Goal: Task Accomplishment & Management: Manage account settings

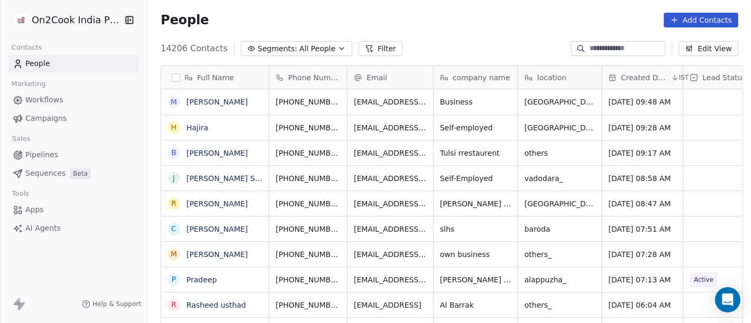
scroll to position [276, 599]
click at [300, 52] on span "All People" at bounding box center [318, 48] width 36 height 11
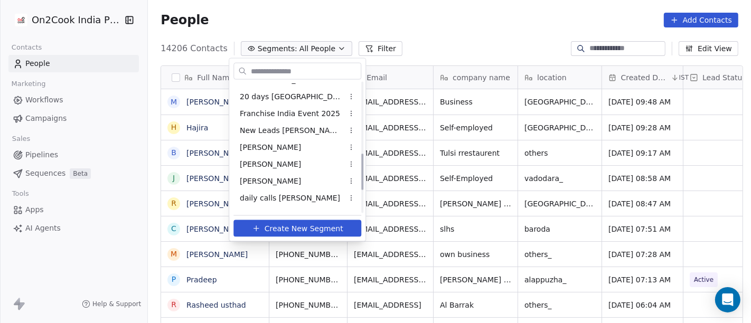
scroll to position [243, 0]
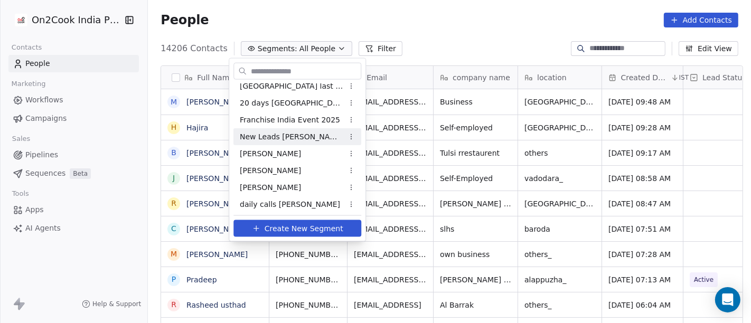
click at [277, 141] on span "New Leads [PERSON_NAME]" at bounding box center [292, 136] width 104 height 11
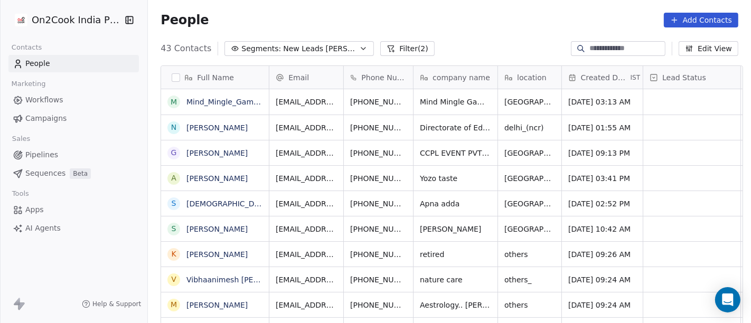
scroll to position [276, 599]
click at [494, 43] on div "45 Contacts Segments: New Leads [PERSON_NAME] (2) Edit View" at bounding box center [449, 48] width 603 height 17
click at [603, 44] on input at bounding box center [627, 48] width 74 height 11
paste input "**********"
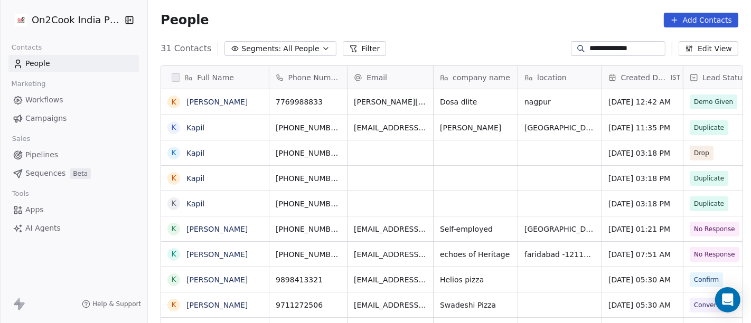
type input "**********"
click at [334, 101] on icon "grid" at bounding box center [336, 101] width 5 height 5
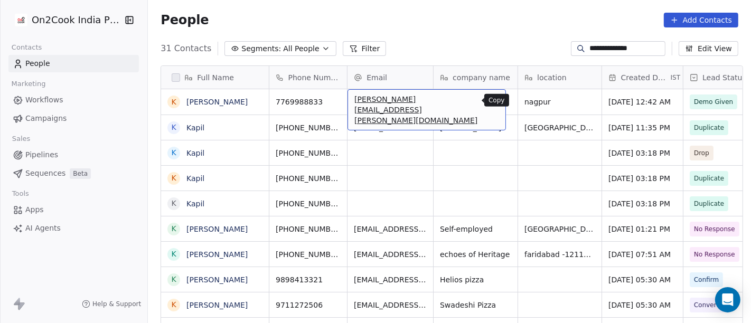
click at [489, 100] on icon "grid" at bounding box center [493, 100] width 8 height 8
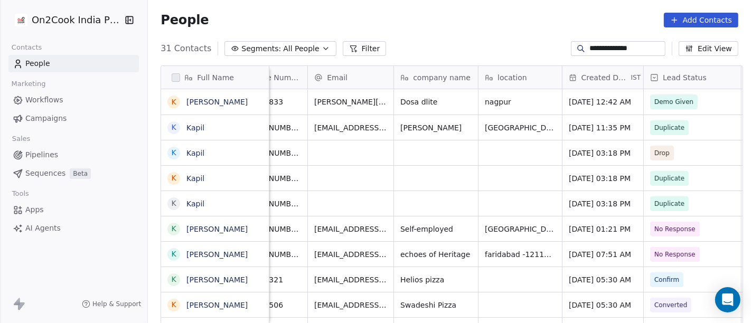
scroll to position [0, 25]
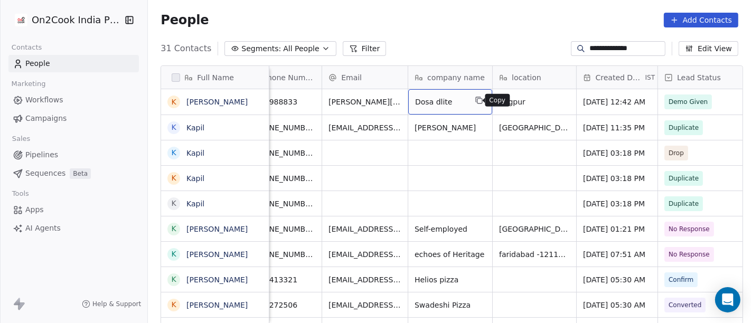
click at [475, 100] on icon "grid" at bounding box center [479, 100] width 8 height 8
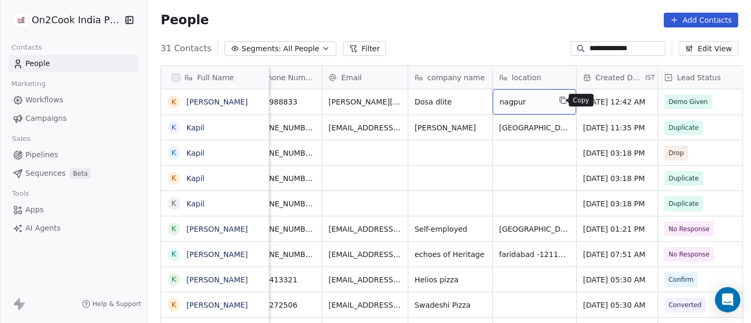
click at [559, 96] on icon "grid" at bounding box center [563, 100] width 8 height 8
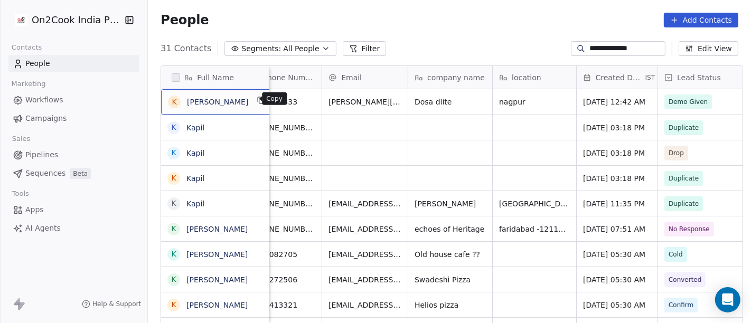
scroll to position [1, 0]
click at [257, 99] on icon "grid" at bounding box center [261, 99] width 8 height 8
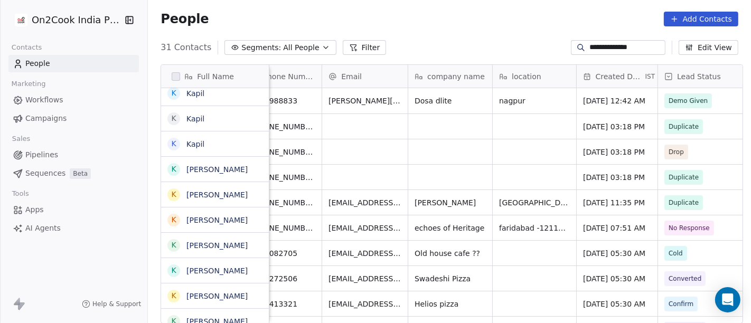
scroll to position [0, 0]
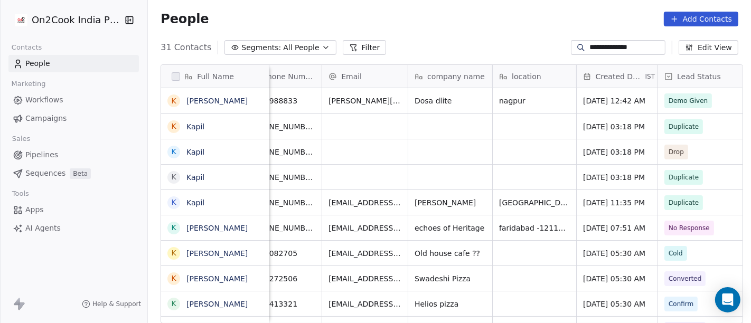
click at [592, 49] on input "**********" at bounding box center [627, 47] width 74 height 11
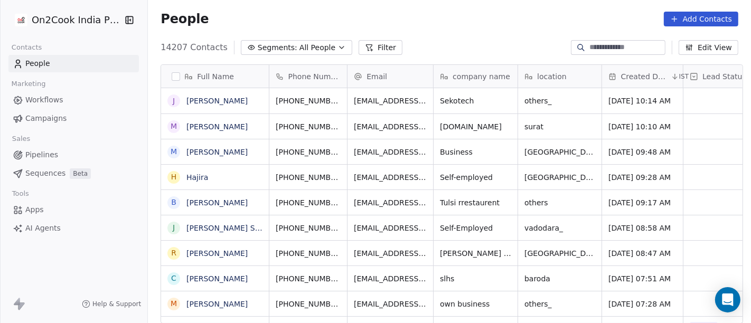
scroll to position [276, 599]
click at [307, 44] on span "All People" at bounding box center [318, 47] width 36 height 11
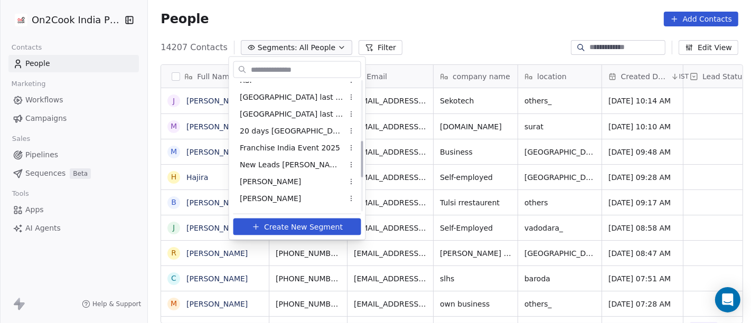
scroll to position [211, 0]
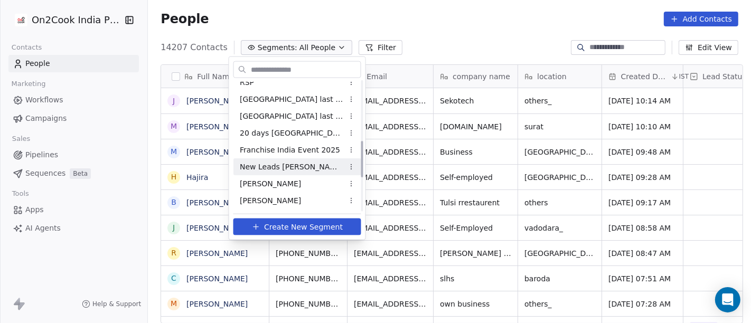
click at [302, 165] on div "New Leads [PERSON_NAME]" at bounding box center [298, 167] width 128 height 17
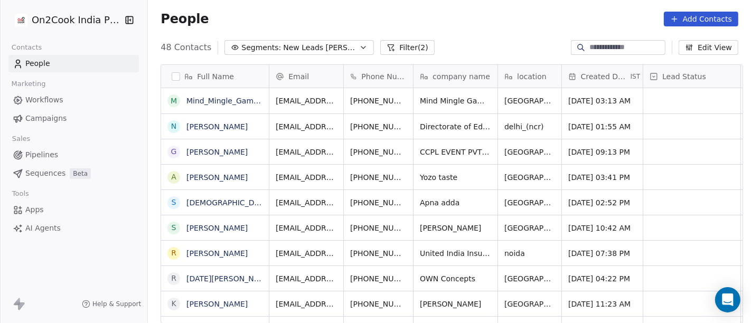
click at [451, 29] on div "People Add Contacts" at bounding box center [449, 19] width 603 height 40
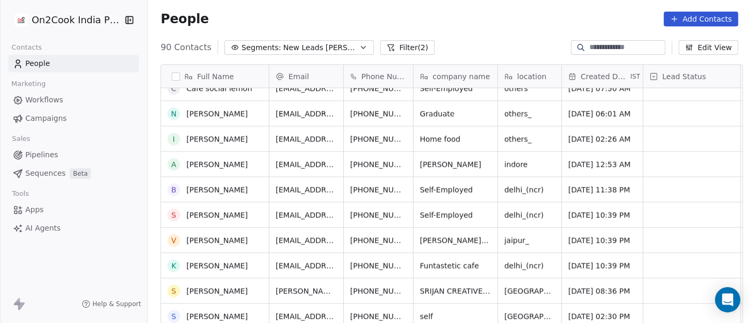
scroll to position [2046, 0]
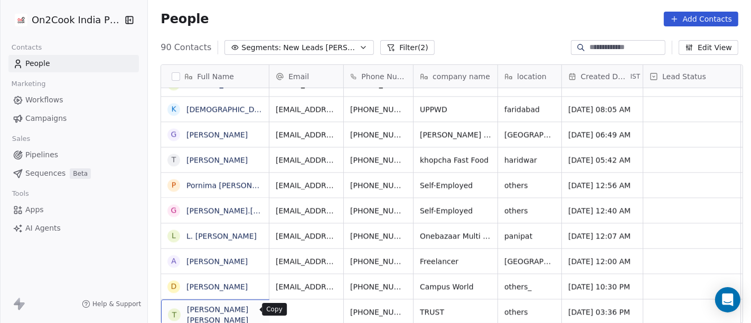
click at [300, 312] on button "grid" at bounding box center [306, 310] width 13 height 13
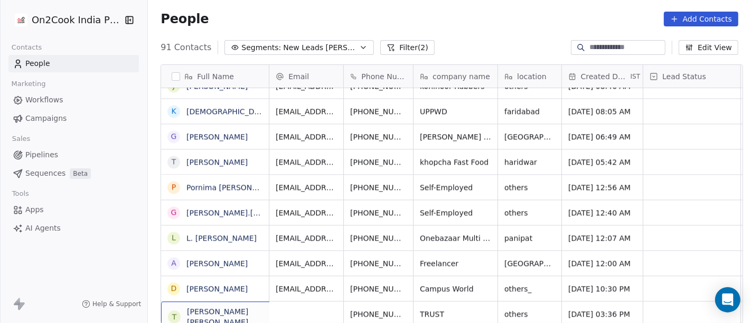
scroll to position [2072, 0]
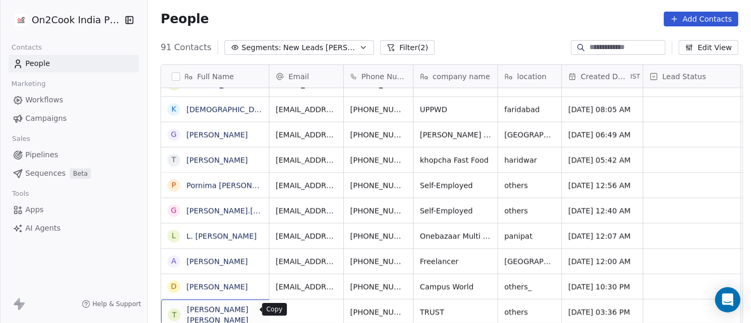
click at [302, 311] on icon "grid" at bounding box center [306, 310] width 8 height 8
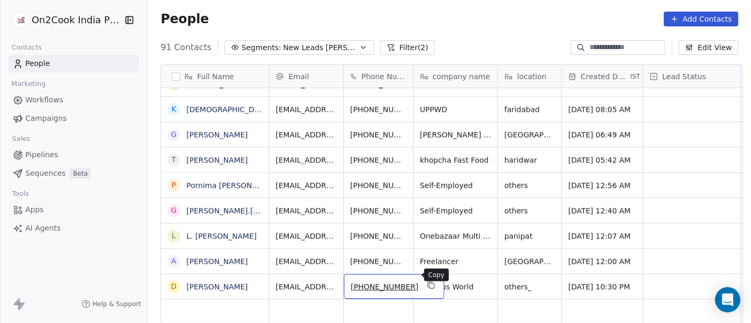
click at [427, 281] on icon "grid" at bounding box center [431, 285] width 8 height 8
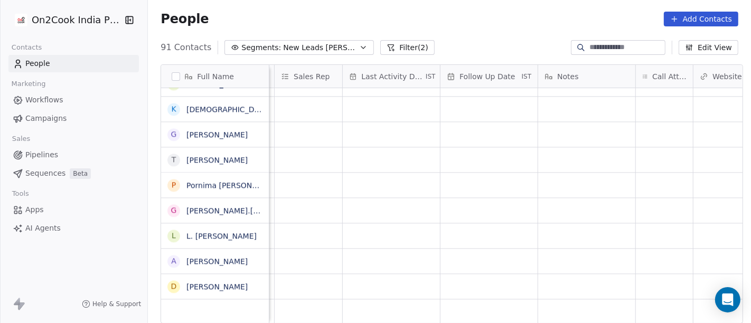
scroll to position [9, 597]
click at [655, 275] on div "Aug 08, 2025 08:22 AM Salim executive_kitchens Aug 08, 2025 07:56 AM Salim clou…" at bounding box center [511, 206] width 1679 height 236
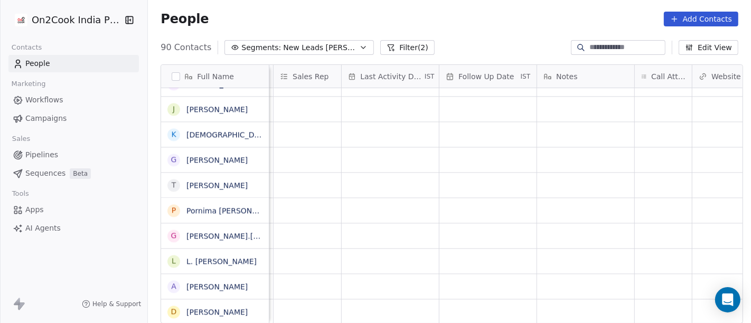
scroll to position [2046, 0]
click at [650, 300] on div "grid" at bounding box center [663, 312] width 57 height 25
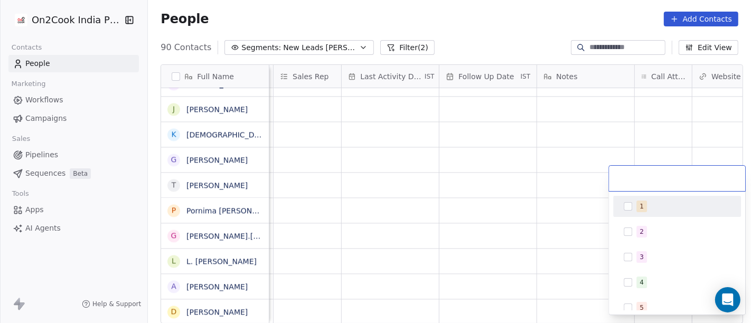
click at [646, 209] on div "1" at bounding box center [684, 207] width 94 height 12
click at [479, 11] on html "On2Cook India Pvt. Ltd. Contacts People Marketing Workflows Campaigns Sales Pip…" at bounding box center [375, 161] width 751 height 323
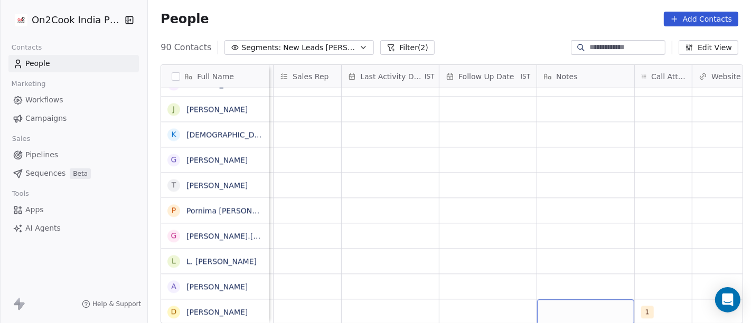
click at [587, 304] on div "grid" at bounding box center [585, 312] width 97 height 25
type textarea "**********"
click at [481, 215] on html "On2Cook India Pvt. Ltd. Contacts People Marketing Workflows Campaigns Sales Pip…" at bounding box center [375, 161] width 751 height 323
click at [487, 300] on div "grid" at bounding box center [488, 312] width 97 height 25
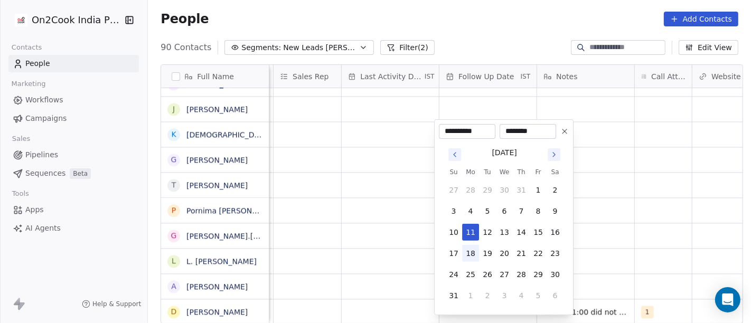
click at [473, 253] on button "18" at bounding box center [470, 253] width 17 height 17
type input "**********"
click at [706, 230] on html "On2Cook India Pvt. Ltd. Contacts People Marketing Workflows Campaigns Sales Pip…" at bounding box center [375, 161] width 751 height 323
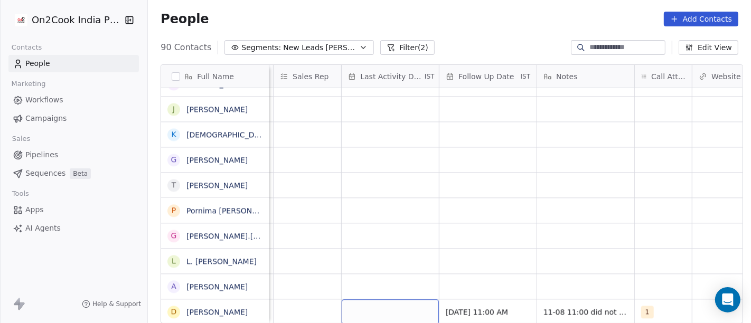
click at [397, 302] on div "grid" at bounding box center [390, 312] width 97 height 25
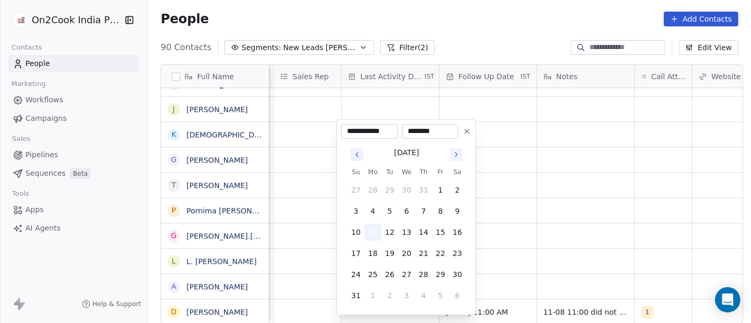
click at [371, 230] on button "11" at bounding box center [373, 232] width 17 height 17
click at [618, 203] on html "On2Cook India Pvt. Ltd. Contacts People Marketing Workflows Campaigns Sales Pip…" at bounding box center [375, 161] width 751 height 323
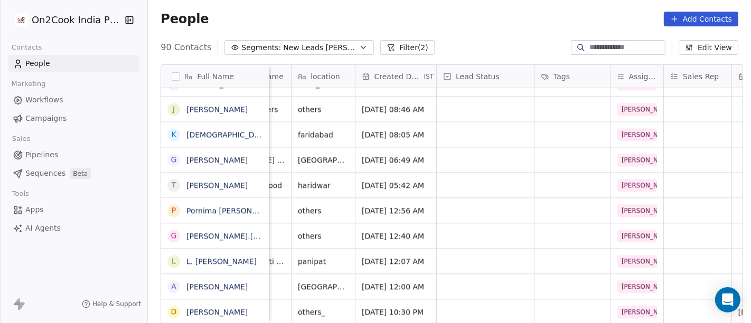
scroll to position [9, 205]
click at [466, 303] on div "grid" at bounding box center [487, 312] width 97 height 25
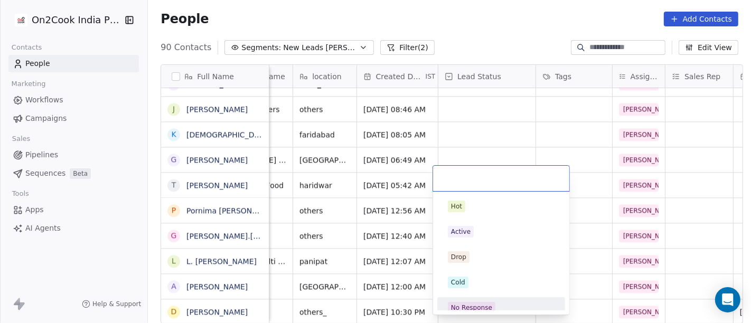
click at [487, 302] on span "No Response" at bounding box center [472, 308] width 48 height 12
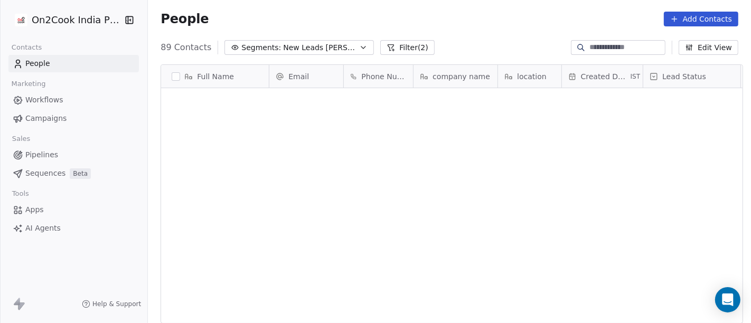
scroll to position [0, 0]
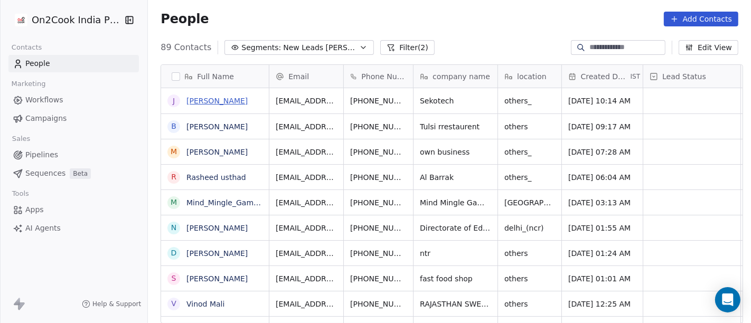
click at [196, 99] on link "Jon Doe" at bounding box center [217, 101] width 61 height 8
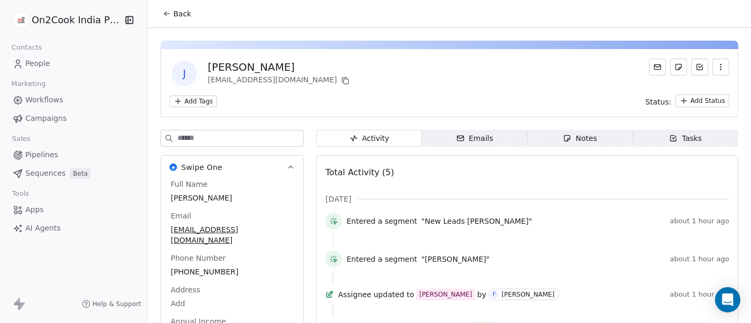
click at [165, 14] on icon at bounding box center [167, 14] width 5 height 0
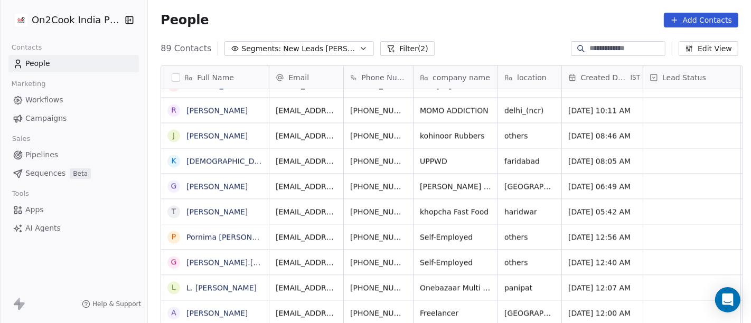
scroll to position [9, 0]
click at [430, 310] on icon "grid" at bounding box center [432, 312] width 5 height 5
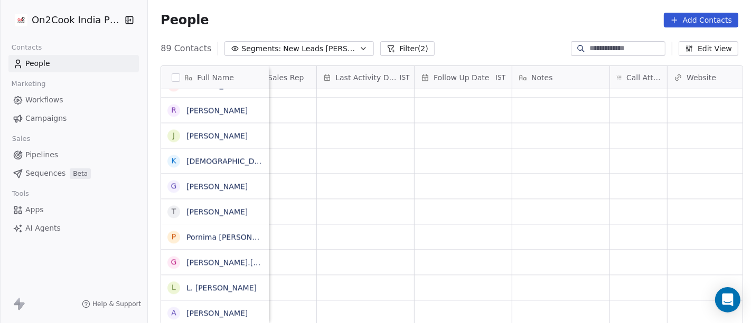
scroll to position [9, 623]
click at [618, 305] on div "grid" at bounding box center [637, 313] width 57 height 25
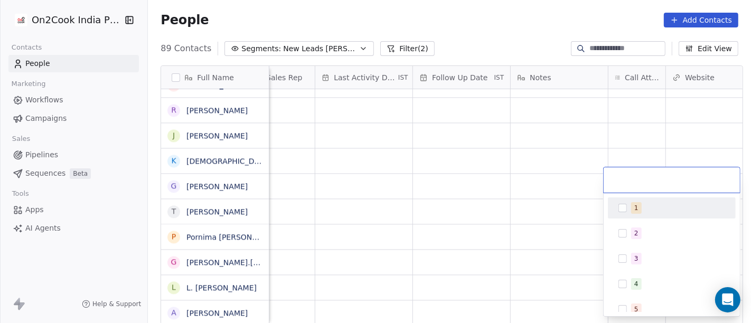
click at [638, 204] on span "1" at bounding box center [636, 208] width 11 height 12
click at [520, 17] on html "On2Cook India Pvt. Ltd. Contacts People Marketing Workflows Campaigns Sales Pip…" at bounding box center [375, 161] width 751 height 323
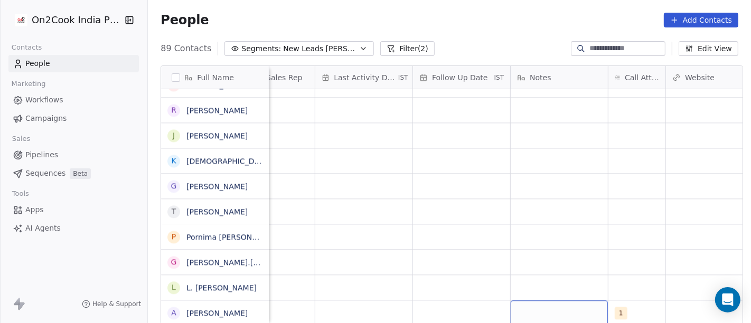
click at [547, 301] on div "grid" at bounding box center [559, 313] width 97 height 25
type textarea "**********"
click at [582, 214] on html "On2Cook India Pvt. Ltd. Contacts People Marketing Workflows Campaigns Sales Pip…" at bounding box center [375, 161] width 751 height 323
click at [446, 311] on div "grid" at bounding box center [461, 313] width 97 height 25
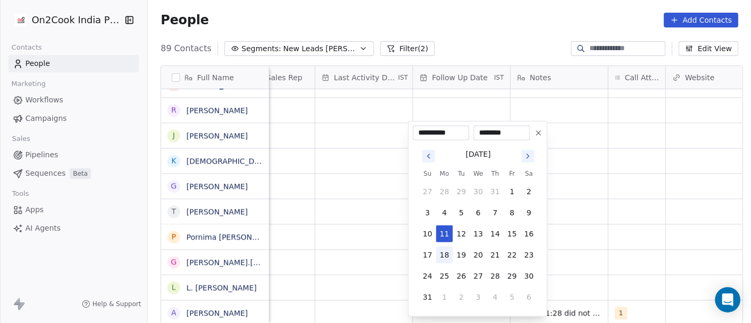
click at [452, 255] on button "18" at bounding box center [444, 255] width 17 height 17
type input "**********"
click at [735, 230] on html "On2Cook India Pvt. Ltd. Contacts People Marketing Workflows Campaigns Sales Pip…" at bounding box center [375, 161] width 751 height 323
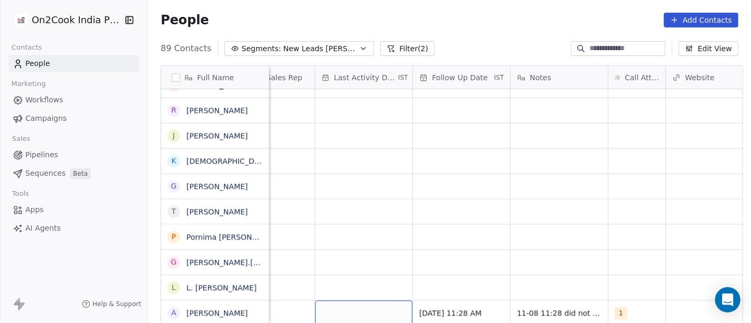
click at [368, 305] on div "grid" at bounding box center [363, 313] width 97 height 25
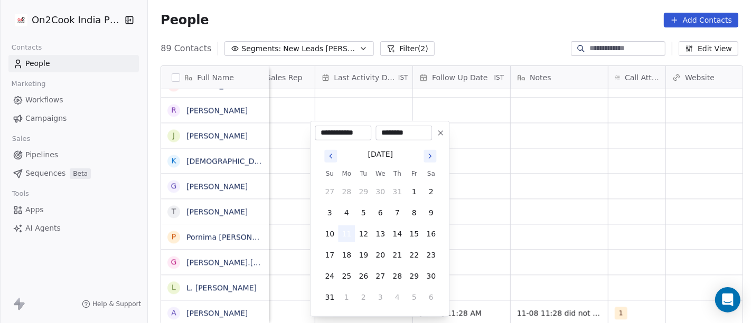
click at [346, 238] on button "11" at bounding box center [346, 234] width 17 height 17
click at [573, 219] on html "On2Cook India Pvt. Ltd. Contacts People Marketing Workflows Campaigns Sales Pip…" at bounding box center [375, 161] width 751 height 323
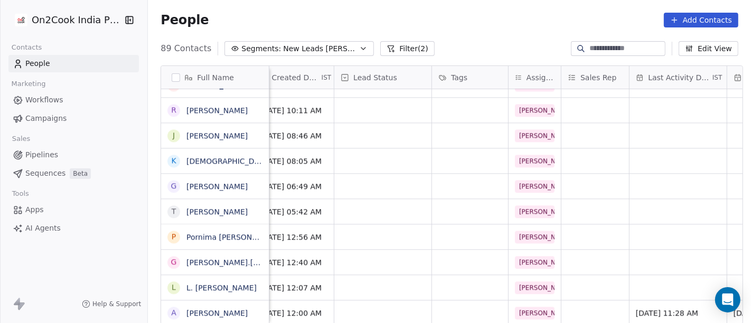
scroll to position [9, 265]
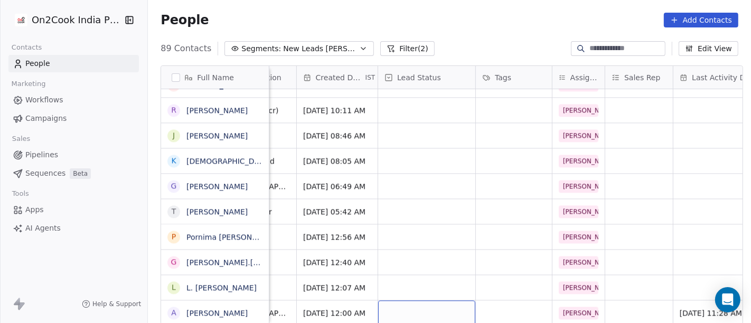
click at [412, 301] on div "grid" at bounding box center [426, 313] width 97 height 25
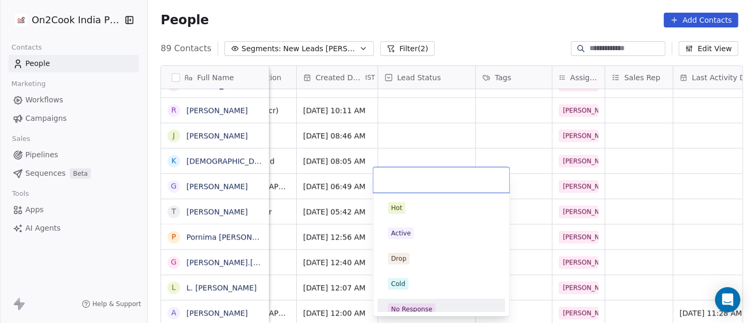
click at [457, 301] on div "No Response" at bounding box center [441, 309] width 119 height 17
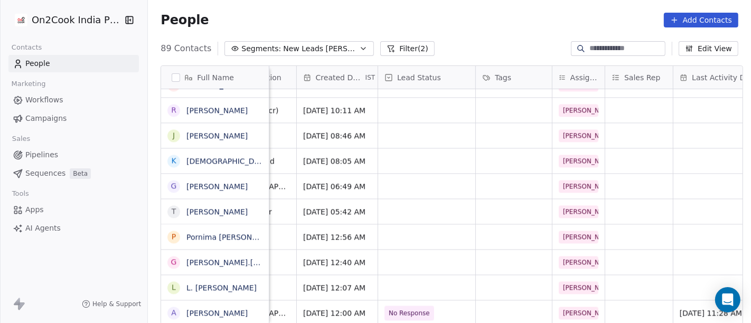
scroll to position [9, 0]
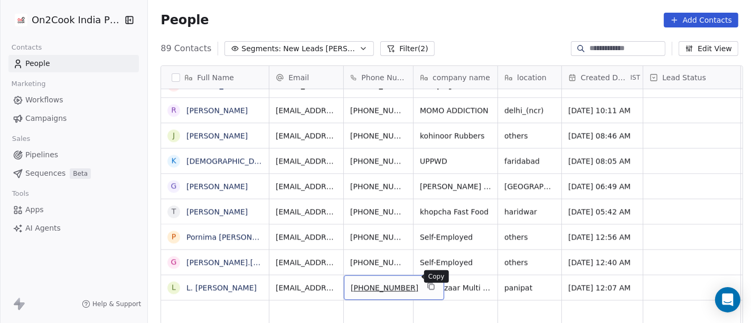
click at [427, 282] on icon "grid" at bounding box center [431, 286] width 8 height 8
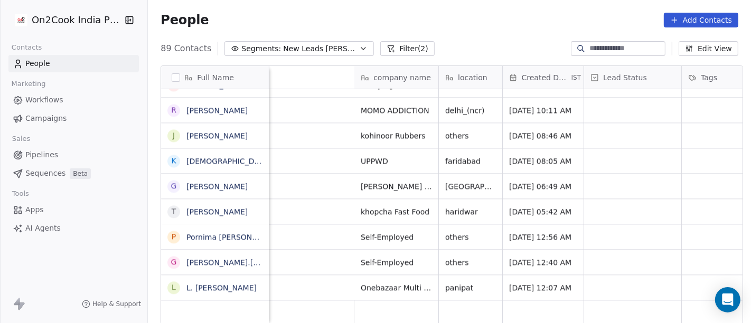
scroll to position [9, 453]
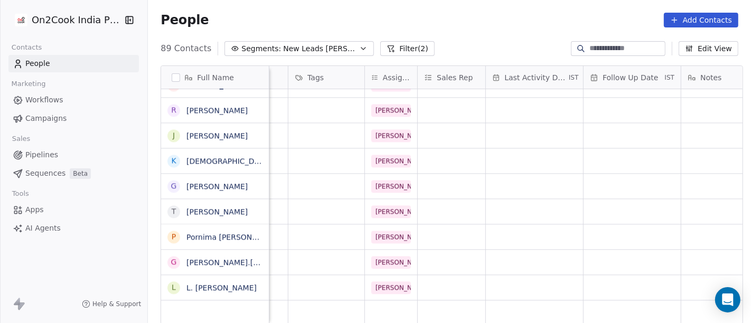
click at [595, 275] on div "Onebazaar Multi Trade panipat Aug 07, 2025 12:07 AM Salim" at bounding box center [656, 287] width 1679 height 25
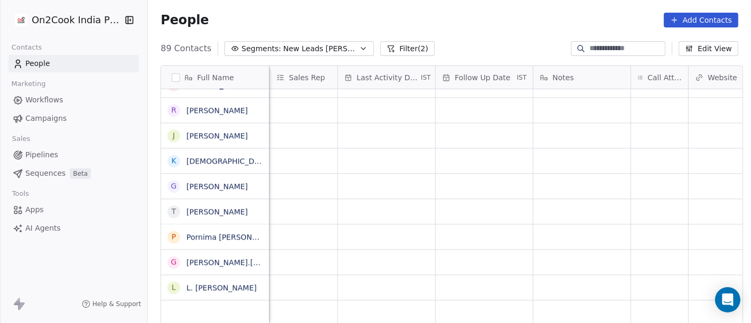
scroll to position [9, 602]
click at [662, 276] on div "grid" at bounding box center [658, 287] width 57 height 25
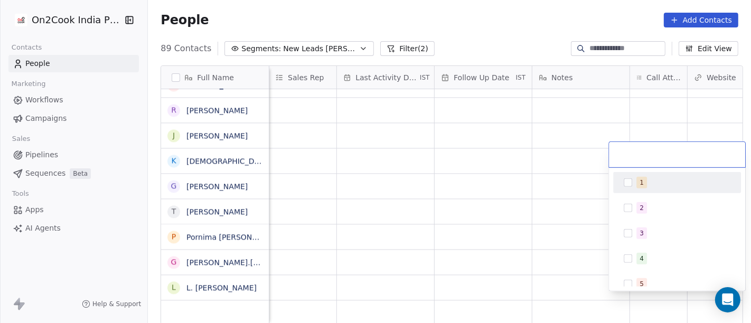
click at [635, 170] on div "1 2 3 4 5 6 7 8 9 10" at bounding box center [677, 229] width 136 height 123
click at [626, 182] on button "Suggestions" at bounding box center [628, 183] width 8 height 8
click at [485, 13] on html "On2Cook India Pvt. Ltd. Contacts People Marketing Workflows Campaigns Sales Pip…" at bounding box center [375, 161] width 751 height 323
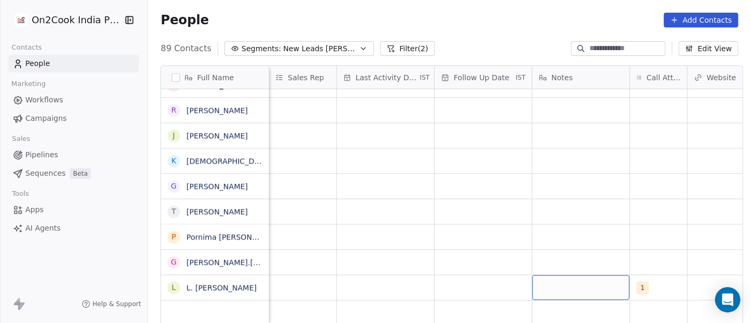
click at [569, 281] on div "grid" at bounding box center [581, 287] width 97 height 25
type textarea "**"
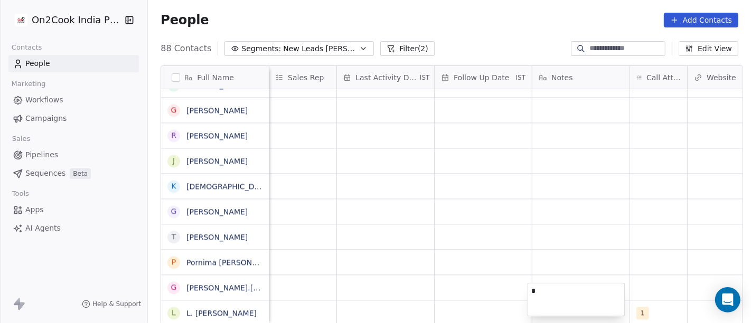
scroll to position [1996, 0]
type textarea "**********"
click at [620, 202] on html "On2Cook India Pvt. Ltd. Contacts People Marketing Workflows Campaigns Sales Pip…" at bounding box center [375, 161] width 751 height 323
click at [477, 301] on div "grid" at bounding box center [483, 313] width 97 height 25
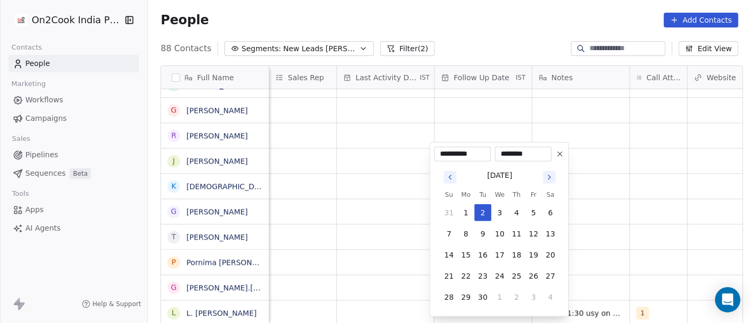
click at [441, 183] on div "September 2025 Su Mo Tu We Th Fr Sa 31 1 2 3 4 5 6 7 8 9 10 11 12 13 14 15 16 1…" at bounding box center [500, 237] width 118 height 138
click at [453, 181] on icon "Go to previous month" at bounding box center [450, 177] width 8 height 8
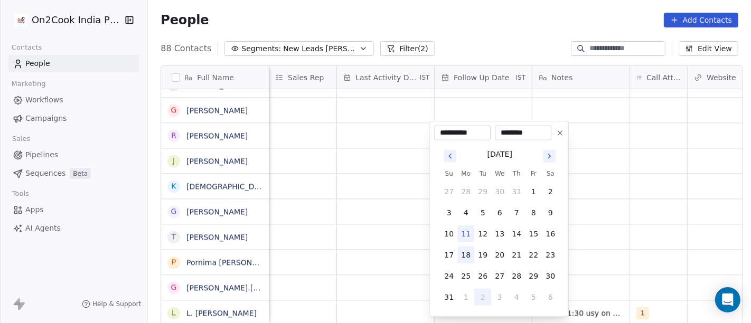
click at [469, 255] on button "18" at bounding box center [466, 255] width 17 height 17
type input "**********"
click at [635, 253] on html "On2Cook India Pvt. Ltd. Contacts People Marketing Workflows Campaigns Sales Pip…" at bounding box center [375, 161] width 751 height 323
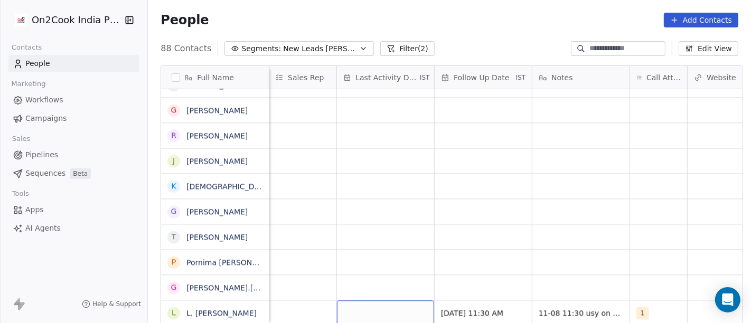
click at [381, 301] on div "grid" at bounding box center [385, 313] width 97 height 25
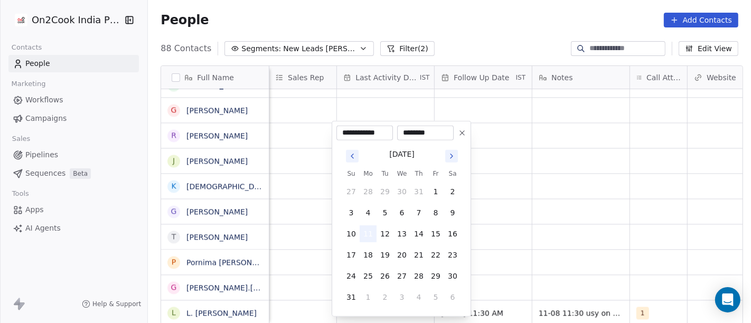
click at [367, 239] on button "11" at bounding box center [368, 234] width 17 height 17
click at [594, 239] on html "On2Cook India Pvt. Ltd. Contacts People Marketing Workflows Campaigns Sales Pip…" at bounding box center [375, 161] width 751 height 323
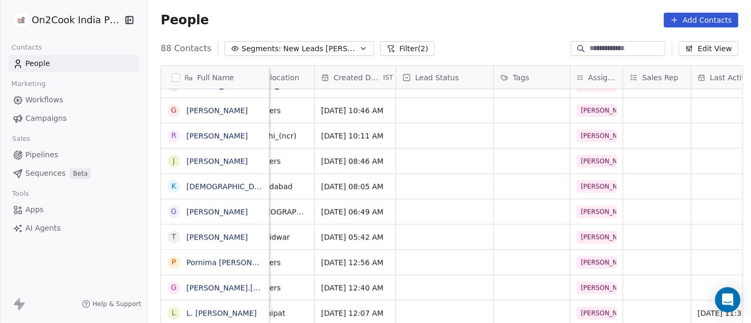
scroll to position [9, 246]
click at [430, 301] on div "grid" at bounding box center [445, 313] width 97 height 25
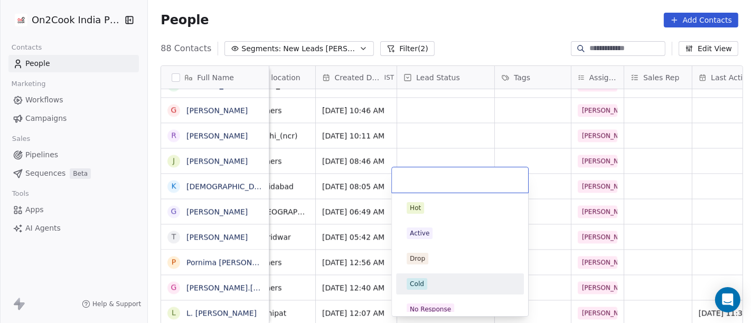
click at [672, 212] on html "On2Cook India Pvt. Ltd. Contacts People Marketing Workflows Campaigns Sales Pip…" at bounding box center [375, 161] width 751 height 323
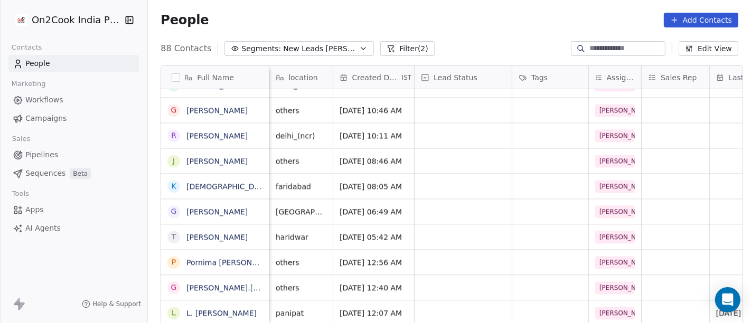
scroll to position [9, 228]
click at [416, 301] on div "grid" at bounding box center [464, 313] width 97 height 25
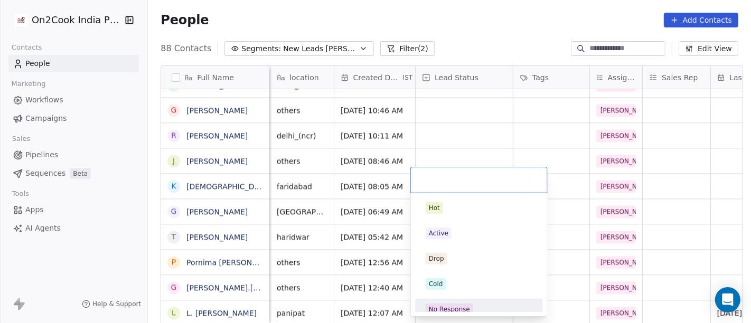
click at [471, 302] on div "No Response" at bounding box center [479, 309] width 119 height 17
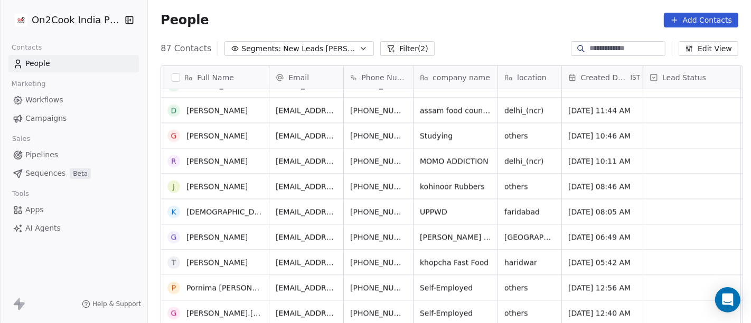
scroll to position [1970, 0]
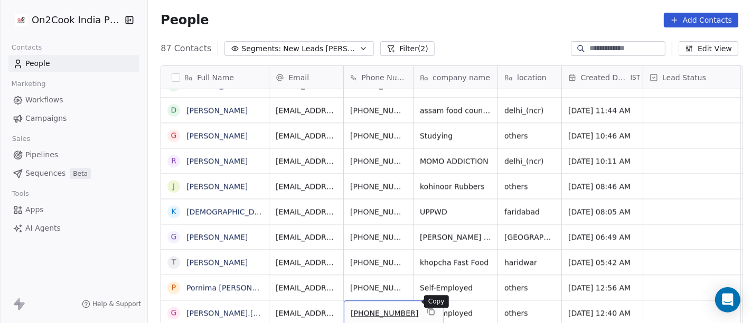
click at [427, 308] on icon "grid" at bounding box center [431, 312] width 8 height 8
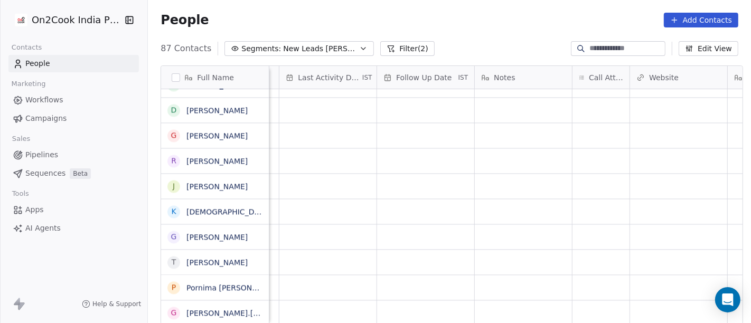
scroll to position [9, 673]
click at [589, 301] on div "grid" at bounding box center [587, 313] width 57 height 25
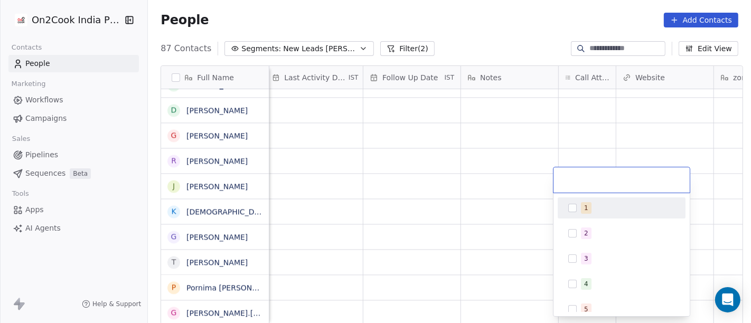
click at [613, 203] on div "1" at bounding box center [628, 208] width 94 height 12
click at [551, 31] on html "On2Cook India Pvt. Ltd. Contacts People Marketing Workflows Campaigns Sales Pip…" at bounding box center [375, 161] width 751 height 323
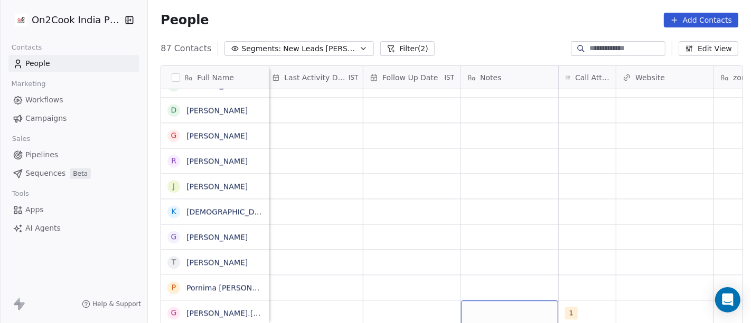
click at [483, 301] on div "grid" at bounding box center [509, 313] width 97 height 25
type textarea "**********"
click at [436, 194] on html "On2Cook India Pvt. Ltd. Contacts People Marketing Workflows Campaigns Sales Pip…" at bounding box center [375, 161] width 751 height 323
click at [380, 301] on div "grid" at bounding box center [412, 313] width 97 height 25
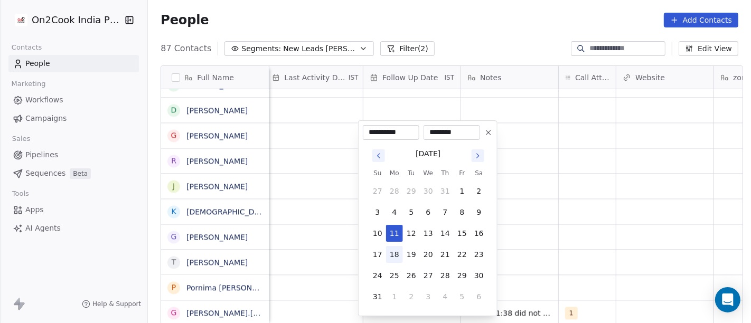
click at [397, 258] on button "18" at bounding box center [394, 254] width 17 height 17
type input "**********"
click at [632, 258] on html "On2Cook India Pvt. Ltd. Contacts People Marketing Workflows Campaigns Sales Pip…" at bounding box center [375, 161] width 751 height 323
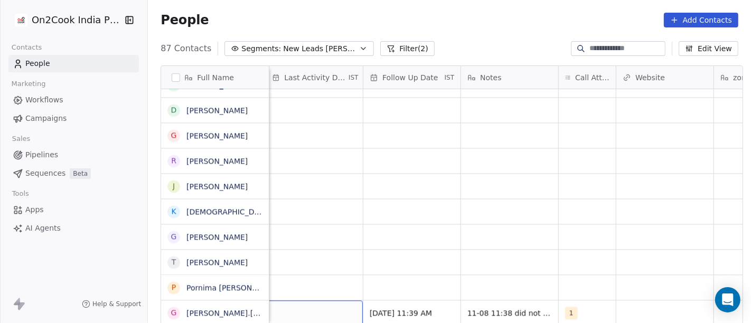
scroll to position [9, 669]
click at [311, 312] on div "grid" at bounding box center [318, 313] width 97 height 25
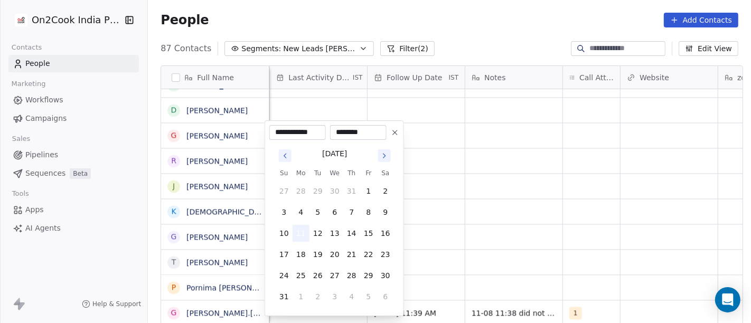
click at [297, 231] on button "11" at bounding box center [301, 233] width 17 height 17
click at [584, 216] on html "On2Cook India Pvt. Ltd. Contacts People Marketing Workflows Campaigns Sales Pip…" at bounding box center [375, 161] width 751 height 323
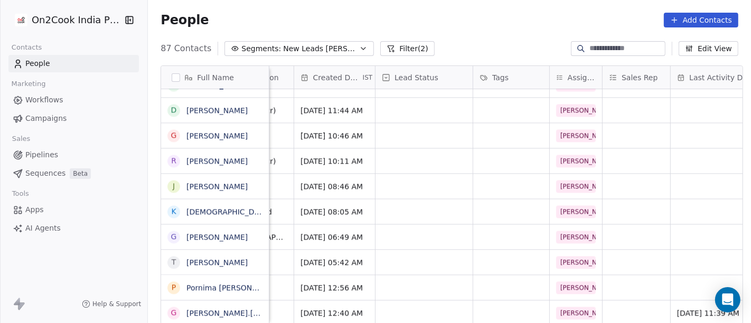
scroll to position [9, 267]
click at [429, 301] on div "grid" at bounding box center [424, 313] width 97 height 25
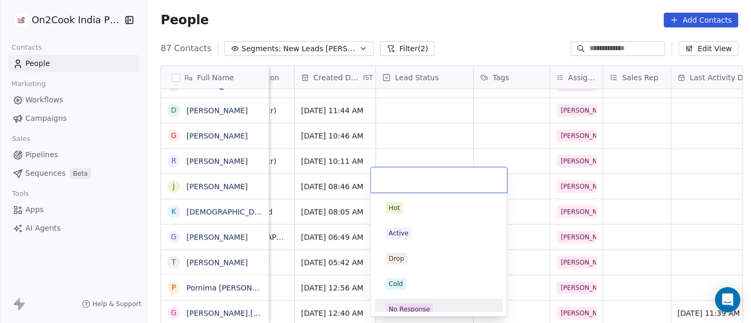
click at [428, 305] on span "No Response" at bounding box center [410, 310] width 48 height 12
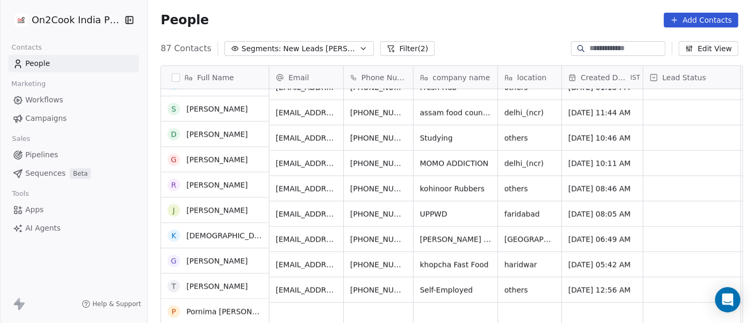
scroll to position [1970, 0]
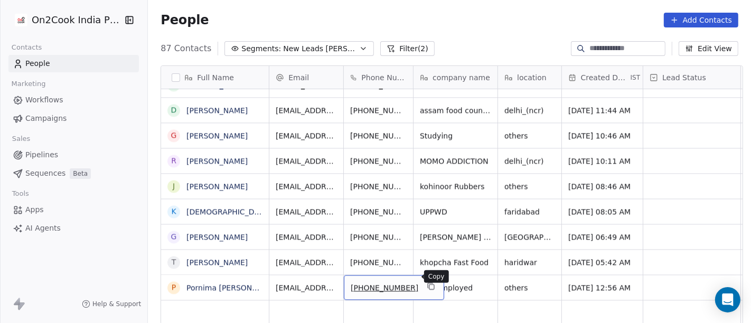
click at [427, 282] on icon "grid" at bounding box center [431, 286] width 8 height 8
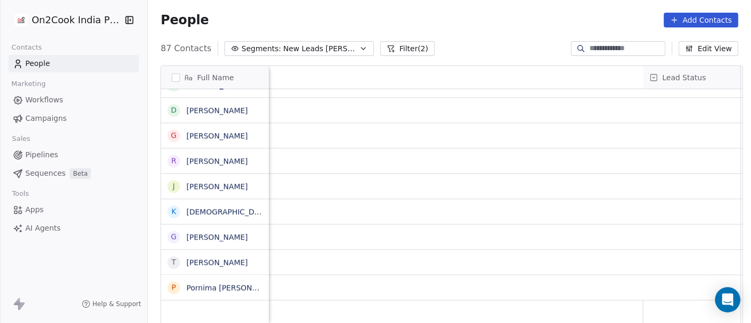
scroll to position [9, 663]
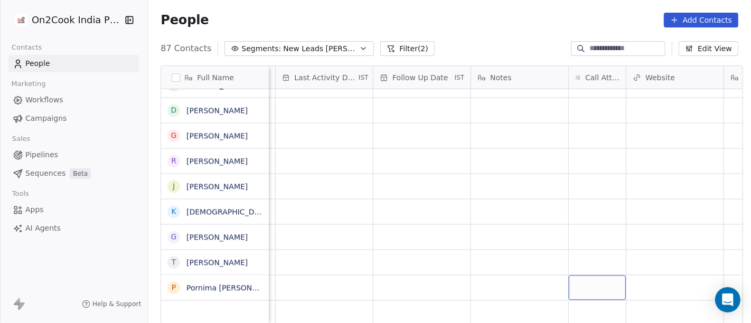
click at [584, 275] on div "grid" at bounding box center [597, 287] width 57 height 25
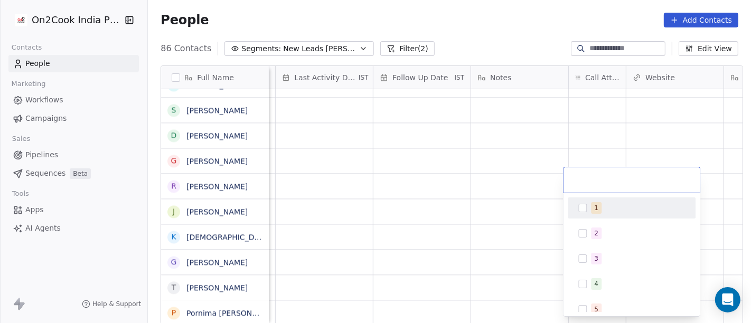
scroll to position [1945, 0]
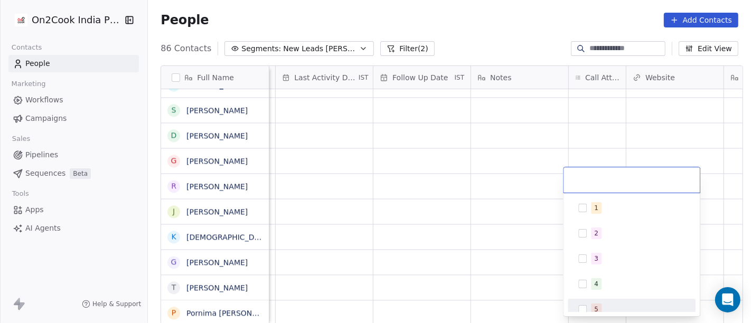
click at [480, 236] on html "On2Cook India Pvt. Ltd. Contacts People Marketing Workflows Campaigns Sales Pip…" at bounding box center [375, 161] width 751 height 323
click at [527, 296] on html "On2Cook India Pvt. Ltd. Contacts People Marketing Workflows Campaigns Sales Pip…" at bounding box center [375, 161] width 751 height 323
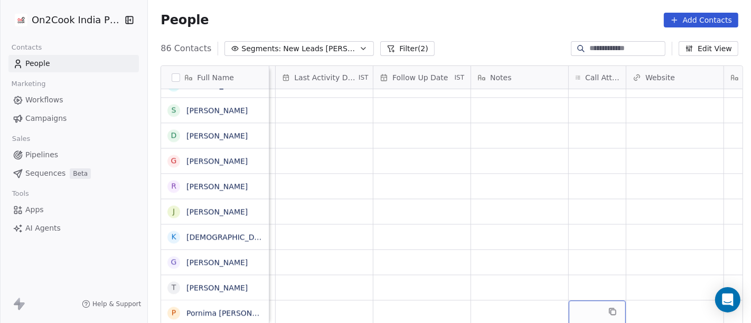
click at [588, 306] on div "grid" at bounding box center [597, 313] width 57 height 25
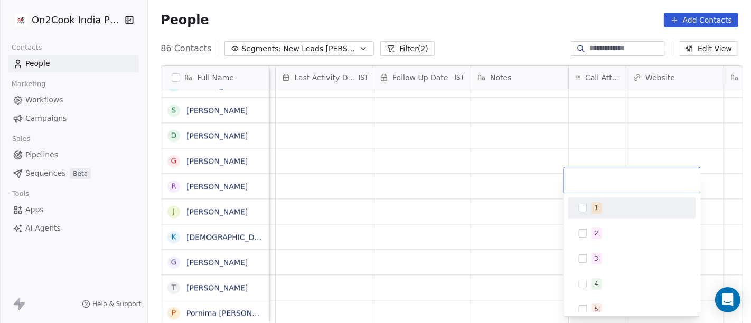
click at [599, 208] on span "1" at bounding box center [596, 208] width 11 height 12
click at [513, 42] on html "On2Cook India Pvt. Ltd. Contacts People Marketing Workflows Campaigns Sales Pip…" at bounding box center [375, 161] width 751 height 323
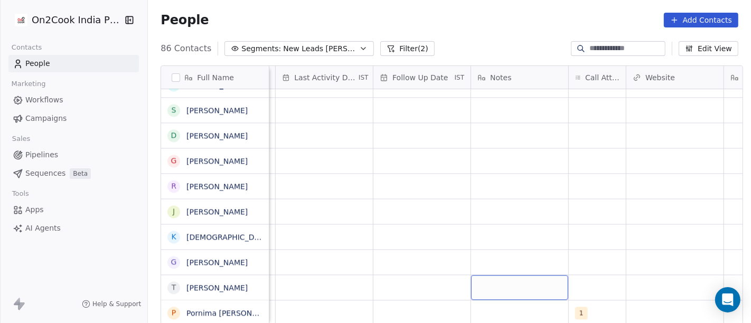
click at [519, 286] on div "grid" at bounding box center [519, 287] width 97 height 25
click at [479, 304] on html "On2Cook India Pvt. Ltd. Contacts People Marketing Workflows Campaigns Sales Pip…" at bounding box center [375, 161] width 751 height 323
click at [479, 304] on div "grid" at bounding box center [519, 313] width 97 height 25
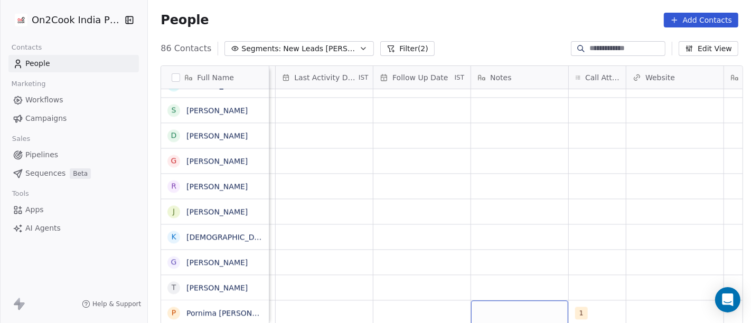
click at [479, 304] on div "grid" at bounding box center [519, 313] width 97 height 25
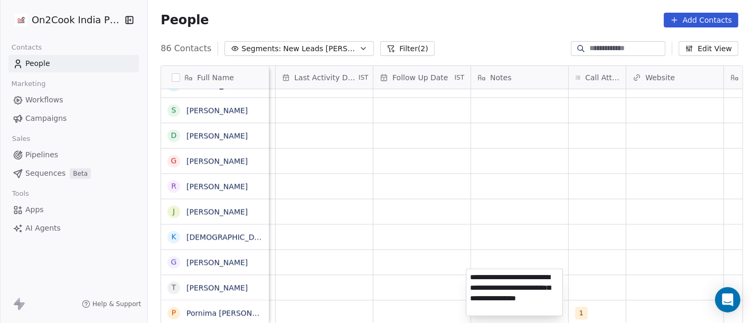
type textarea "**********"
click at [599, 226] on html "On2Cook India Pvt. Ltd. Contacts People Marketing Workflows Campaigns Sales Pip…" at bounding box center [375, 161] width 751 height 323
click at [346, 304] on html "On2Cook India Pvt. Ltd. Contacts People Marketing Workflows Campaigns Sales Pip…" at bounding box center [375, 161] width 751 height 323
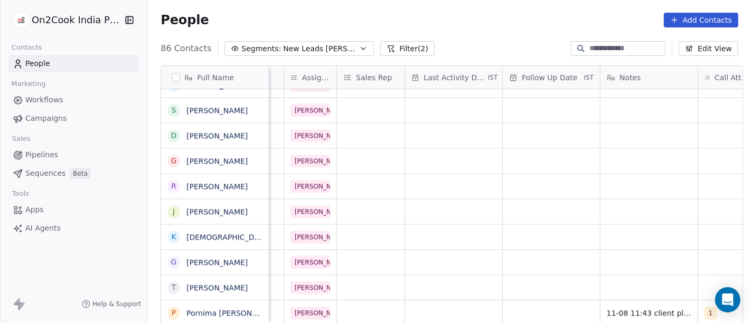
scroll to position [9, 534]
click at [460, 302] on div "grid" at bounding box center [453, 313] width 97 height 25
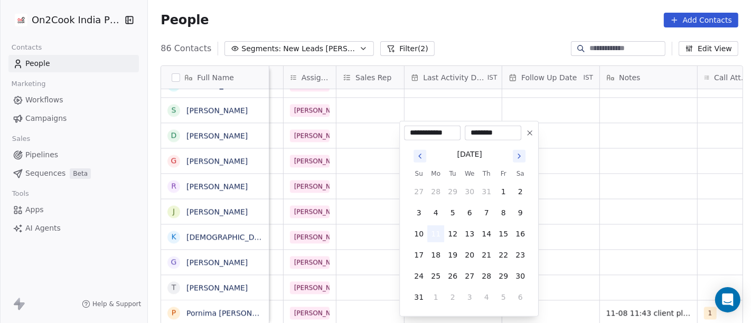
click at [439, 227] on button "11" at bounding box center [435, 234] width 17 height 17
click at [627, 220] on html "On2Cook India Pvt. Ltd. Contacts People Marketing Workflows Campaigns Sales Pip…" at bounding box center [375, 161] width 751 height 323
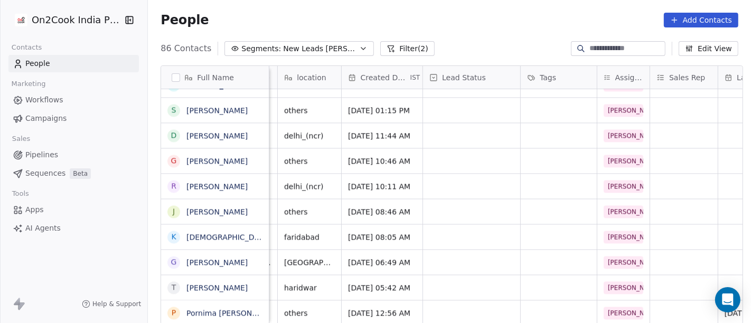
scroll to position [9, 216]
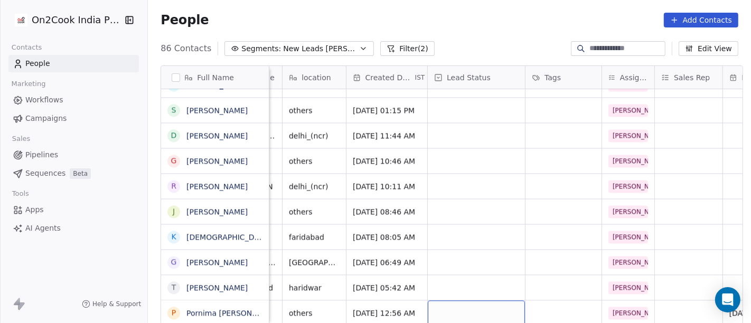
click at [478, 301] on div "grid" at bounding box center [476, 313] width 97 height 25
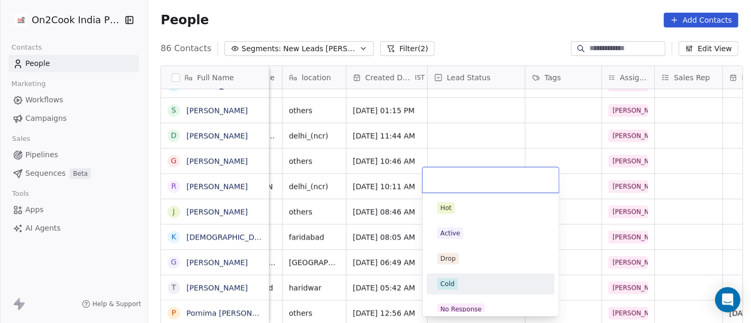
click at [459, 284] on div "Cold" at bounding box center [491, 284] width 107 height 12
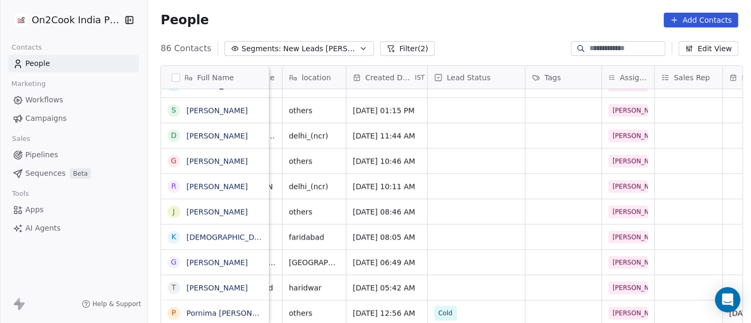
scroll to position [9, 0]
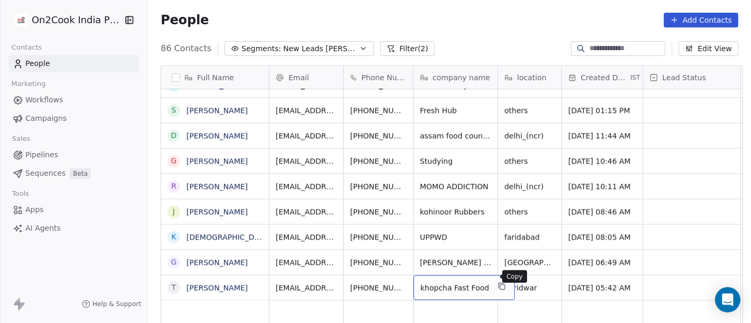
click at [496, 281] on button "grid" at bounding box center [502, 286] width 13 height 13
click at [551, 281] on div "haridwar" at bounding box center [531, 287] width 66 height 25
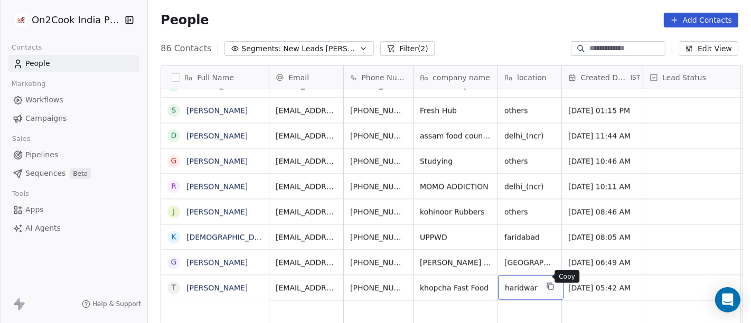
click at [547, 282] on icon "grid" at bounding box center [550, 286] width 8 height 8
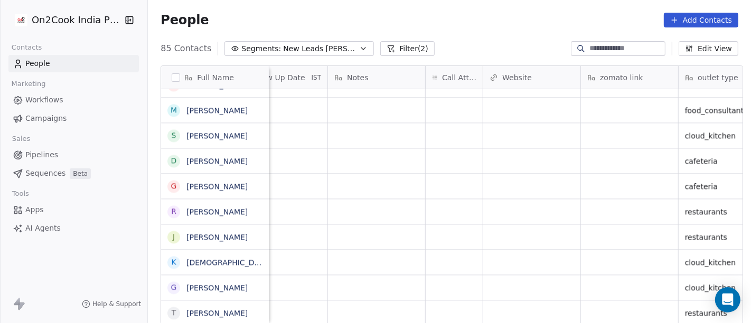
scroll to position [9, 852]
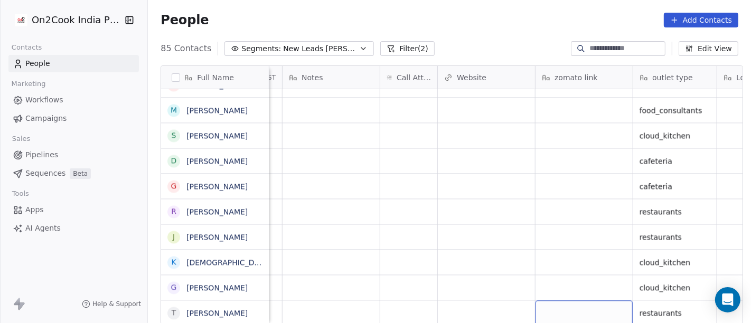
click at [543, 304] on div "grid" at bounding box center [584, 313] width 97 height 25
type textarea "**********"
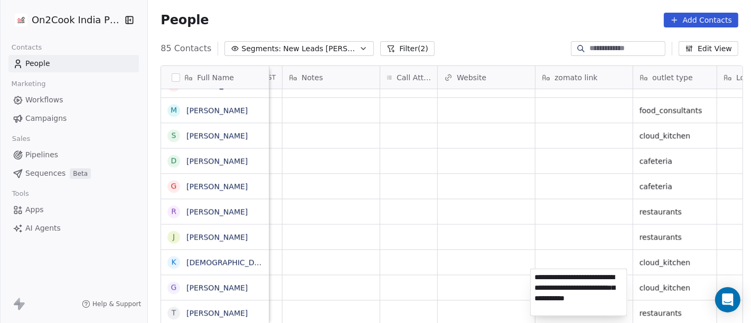
click at [492, 271] on html "On2Cook India Pvt. Ltd. Contacts People Marketing Workflows Campaigns Sales Pip…" at bounding box center [375, 161] width 751 height 323
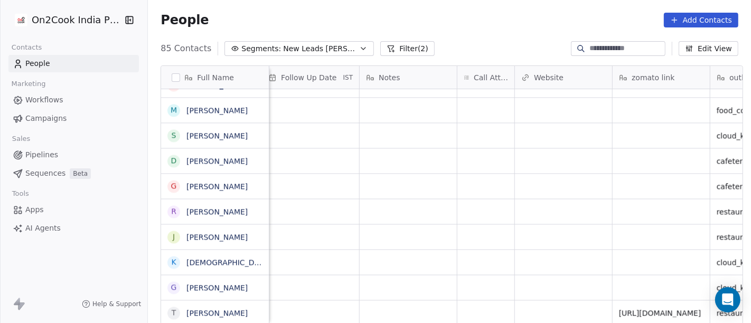
scroll to position [9, 774]
click at [464, 308] on div "grid" at bounding box center [486, 313] width 57 height 25
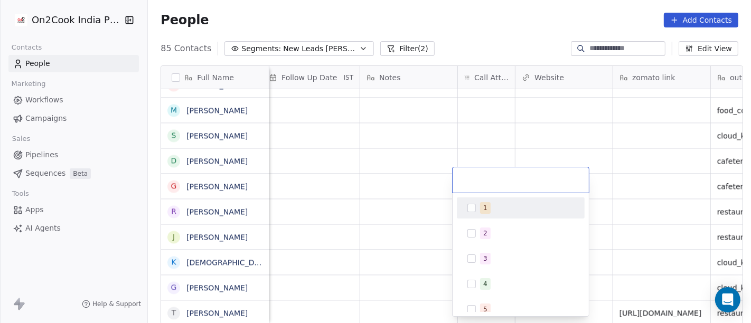
click at [489, 207] on div "1" at bounding box center [527, 208] width 94 height 12
click at [392, 207] on html "On2Cook India Pvt. Ltd. Contacts People Marketing Workflows Campaigns Sales Pip…" at bounding box center [375, 161] width 751 height 323
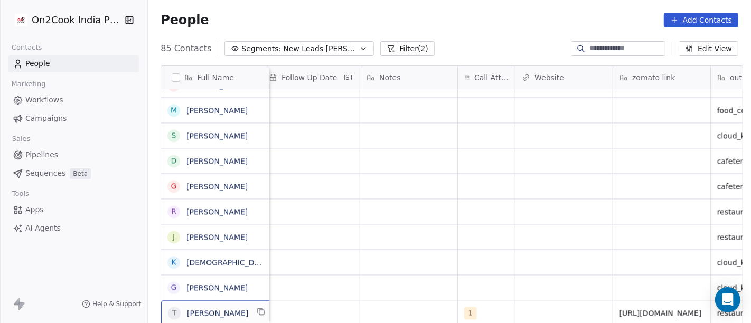
scroll to position [1, 0]
click at [257, 309] on icon "grid" at bounding box center [261, 310] width 8 height 8
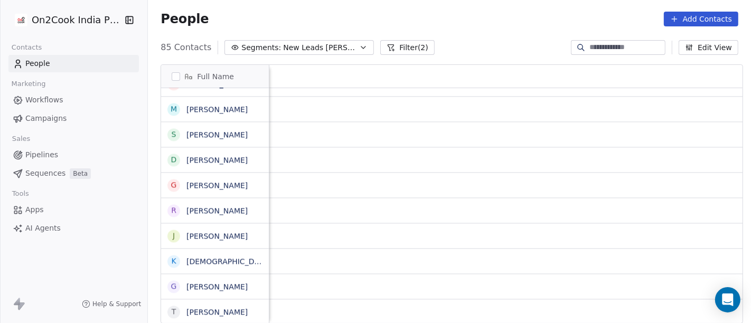
scroll to position [9, 0]
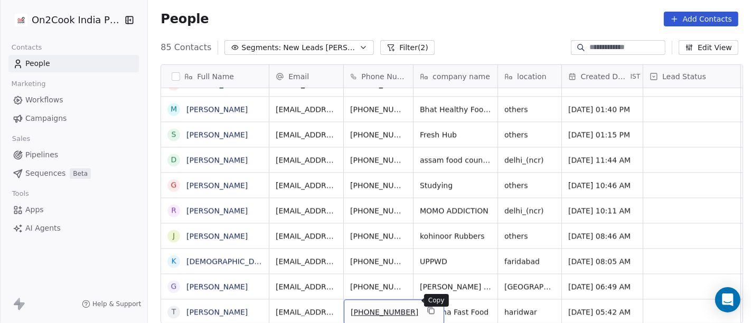
click at [427, 306] on icon "grid" at bounding box center [431, 310] width 8 height 8
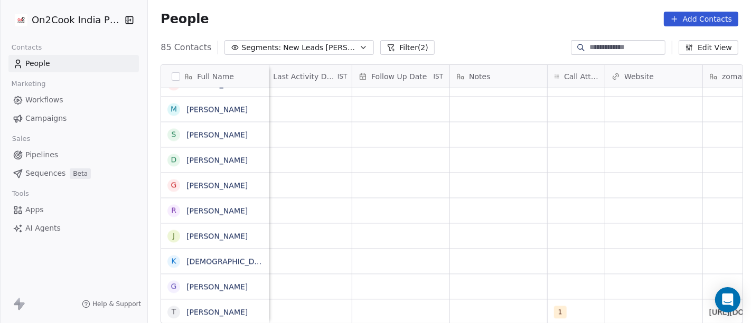
scroll to position [9, 686]
click at [478, 310] on div "grid" at bounding box center [496, 312] width 97 height 25
type textarea "**********"
click at [482, 184] on html "On2Cook India Pvt. Ltd. Contacts People Marketing Workflows Campaigns Sales Pip…" at bounding box center [375, 161] width 751 height 323
click at [394, 300] on div "grid" at bounding box center [398, 312] width 97 height 25
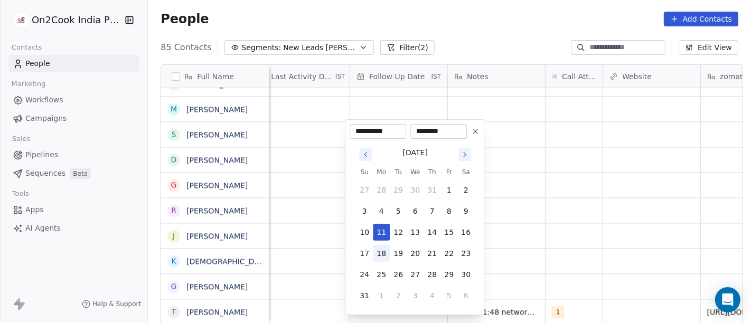
click at [384, 255] on button "18" at bounding box center [381, 253] width 17 height 17
type input "**********"
click at [564, 252] on html "On2Cook India Pvt. Ltd. Contacts People Marketing Workflows Campaigns Sales Pip…" at bounding box center [375, 161] width 751 height 323
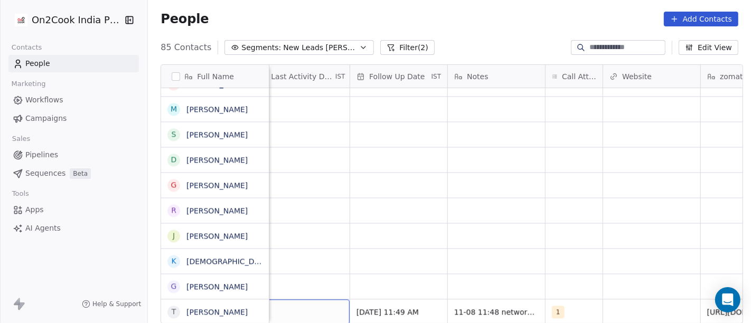
scroll to position [9, 669]
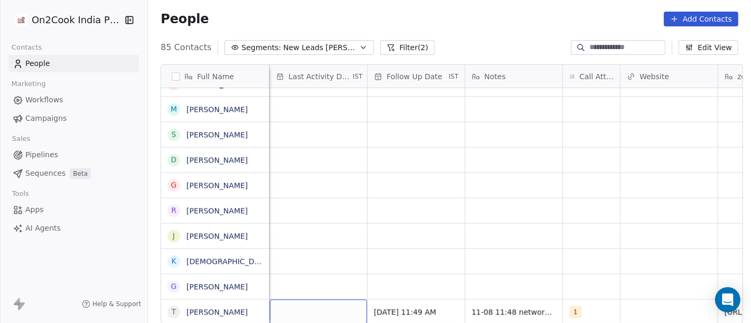
click at [291, 300] on div "grid" at bounding box center [318, 312] width 97 height 25
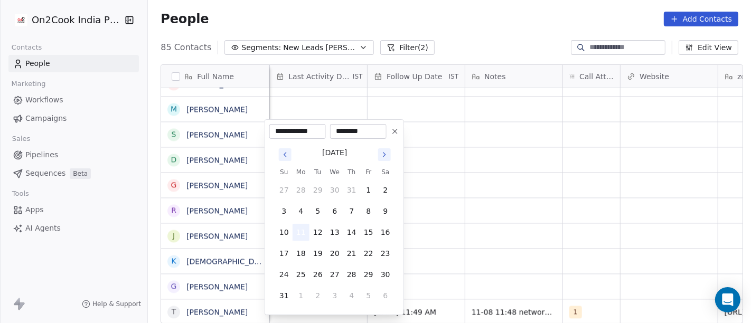
click at [295, 227] on button "11" at bounding box center [301, 232] width 17 height 17
click at [467, 225] on html "On2Cook India Pvt. Ltd. Contacts People Marketing Workflows Campaigns Sales Pip…" at bounding box center [375, 161] width 751 height 323
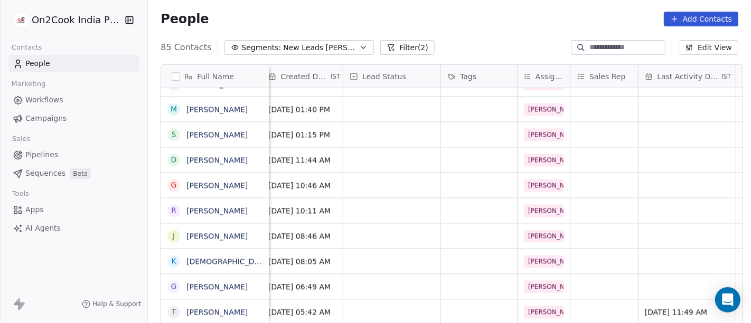
scroll to position [9, 289]
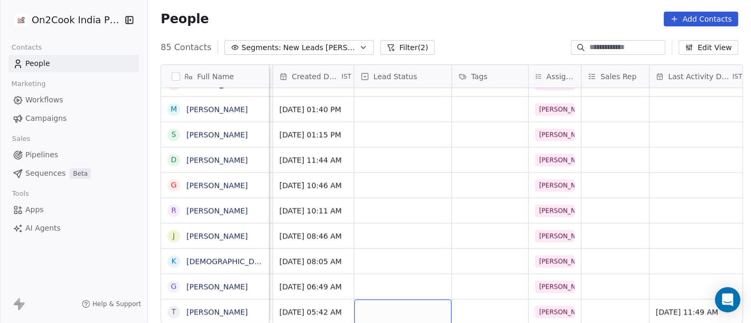
click at [411, 300] on div "grid" at bounding box center [403, 312] width 97 height 25
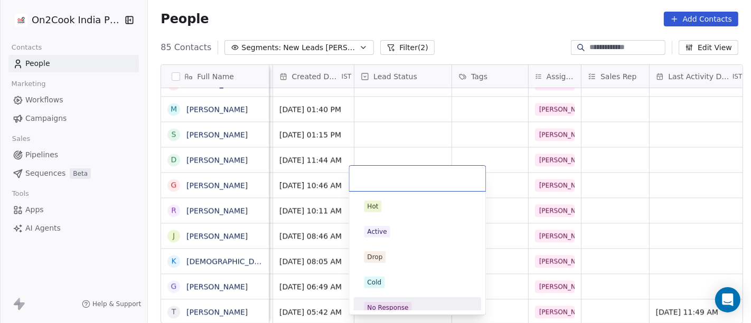
click at [396, 301] on div "No Response" at bounding box center [417, 308] width 119 height 17
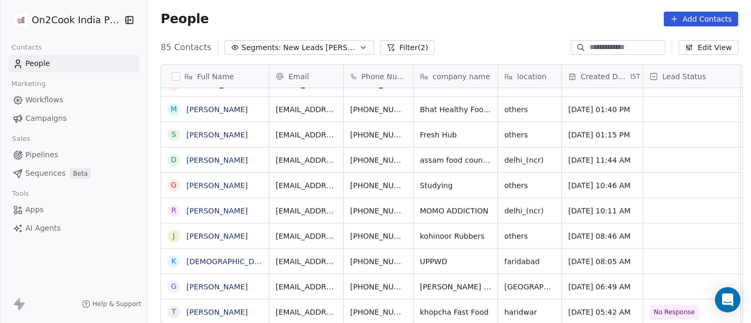
scroll to position [9, 7]
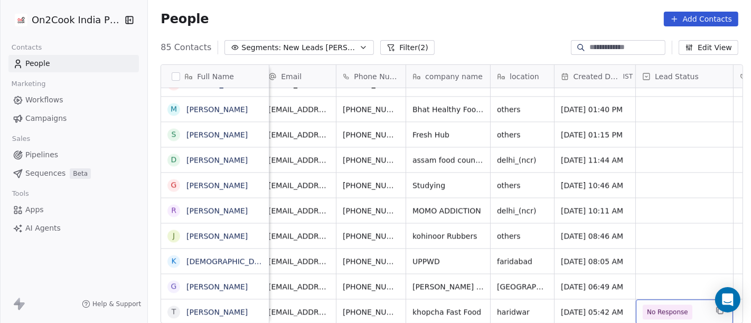
click at [668, 307] on span "No Response" at bounding box center [667, 312] width 41 height 11
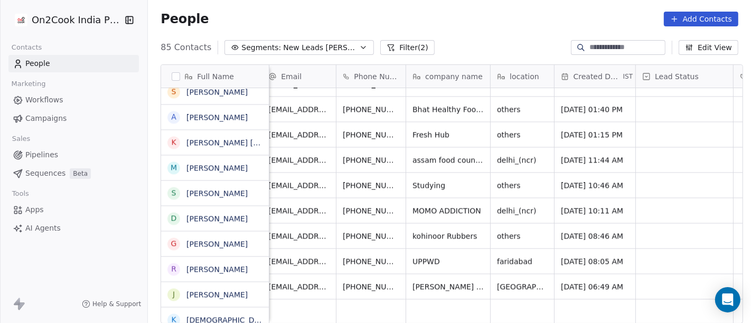
scroll to position [1920, 0]
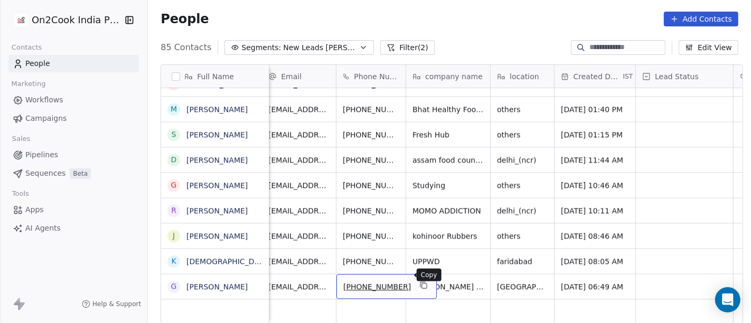
click at [420, 281] on icon "grid" at bounding box center [424, 285] width 8 height 8
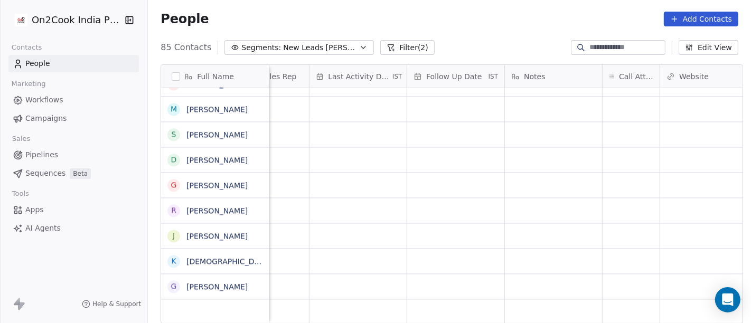
scroll to position [9, 632]
click at [612, 276] on div "grid" at bounding box center [628, 286] width 57 height 25
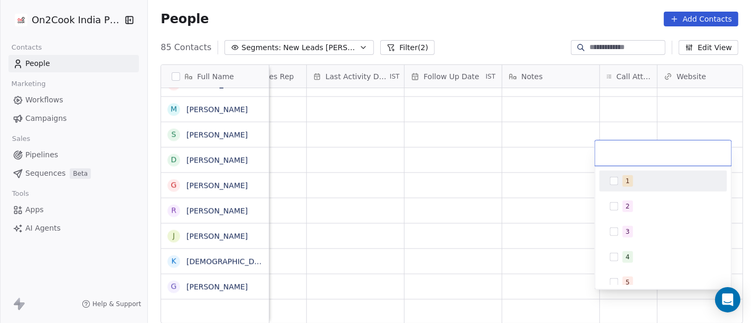
click at [609, 182] on div "1" at bounding box center [663, 181] width 119 height 17
click at [520, 274] on html "On2Cook India Pvt. Ltd. Contacts People Marketing Workflows Campaigns Sales Pip…" at bounding box center [375, 161] width 751 height 323
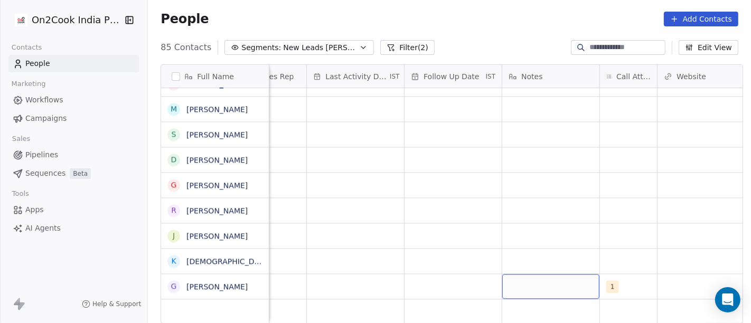
click at [522, 275] on div "grid" at bounding box center [550, 286] width 97 height 25
type textarea "**********"
click at [614, 183] on html "On2Cook India Pvt. Ltd. Contacts People Marketing Workflows Campaigns Sales Pip…" at bounding box center [375, 161] width 751 height 323
click at [458, 285] on div "grid" at bounding box center [453, 286] width 97 height 25
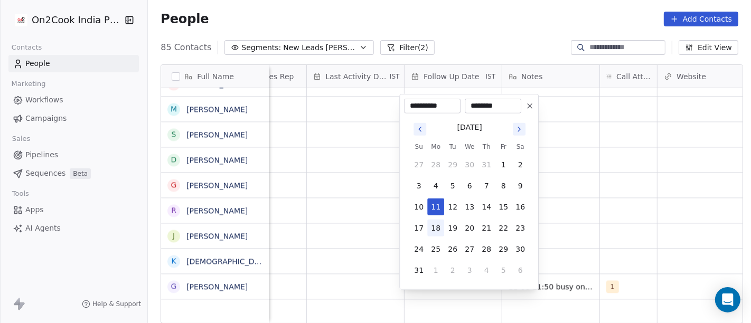
click at [442, 227] on button "18" at bounding box center [435, 228] width 17 height 17
type input "**********"
click at [592, 219] on html "On2Cook India Pvt. Ltd. Contacts People Marketing Workflows Campaigns Sales Pip…" at bounding box center [375, 161] width 751 height 323
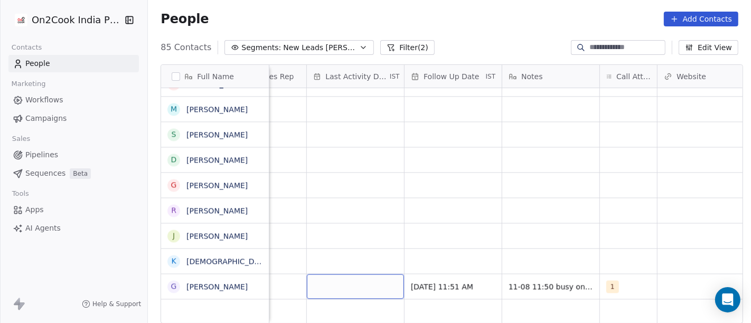
click at [324, 274] on div "grid" at bounding box center [355, 286] width 97 height 25
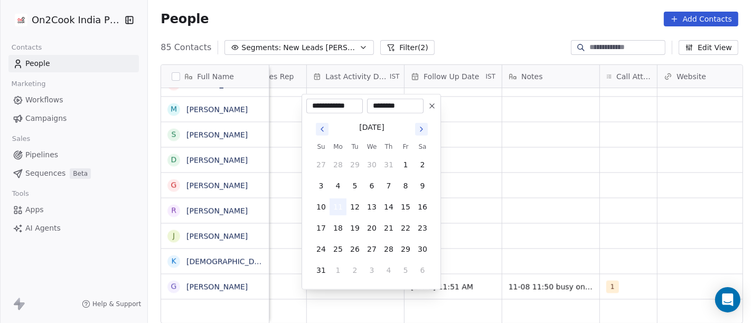
click at [338, 210] on button "11" at bounding box center [338, 207] width 17 height 17
click at [518, 230] on html "On2Cook India Pvt. Ltd. Contacts People Marketing Workflows Campaigns Sales Pip…" at bounding box center [375, 161] width 751 height 323
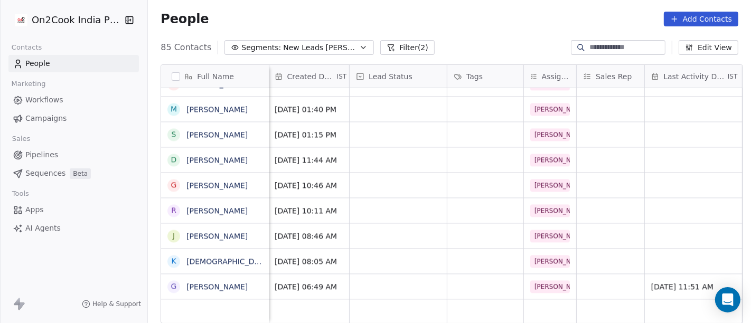
scroll to position [9, 294]
click at [385, 277] on div "grid" at bounding box center [398, 286] width 97 height 25
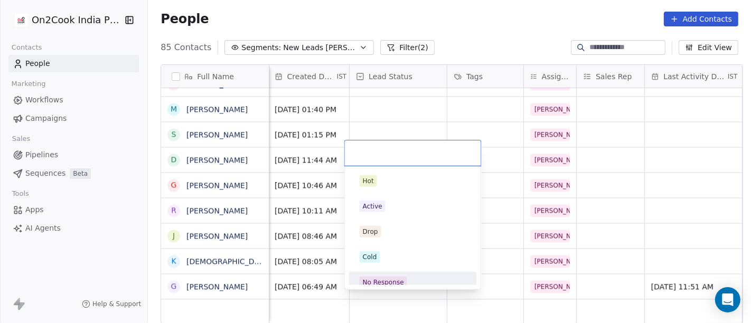
click at [392, 282] on div "No Response" at bounding box center [383, 283] width 41 height 10
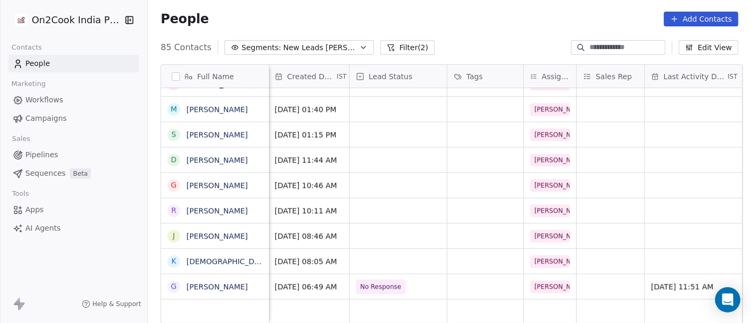
scroll to position [9, 0]
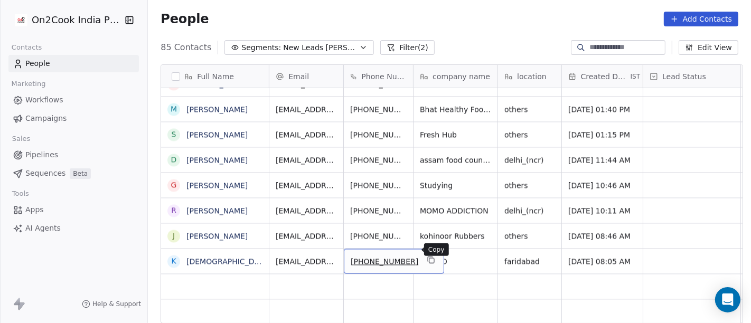
click at [427, 256] on icon "grid" at bounding box center [431, 260] width 8 height 8
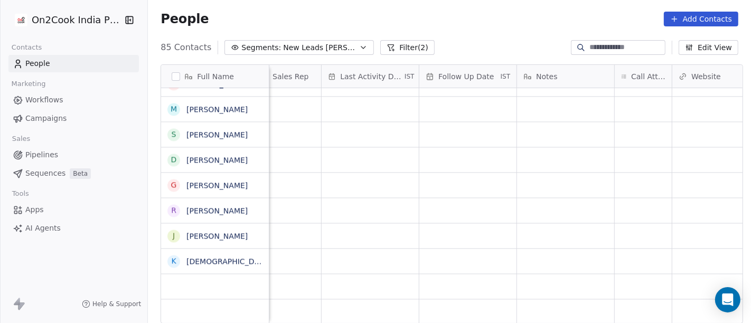
scroll to position [9, 618]
click at [634, 249] on div "grid" at bounding box center [642, 261] width 57 height 25
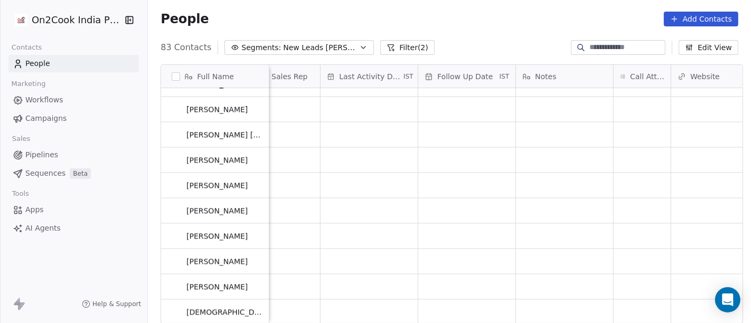
click at [522, 20] on html "On2Cook India Pvt. Ltd. Contacts People Marketing Workflows Campaigns Sales Pip…" at bounding box center [375, 161] width 751 height 323
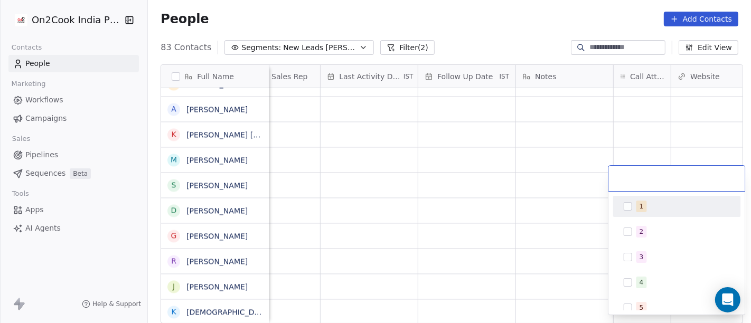
scroll to position [1869, 0]
click at [634, 205] on div "1" at bounding box center [677, 206] width 119 height 17
click at [460, 12] on html "On2Cook India Pvt. Ltd. Contacts People Marketing Workflows Campaigns Sales Pip…" at bounding box center [375, 161] width 751 height 323
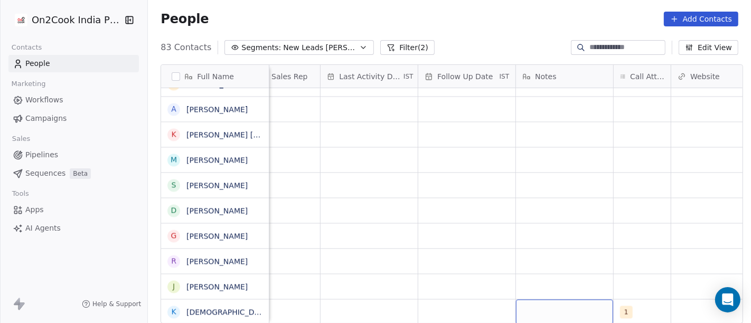
click at [567, 303] on div "grid" at bounding box center [564, 312] width 97 height 25
type textarea "**********"
click at [654, 221] on html "On2Cook India Pvt. Ltd. Contacts People Marketing Workflows Campaigns Sales Pip…" at bounding box center [375, 161] width 751 height 323
click at [452, 307] on div "grid" at bounding box center [466, 312] width 97 height 25
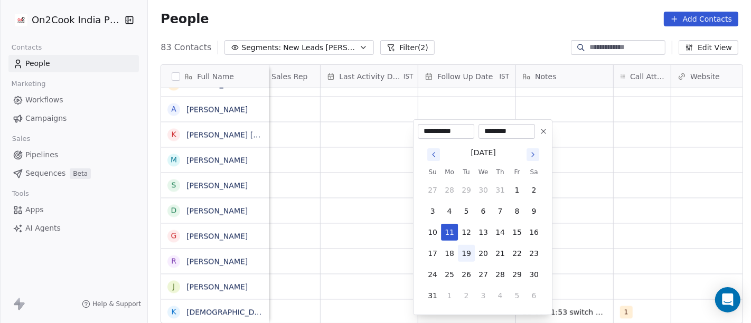
click at [459, 255] on button "19" at bounding box center [466, 253] width 17 height 17
click at [450, 250] on button "18" at bounding box center [449, 253] width 17 height 17
type input "**********"
click at [659, 247] on html "On2Cook India Pvt. Ltd. Contacts People Marketing Workflows Campaigns Sales Pip…" at bounding box center [375, 161] width 751 height 323
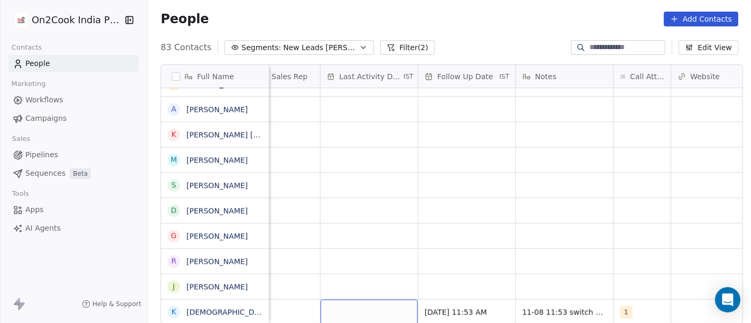
click at [381, 300] on div "grid" at bounding box center [369, 312] width 97 height 25
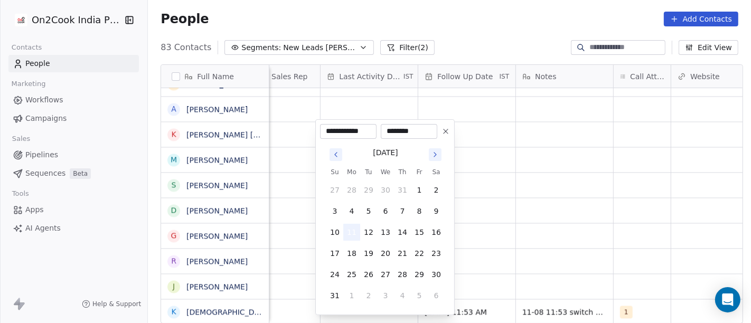
click at [353, 228] on button "11" at bounding box center [351, 232] width 17 height 17
click at [566, 240] on html "On2Cook India Pvt. Ltd. Contacts People Marketing Workflows Campaigns Sales Pip…" at bounding box center [375, 161] width 751 height 323
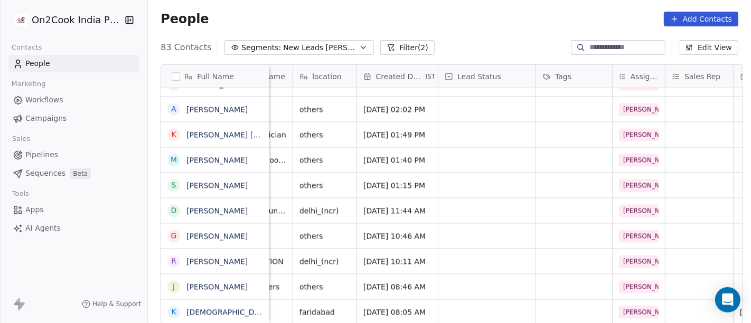
scroll to position [6, 181]
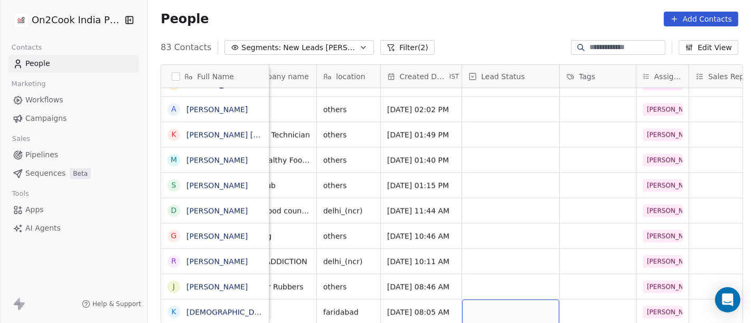
click at [518, 301] on div "grid" at bounding box center [510, 312] width 97 height 25
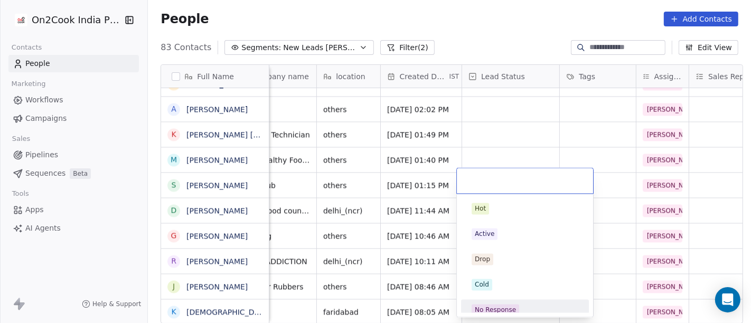
click at [501, 303] on div "No Response" at bounding box center [525, 310] width 119 height 17
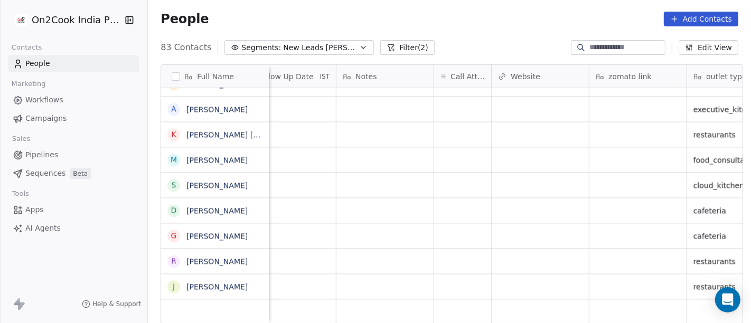
scroll to position [0, 803]
click at [451, 286] on div "grid" at bounding box center [457, 286] width 57 height 25
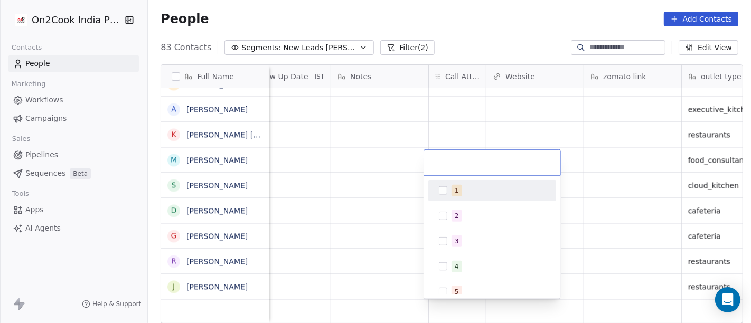
click at [464, 188] on div "1" at bounding box center [499, 191] width 94 height 12
click at [474, 38] on html "On2Cook India Pvt. Ltd. Contacts People Marketing Workflows Campaigns Sales Pip…" at bounding box center [375, 161] width 751 height 323
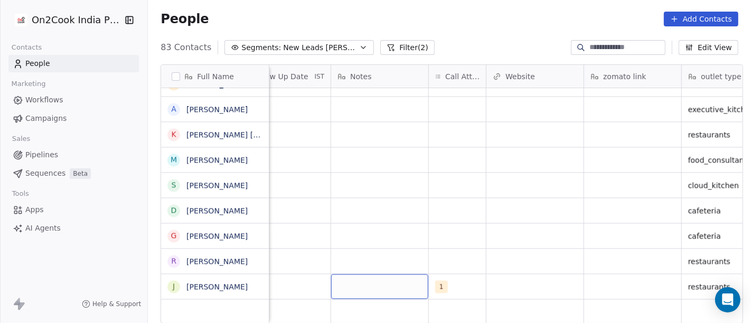
click at [381, 285] on div "grid" at bounding box center [379, 286] width 97 height 25
type textarea "**********"
click at [401, 216] on html "On2Cook India Pvt. Ltd. Contacts People Marketing Workflows Campaigns Sales Pip…" at bounding box center [375, 161] width 751 height 323
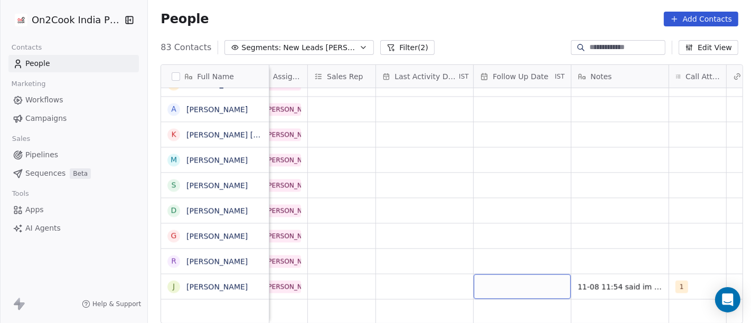
click at [512, 281] on div "grid" at bounding box center [522, 286] width 97 height 25
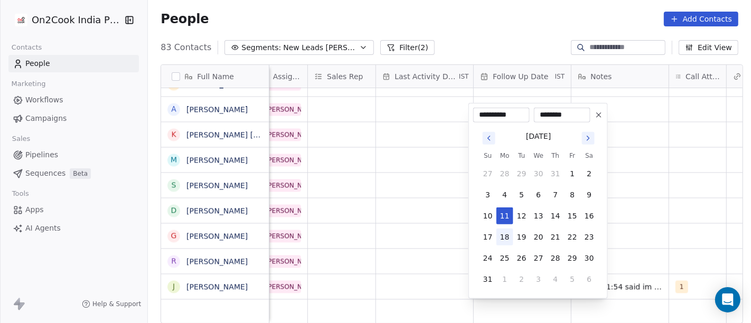
click at [503, 232] on button "18" at bounding box center [505, 237] width 17 height 17
type input "**********"
click at [623, 213] on html "On2Cook India Pvt. Ltd. Contacts People Marketing Workflows Campaigns Sales Pip…" at bounding box center [375, 161] width 751 height 323
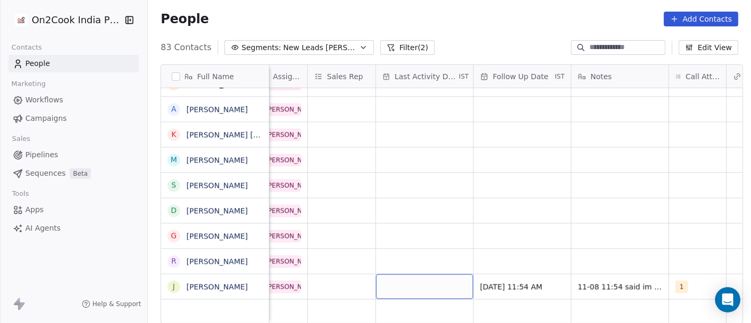
click at [427, 292] on div "grid" at bounding box center [424, 286] width 97 height 25
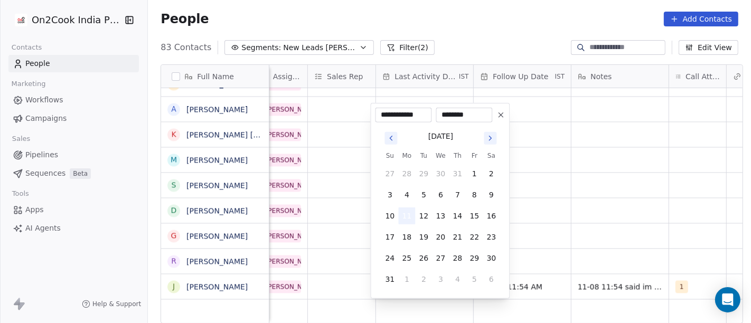
click at [409, 211] on button "11" at bounding box center [406, 216] width 17 height 17
click at [588, 217] on html "On2Cook India Pvt. Ltd. Contacts People Marketing Workflows Campaigns Sales Pip…" at bounding box center [375, 161] width 751 height 323
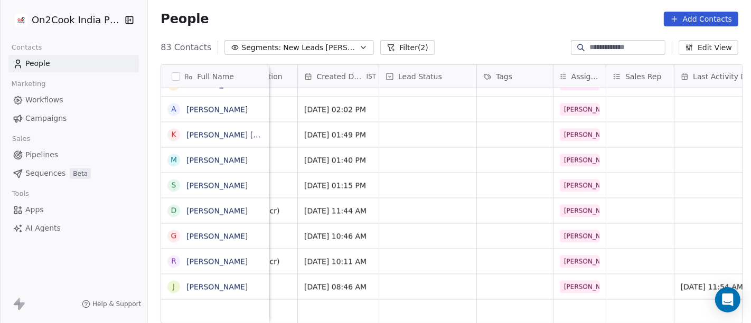
scroll to position [0, 265]
click at [395, 282] on div "grid" at bounding box center [427, 286] width 97 height 25
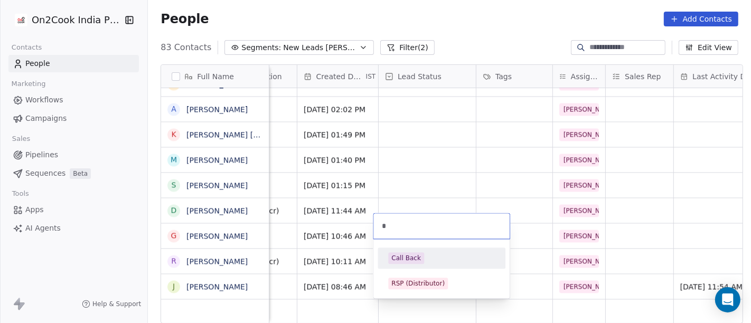
type input "*"
click at [420, 252] on div "Call Back" at bounding box center [441, 258] width 119 height 17
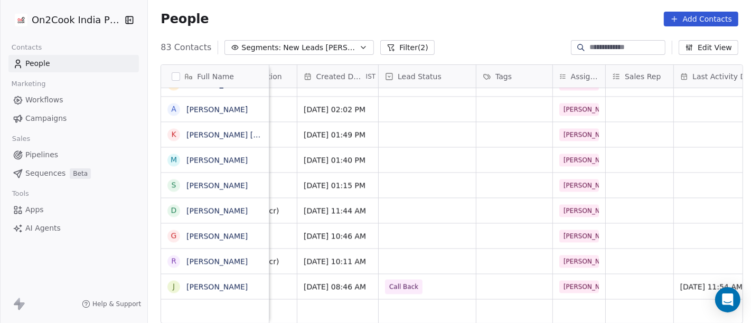
click at [490, 12] on div "People Add Contacts" at bounding box center [450, 19] width 578 height 15
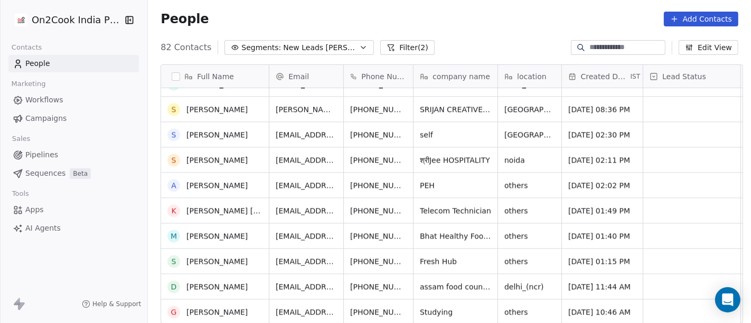
scroll to position [1844, 0]
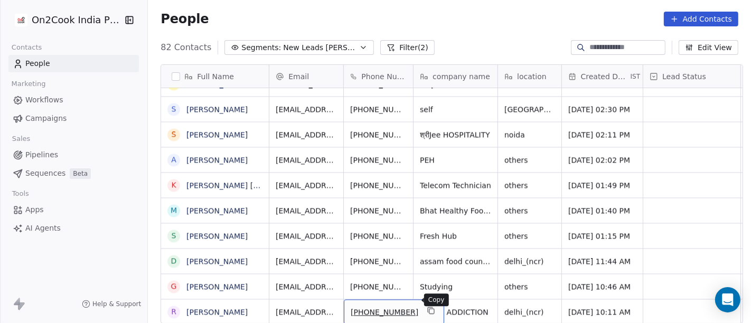
click at [427, 306] on icon "grid" at bounding box center [431, 310] width 8 height 8
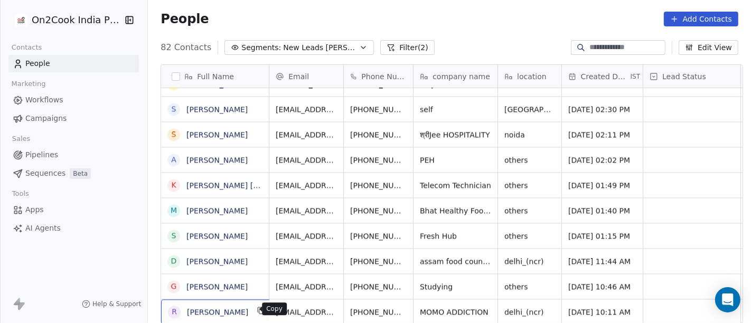
click at [257, 310] on icon "grid" at bounding box center [261, 310] width 8 height 8
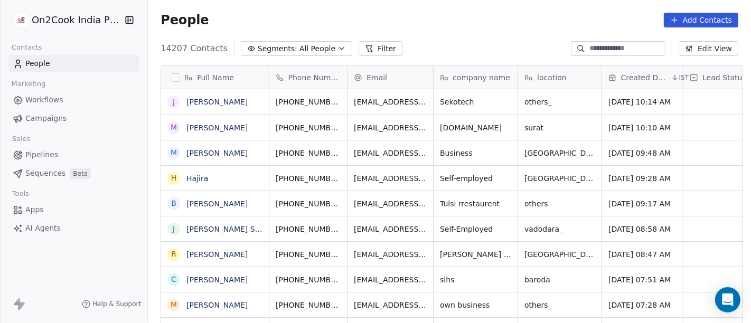
scroll to position [276, 599]
click at [599, 55] on div at bounding box center [618, 48] width 95 height 15
click at [598, 50] on input at bounding box center [627, 48] width 74 height 11
paste input "**********"
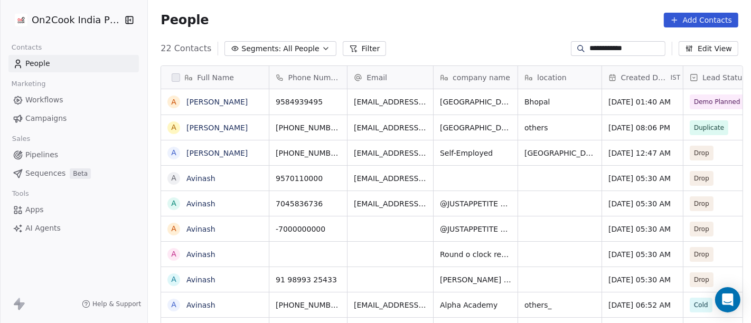
click at [590, 52] on input "**********" at bounding box center [627, 48] width 74 height 11
paste input
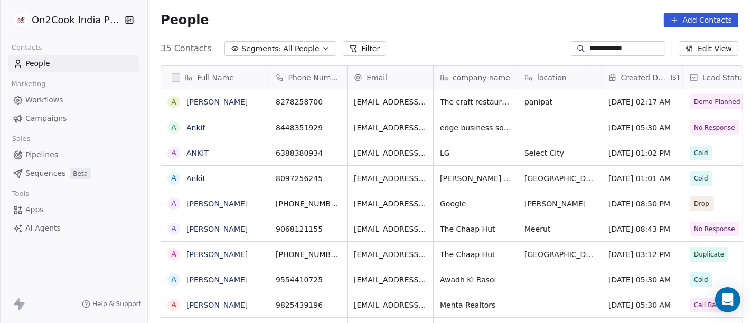
scroll to position [1, 0]
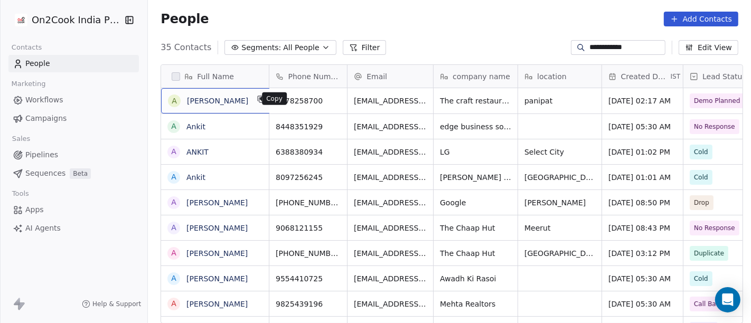
click at [257, 100] on icon "grid" at bounding box center [261, 99] width 8 height 8
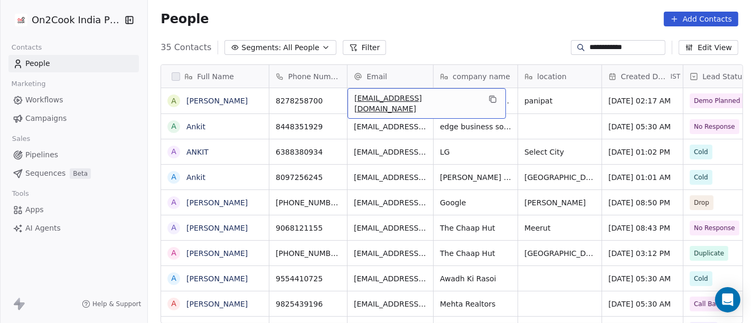
click at [463, 101] on div "thecraftofficial1@gmail.com" at bounding box center [427, 103] width 159 height 31
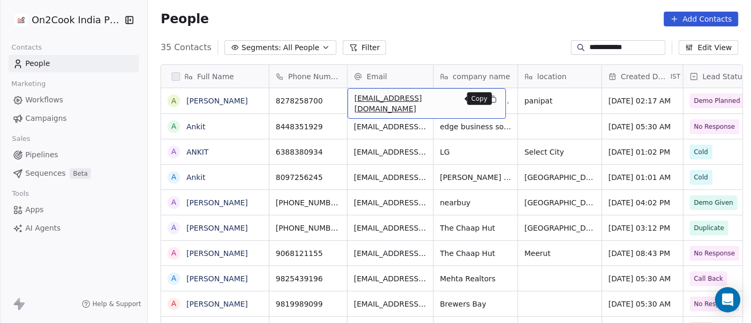
click at [489, 97] on icon "grid" at bounding box center [493, 99] width 8 height 8
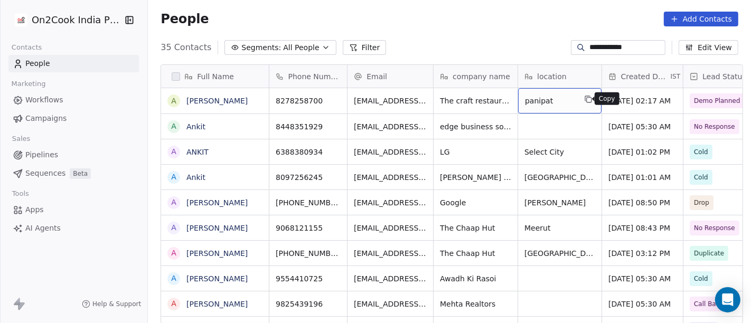
click at [584, 97] on icon "grid" at bounding box center [588, 99] width 8 height 8
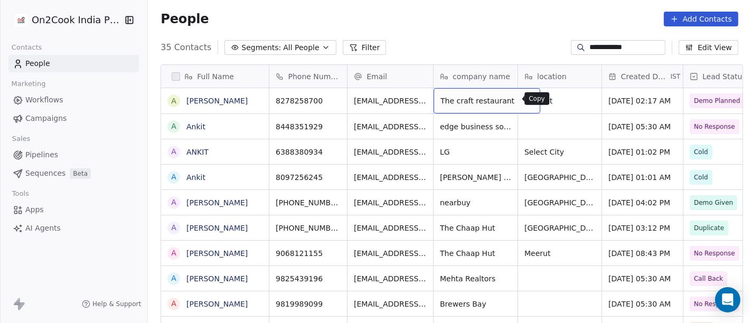
click at [523, 99] on icon "grid" at bounding box center [527, 99] width 8 height 8
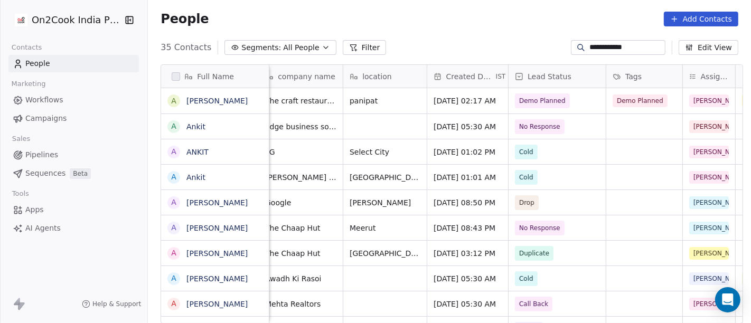
scroll to position [0, 175]
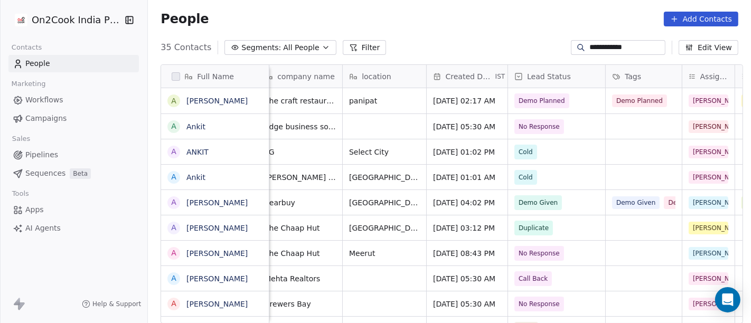
click at [609, 44] on input "**********" at bounding box center [627, 47] width 74 height 11
click at [608, 44] on input "**********" at bounding box center [627, 47] width 74 height 11
paste input
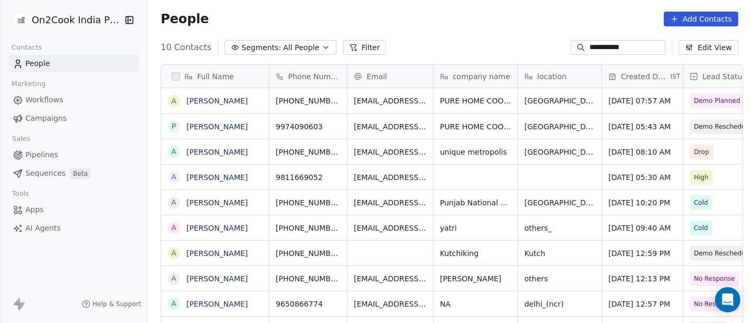
scroll to position [276, 599]
type input "**********"
click at [257, 99] on icon "grid" at bounding box center [261, 99] width 8 height 8
click at [304, 97] on span "+919974090603" at bounding box center [310, 101] width 68 height 11
click at [284, 99] on input "**********" at bounding box center [308, 100] width 83 height 21
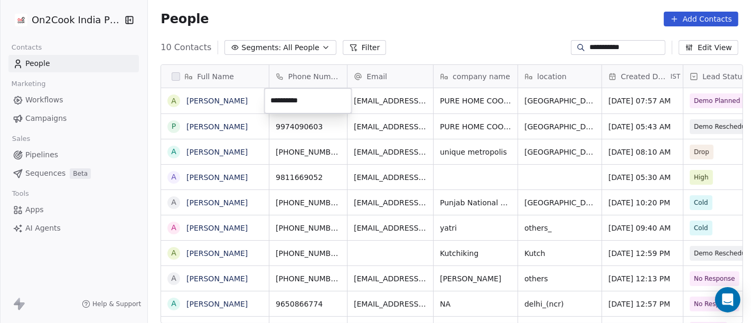
click at [330, 94] on input "**********" at bounding box center [308, 100] width 83 height 21
paste input
click at [338, 98] on input "**********" at bounding box center [308, 100] width 83 height 21
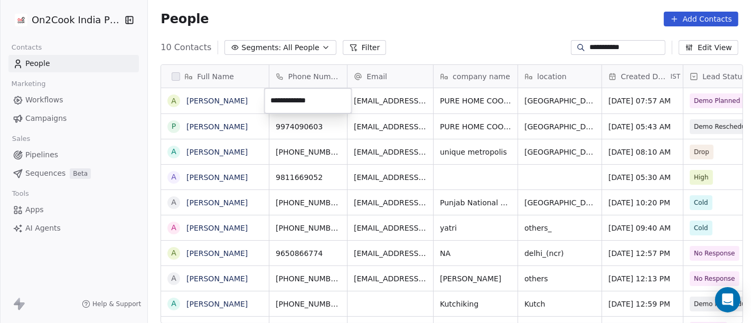
paste input
click at [333, 103] on input "**********" at bounding box center [308, 100] width 83 height 21
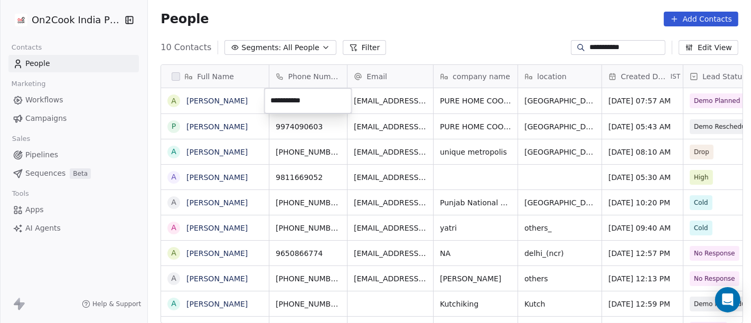
paste input "**********"
type input "**********"
click at [388, 49] on html "**********" at bounding box center [375, 161] width 751 height 323
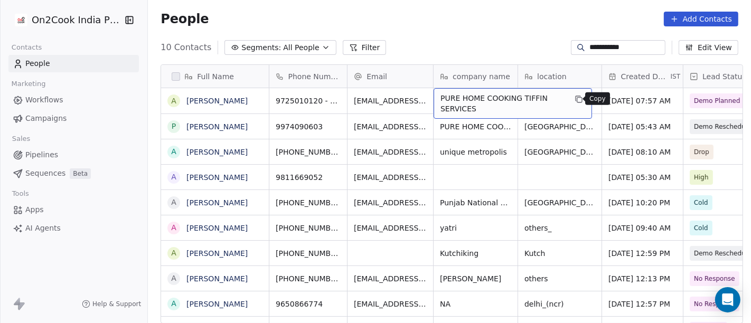
click at [575, 100] on icon "grid" at bounding box center [579, 99] width 8 height 8
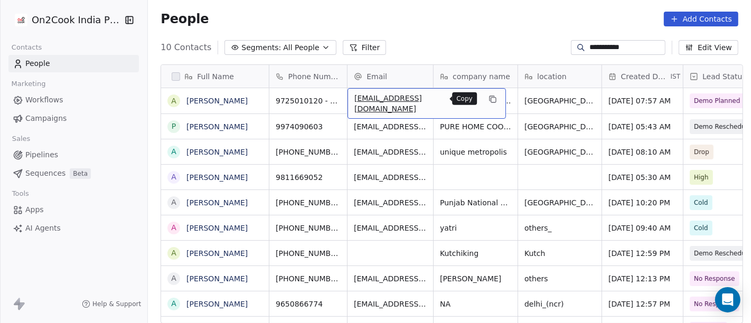
click at [490, 96] on icon "grid" at bounding box center [492, 98] width 5 height 5
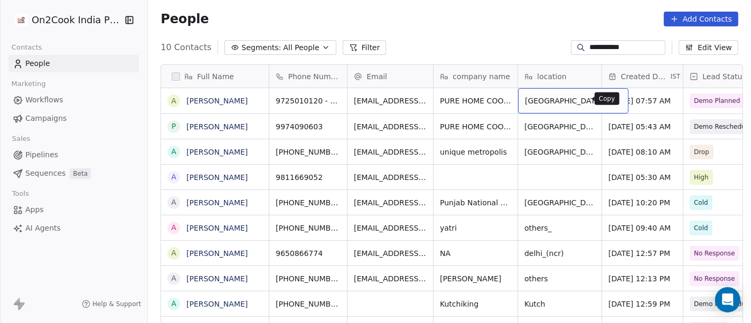
click at [612, 99] on icon "grid" at bounding box center [614, 98] width 5 height 5
click at [592, 50] on input "**********" at bounding box center [627, 47] width 74 height 11
paste input "********"
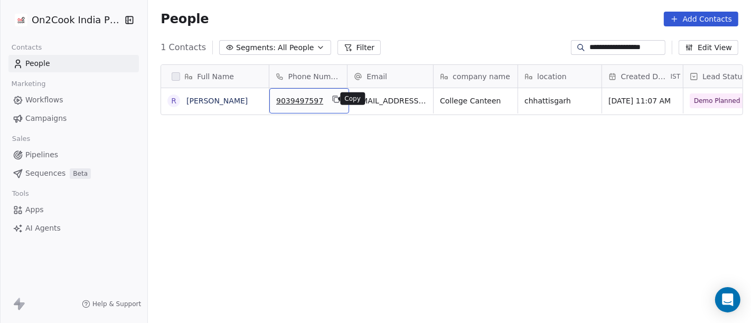
click at [332, 100] on icon "grid" at bounding box center [336, 99] width 8 height 8
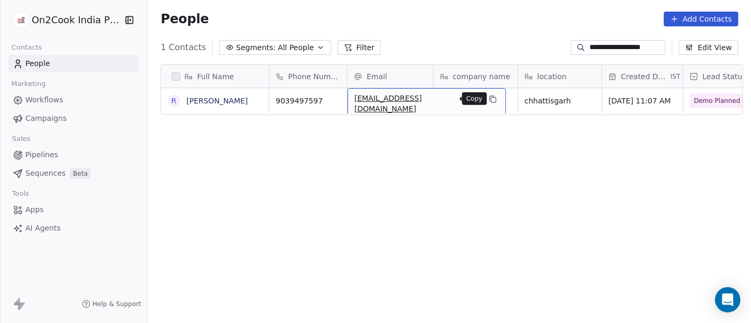
click at [491, 101] on icon "grid" at bounding box center [493, 100] width 5 height 5
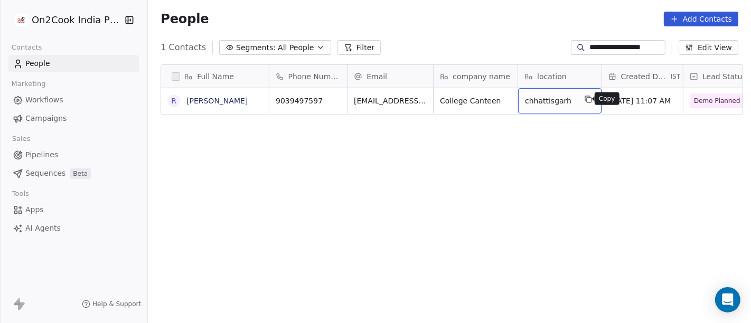
click at [585, 96] on icon "grid" at bounding box center [588, 99] width 8 height 8
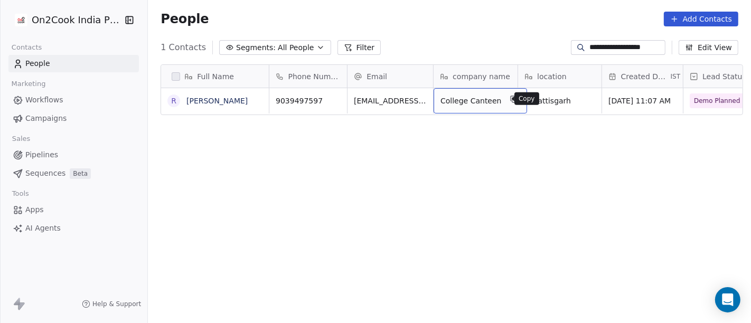
click at [510, 96] on icon "grid" at bounding box center [514, 99] width 8 height 8
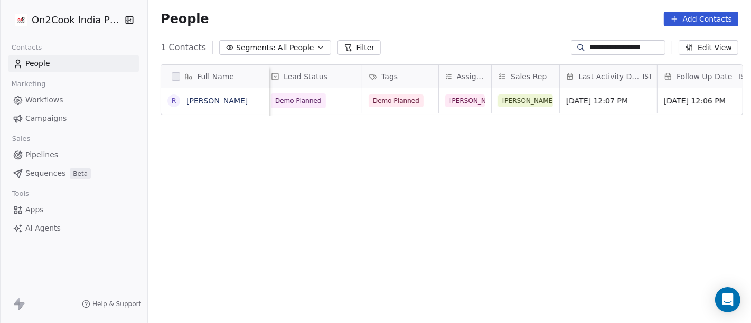
scroll to position [0, 415]
click at [614, 50] on input "**********" at bounding box center [627, 47] width 74 height 11
paste input
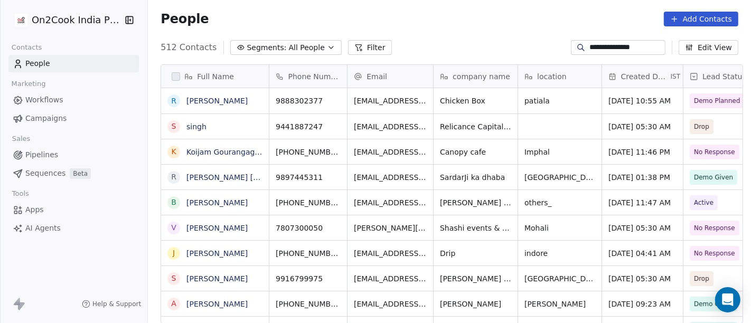
scroll to position [276, 599]
click at [259, 100] on icon "grid" at bounding box center [261, 100] width 5 height 5
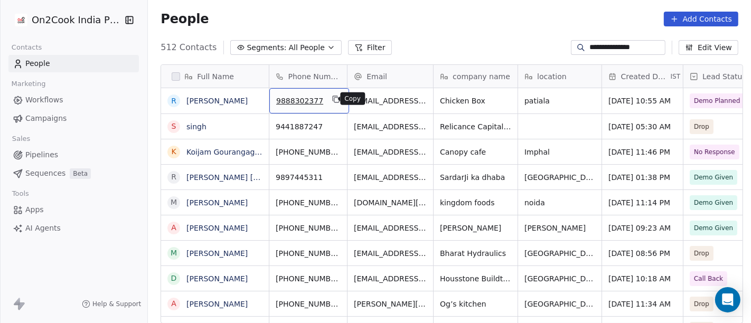
click at [332, 100] on icon "grid" at bounding box center [336, 99] width 8 height 8
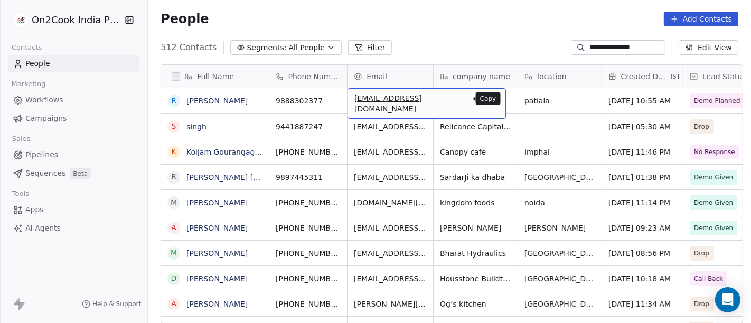
click at [489, 96] on icon "grid" at bounding box center [493, 99] width 8 height 8
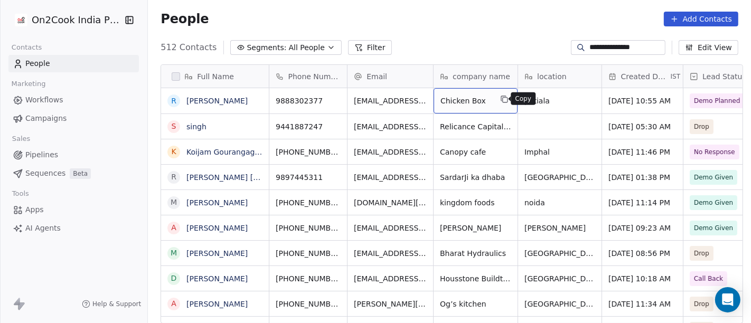
click at [501, 98] on icon "grid" at bounding box center [504, 99] width 8 height 8
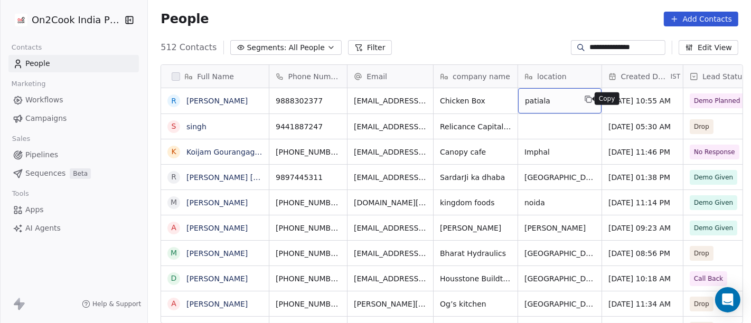
click at [584, 101] on icon "grid" at bounding box center [588, 99] width 8 height 8
click at [590, 43] on input "**********" at bounding box center [627, 47] width 74 height 11
paste input
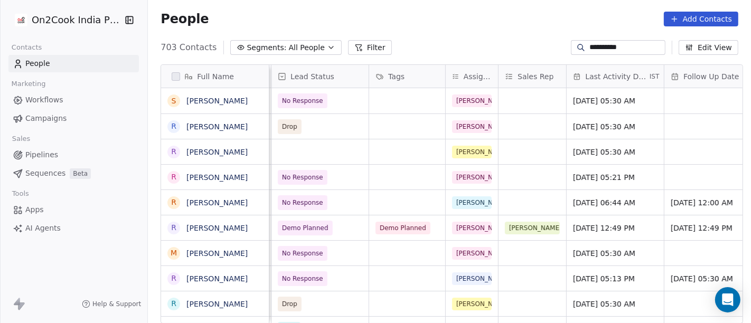
scroll to position [0, 414]
type input "**********"
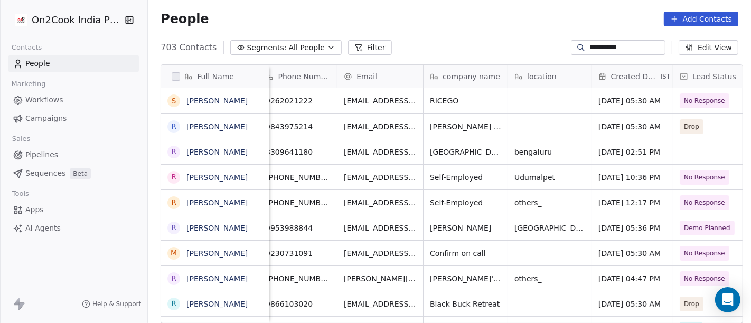
scroll to position [0, 0]
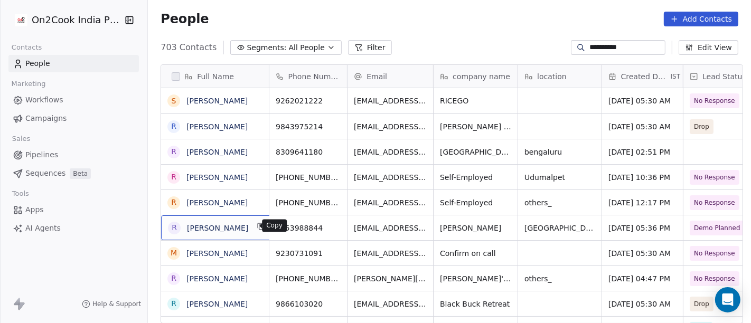
click at [257, 224] on icon "grid" at bounding box center [261, 226] width 8 height 8
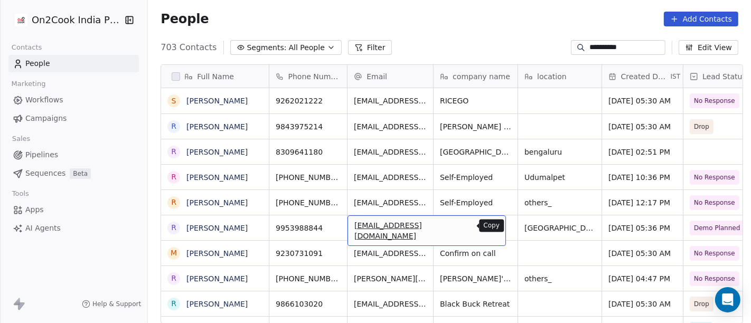
click at [489, 227] on icon "grid" at bounding box center [493, 226] width 8 height 8
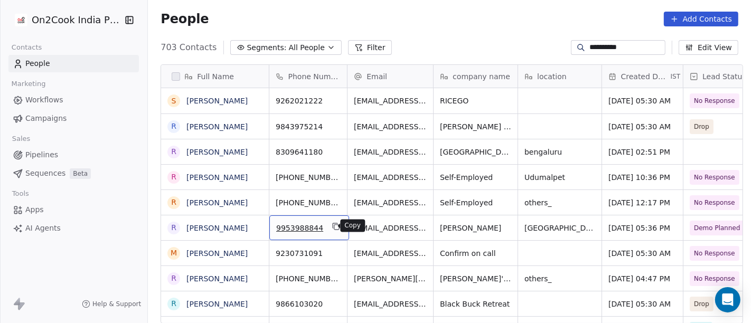
click at [333, 227] on icon "grid" at bounding box center [336, 226] width 8 height 8
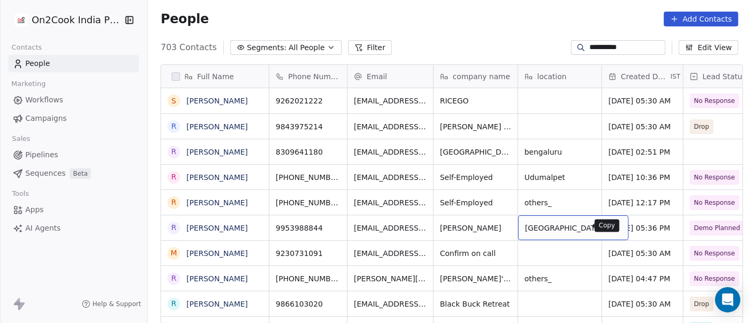
click at [614, 225] on icon "grid" at bounding box center [616, 227] width 5 height 5
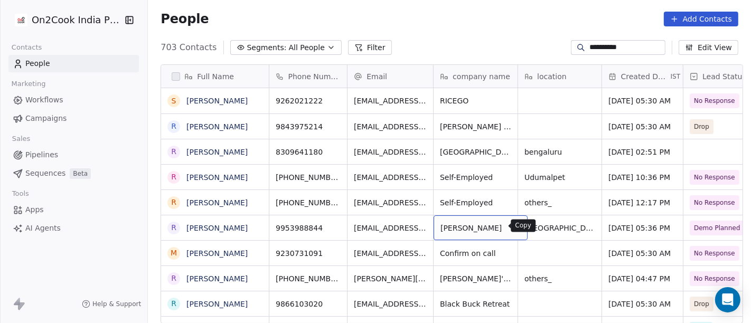
click at [513, 226] on icon "grid" at bounding box center [515, 227] width 5 height 5
click at [616, 45] on input "**********" at bounding box center [627, 47] width 74 height 11
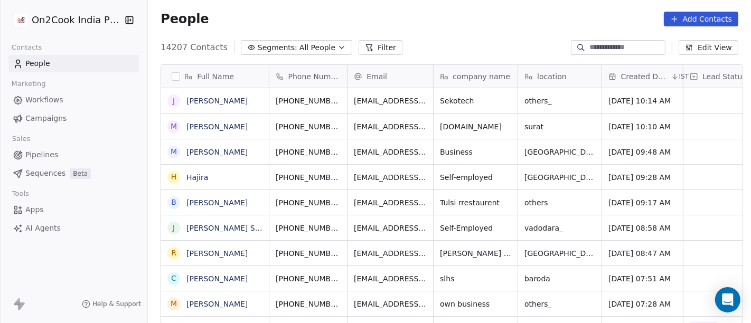
scroll to position [276, 599]
click at [374, 44] on button "Filter" at bounding box center [381, 47] width 44 height 15
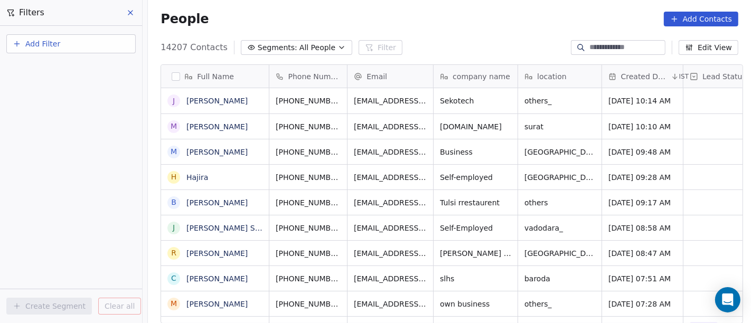
click at [48, 49] on button "Add Filter" at bounding box center [70, 43] width 129 height 19
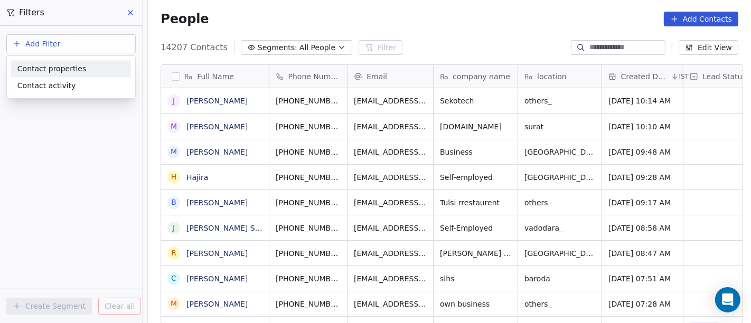
click at [68, 63] on span "Contact properties" at bounding box center [51, 68] width 69 height 11
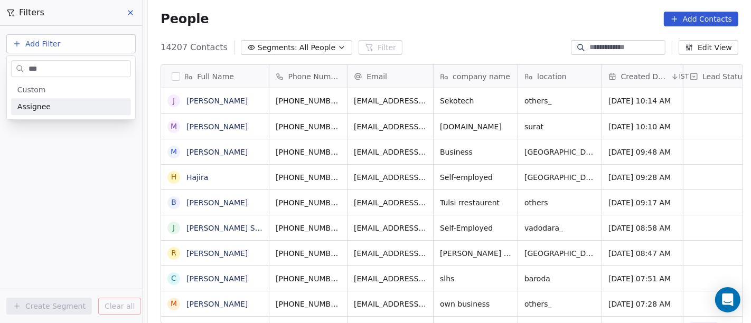
type input "***"
click at [86, 105] on div "Assignee" at bounding box center [70, 106] width 107 height 11
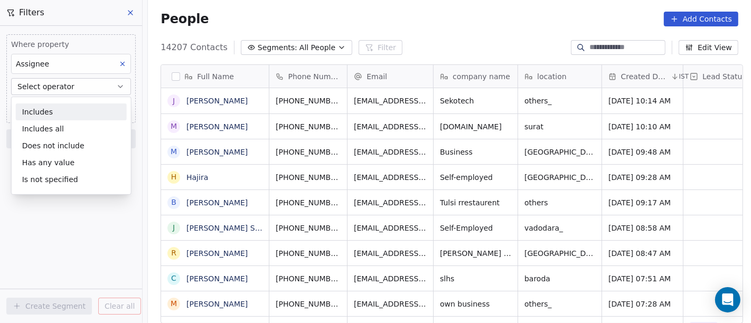
click at [53, 111] on div "Includes" at bounding box center [71, 112] width 111 height 17
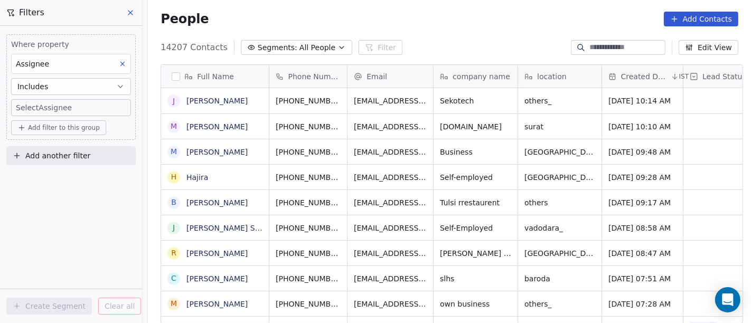
click at [7, 104] on div "Where property Assignee Includes Select Assignee Add filter to this group" at bounding box center [70, 87] width 129 height 106
click at [46, 105] on body "On2Cook India Pvt. Ltd. Contacts People Marketing Workflows Campaigns Sales Pip…" at bounding box center [375, 161] width 751 height 323
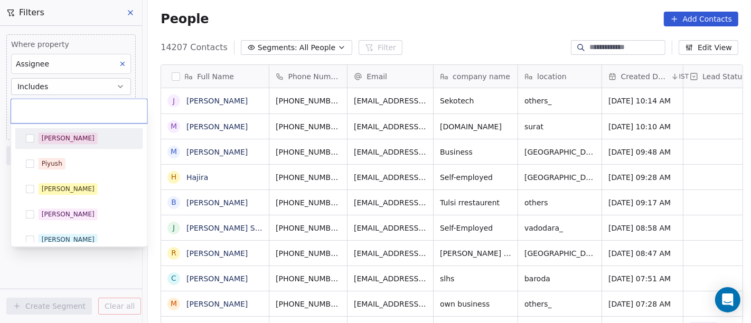
click at [59, 143] on span "[PERSON_NAME]" at bounding box center [68, 139] width 59 height 12
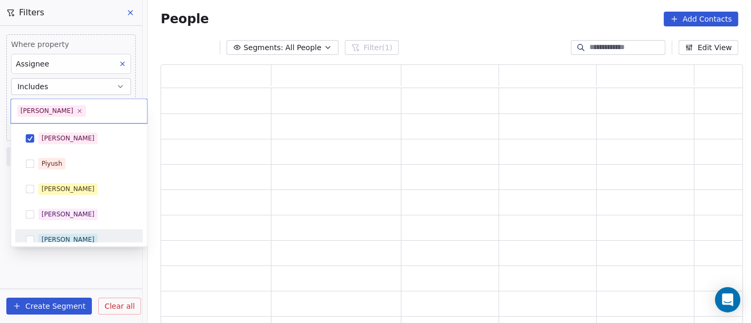
click at [94, 281] on html "On2Cook India Pvt. Ltd. Contacts People Marketing Workflows Campaigns Sales Pip…" at bounding box center [375, 161] width 751 height 323
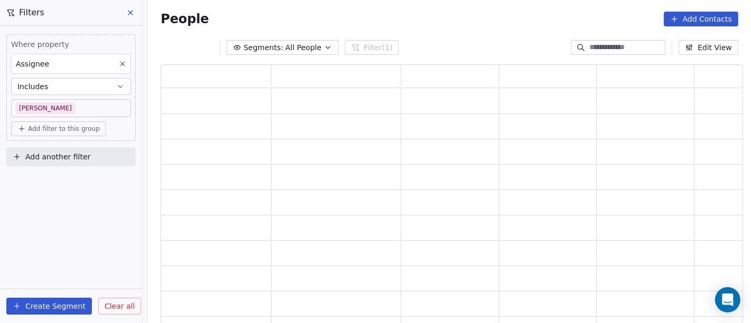
click at [81, 134] on button "Add filter to this group" at bounding box center [58, 129] width 95 height 15
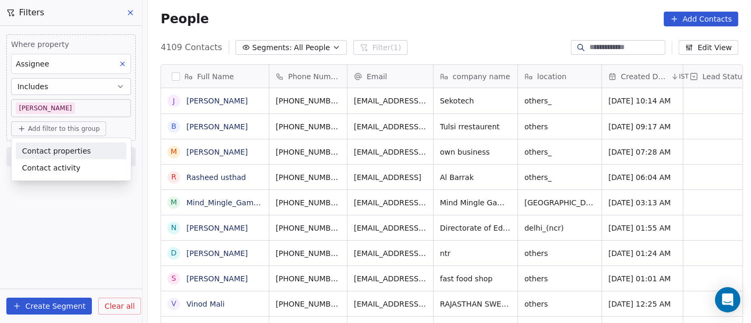
scroll to position [276, 599]
click at [66, 152] on span "Contact properties" at bounding box center [56, 150] width 69 height 11
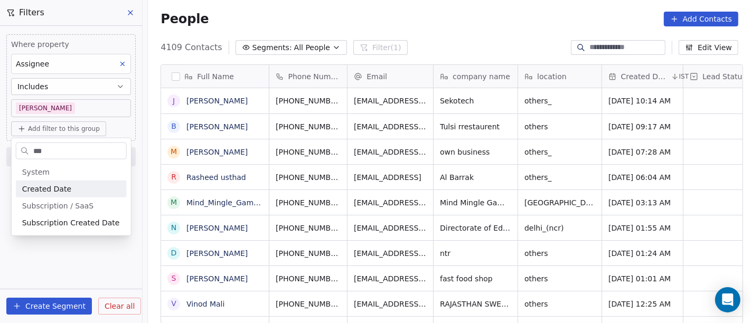
type input "***"
click at [67, 196] on div "Created Date" at bounding box center [71, 189] width 111 height 17
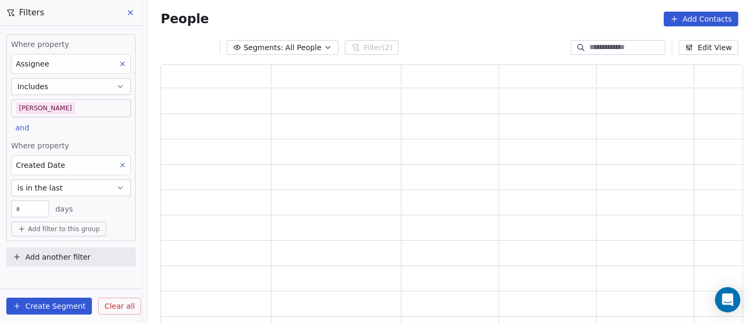
scroll to position [250, 574]
click at [81, 196] on div "Where property Created Date is in the last ** days" at bounding box center [71, 179] width 120 height 77
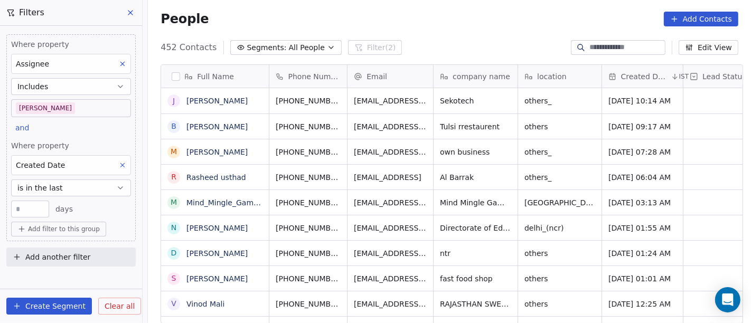
click at [89, 192] on button "is in the last" at bounding box center [71, 188] width 120 height 17
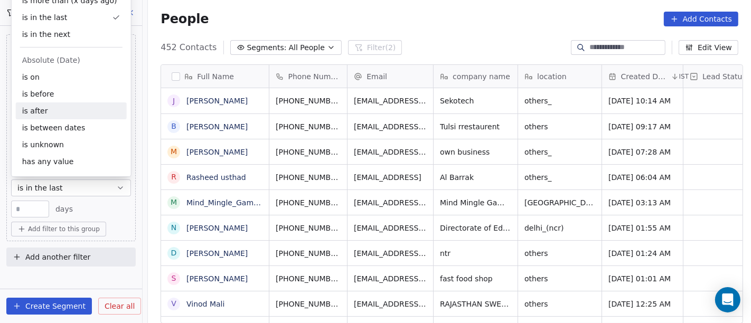
click at [44, 112] on div "is after" at bounding box center [71, 111] width 111 height 17
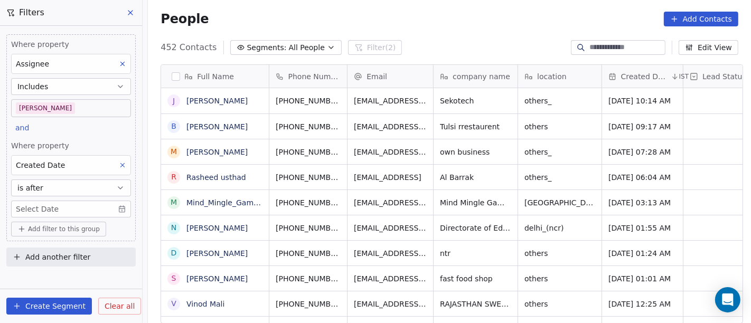
click at [74, 211] on body "On2Cook India Pvt. Ltd. Contacts People Marketing Workflows Campaigns Sales Pip…" at bounding box center [375, 161] width 751 height 323
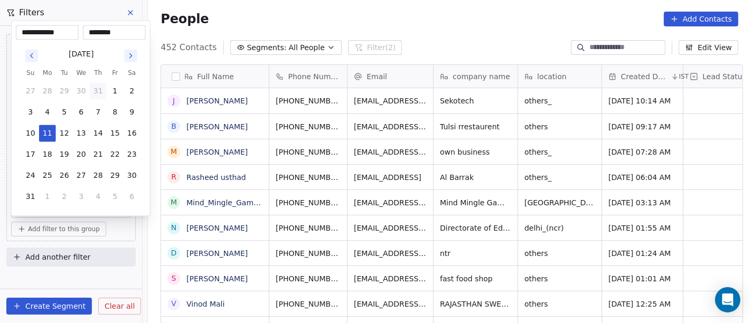
click at [97, 88] on button "31" at bounding box center [98, 91] width 17 height 17
type input "**********"
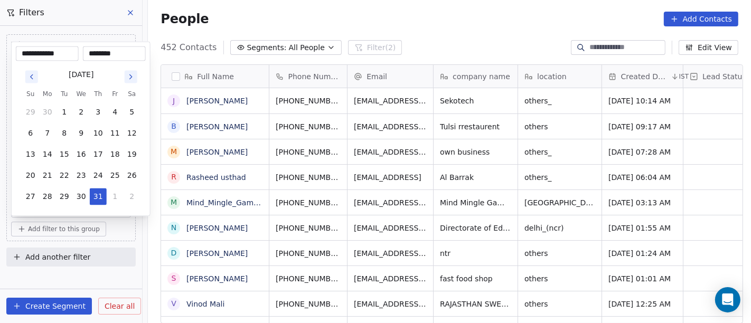
click at [332, 1] on html "On2Cook India Pvt. Ltd. Contacts People Marketing Workflows Campaigns Sales Pip…" at bounding box center [375, 161] width 751 height 323
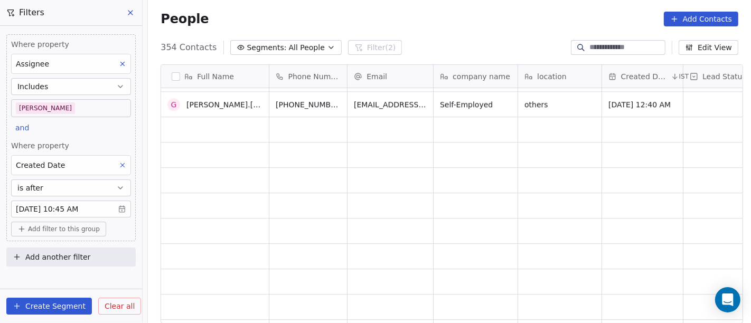
scroll to position [0, 0]
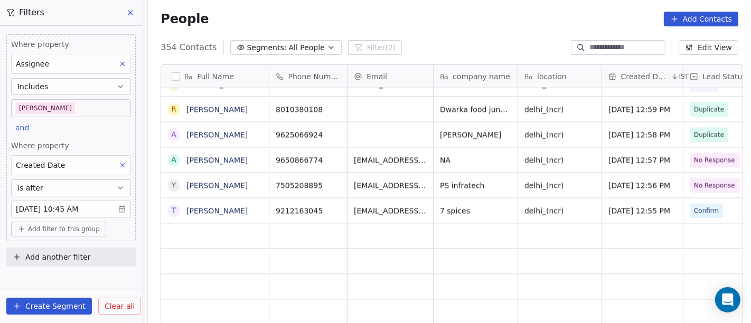
click at [59, 209] on body "On2Cook India Pvt. Ltd. Contacts People Marketing Workflows Campaigns Sales Pip…" at bounding box center [375, 161] width 751 height 323
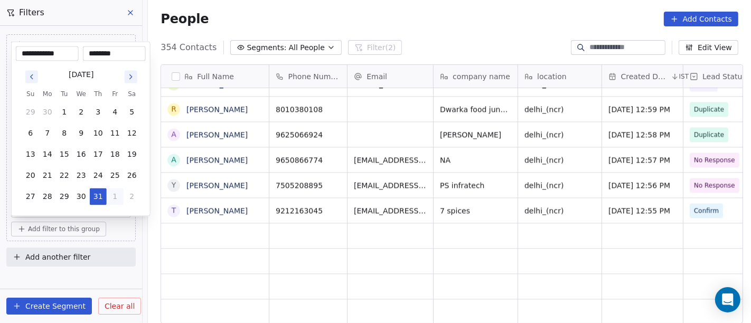
click at [110, 194] on button "1" at bounding box center [115, 197] width 17 height 17
type input "**********"
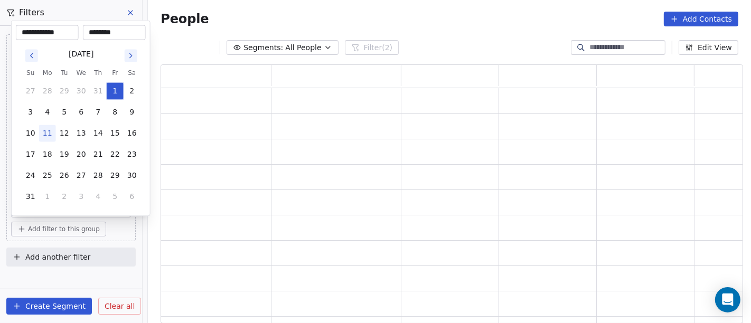
click at [82, 276] on html "**********" at bounding box center [375, 161] width 751 height 323
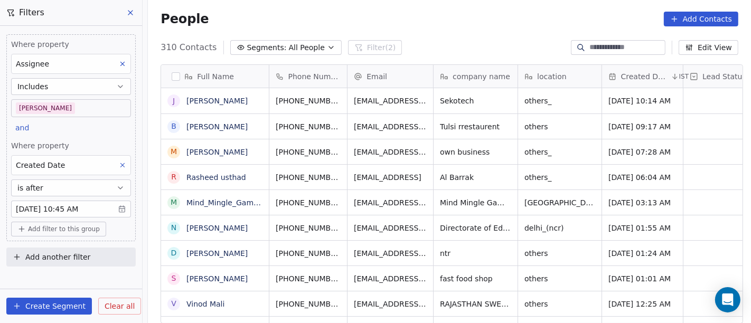
click at [579, 42] on div at bounding box center [581, 47] width 17 height 11
paste input "**********"
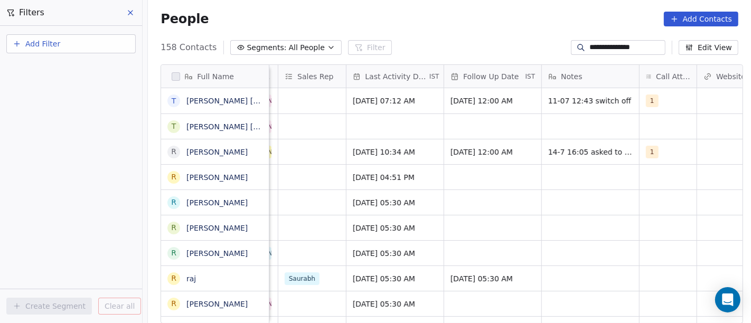
scroll to position [0, 632]
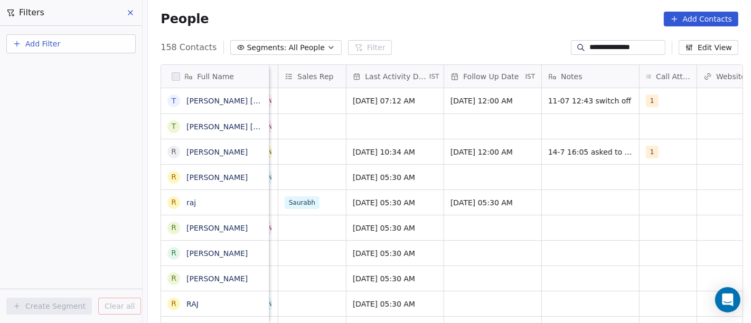
click at [575, 42] on div at bounding box center [581, 47] width 17 height 11
click at [591, 45] on input "**********" at bounding box center [627, 47] width 74 height 11
paste input
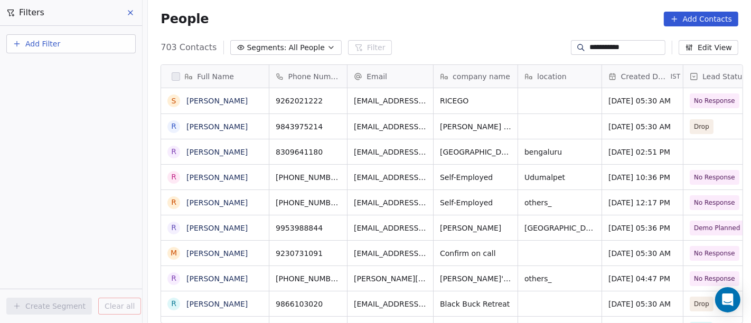
scroll to position [276, 599]
type input "**********"
click at [257, 230] on icon "grid" at bounding box center [261, 226] width 8 height 8
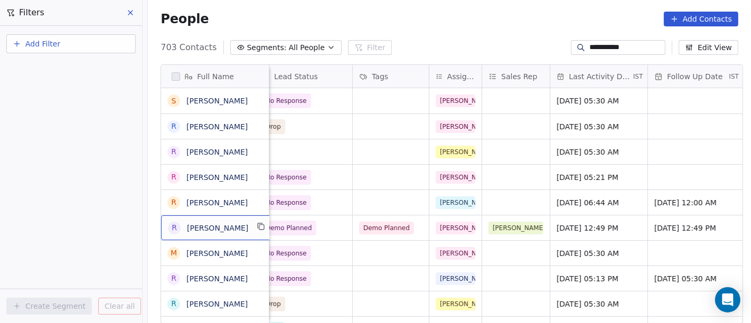
scroll to position [0, 429]
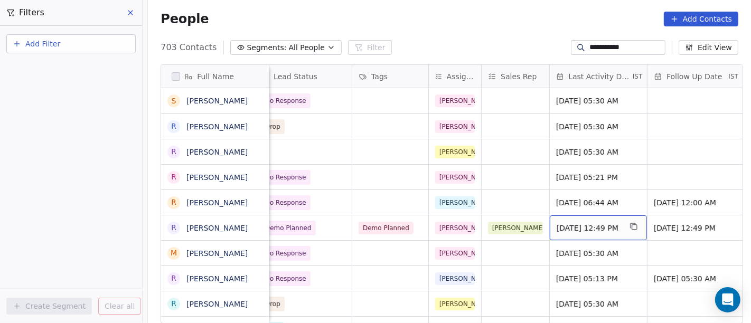
click at [571, 228] on span "Aug 08, 2025 12:49 PM" at bounding box center [589, 228] width 64 height 11
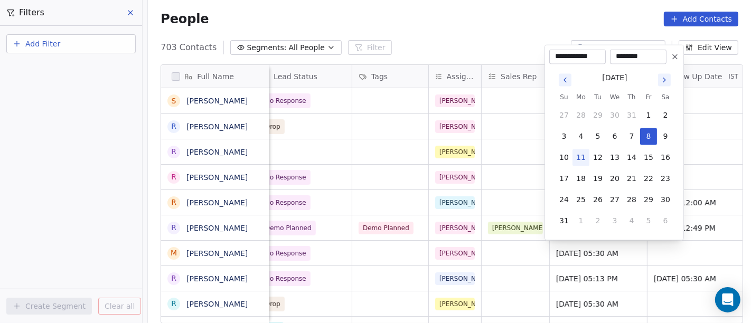
click at [579, 160] on button "11" at bounding box center [581, 157] width 17 height 17
type input "**********"
click at [470, 8] on html "**********" at bounding box center [375, 161] width 751 height 323
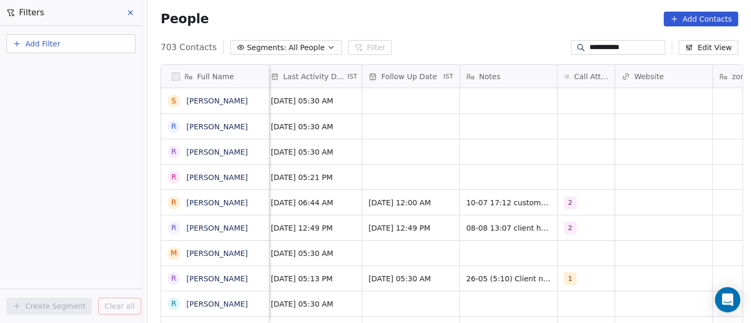
scroll to position [0, 721]
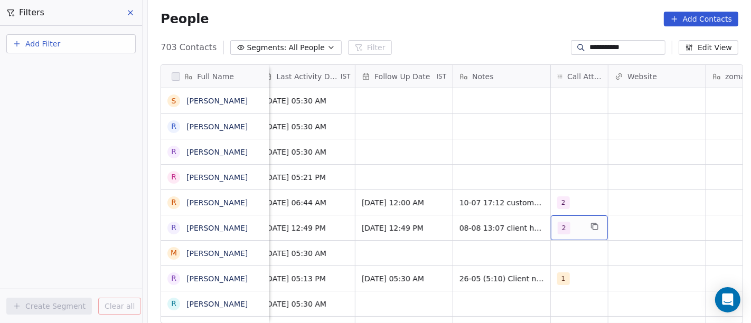
click at [558, 225] on span "2" at bounding box center [564, 228] width 13 height 13
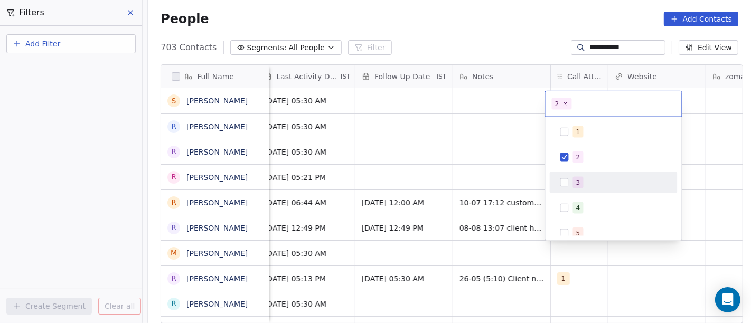
click at [565, 182] on button "Suggestions" at bounding box center [565, 183] width 8 height 8
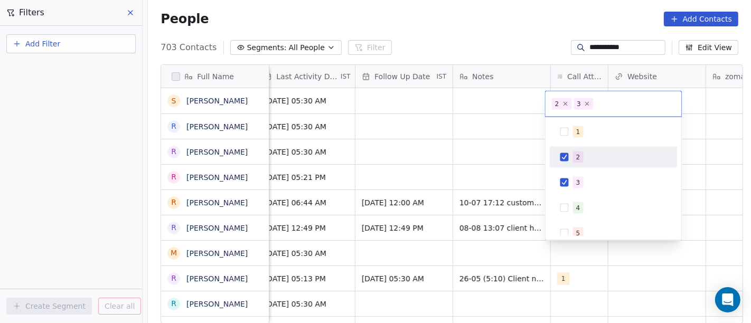
click at [566, 157] on button "Suggestions" at bounding box center [565, 157] width 8 height 8
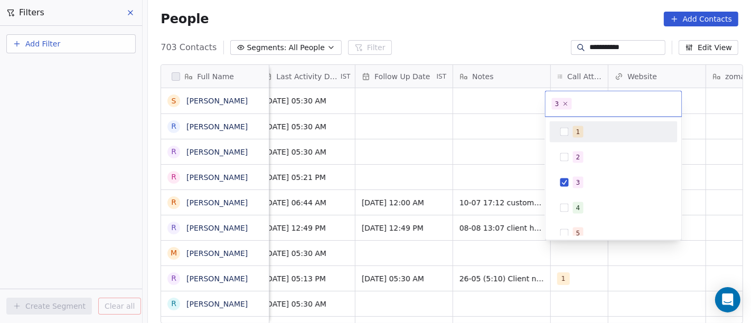
click at [483, 6] on html "**********" at bounding box center [375, 161] width 751 height 323
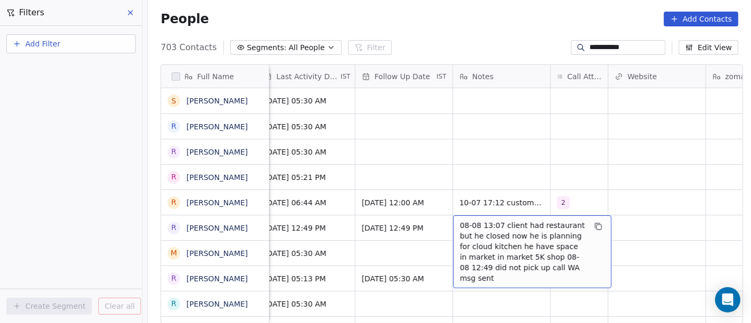
click at [490, 224] on span "08-08 13:07 client had restaurant but he closed now he is planning for cloud ki…" at bounding box center [523, 251] width 126 height 63
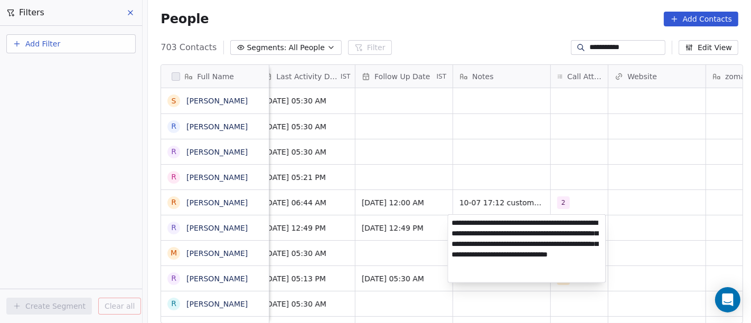
type textarea "**********"
click at [610, 168] on html "**********" at bounding box center [375, 161] width 751 height 323
click at [635, 157] on html "**********" at bounding box center [375, 161] width 751 height 323
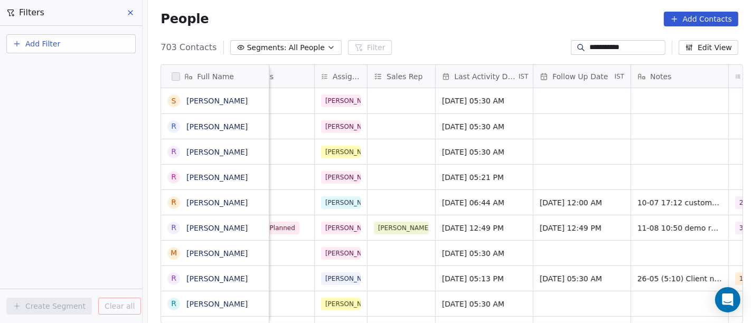
scroll to position [0, 537]
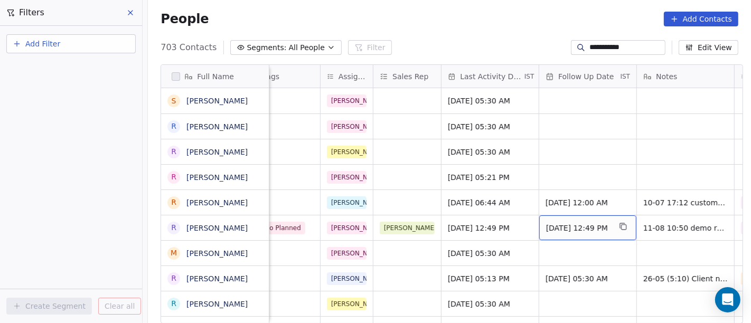
click at [574, 227] on span "15/08/2025 12:49 PM" at bounding box center [578, 228] width 64 height 11
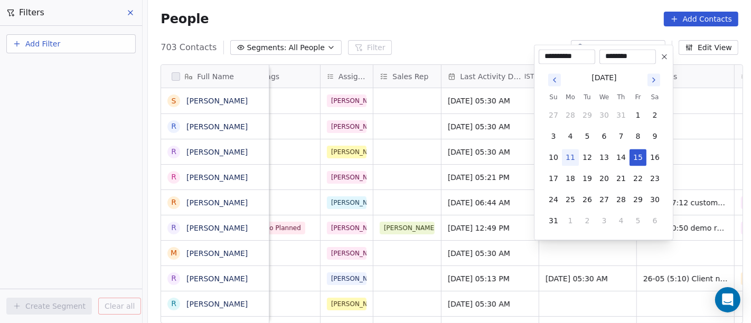
click at [571, 159] on button "11" at bounding box center [570, 157] width 17 height 17
type input "**********"
click at [479, 29] on html "**********" at bounding box center [375, 161] width 751 height 323
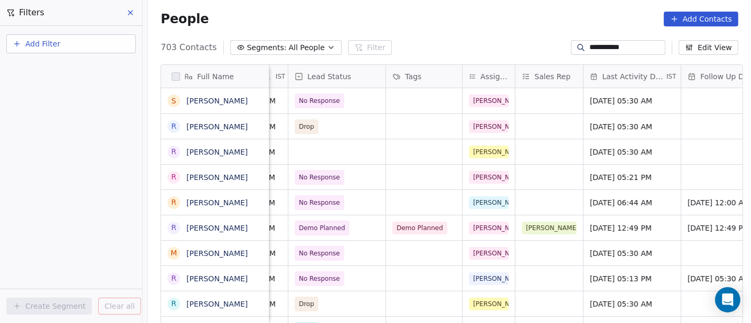
scroll to position [0, 397]
click at [463, 37] on div "People Add Contacts" at bounding box center [449, 19] width 603 height 40
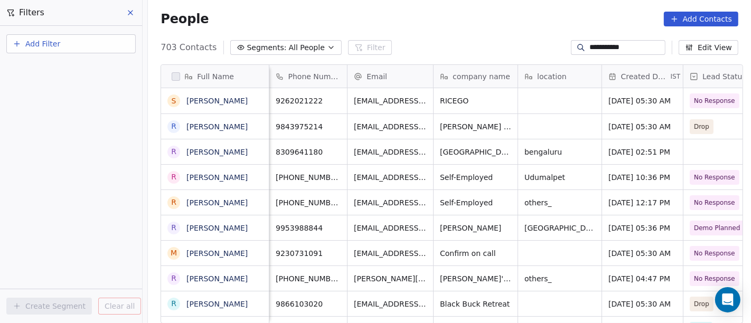
scroll to position [0, 0]
click at [608, 49] on input "**********" at bounding box center [627, 47] width 74 height 11
paste input "*"
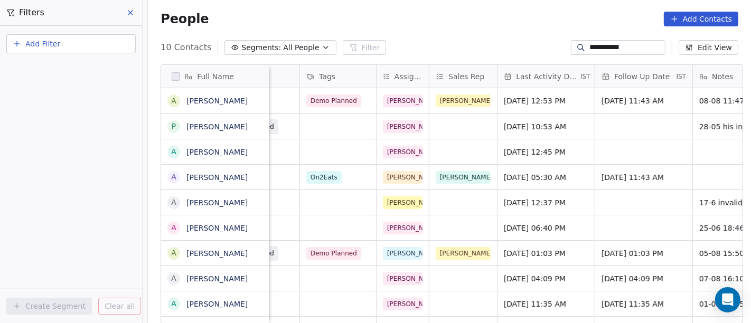
scroll to position [0, 505]
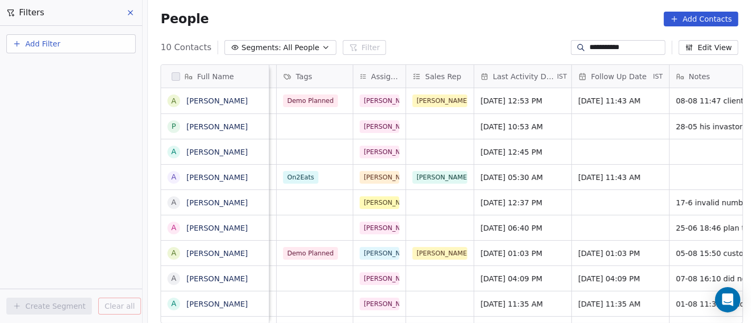
type input "**********"
click at [526, 101] on span "Aug 08, 2025 12:53 PM" at bounding box center [513, 101] width 64 height 11
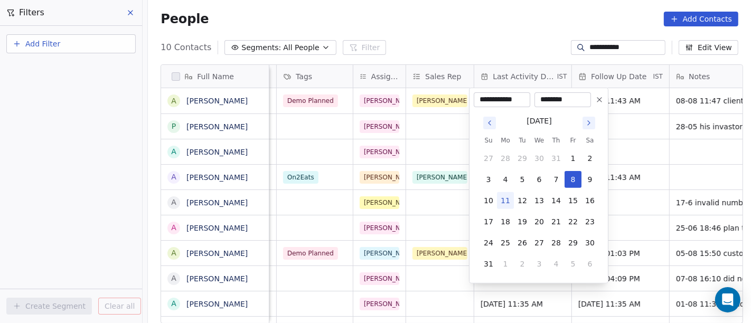
click at [502, 201] on button "11" at bounding box center [505, 200] width 17 height 17
type input "**********"
click at [513, 39] on html "**********" at bounding box center [375, 161] width 751 height 323
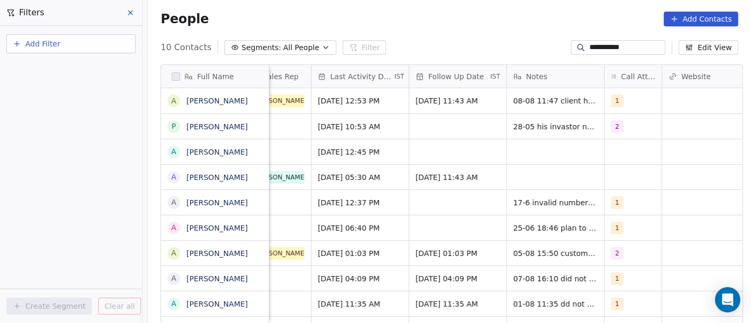
scroll to position [0, 668]
click at [604, 103] on div "1" at bounding box center [632, 100] width 57 height 25
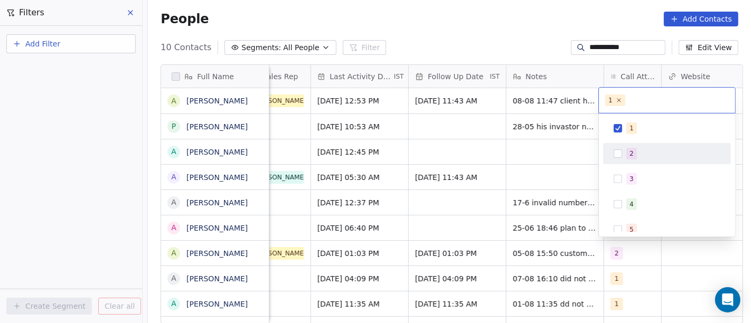
click at [611, 152] on div "2" at bounding box center [667, 153] width 119 height 17
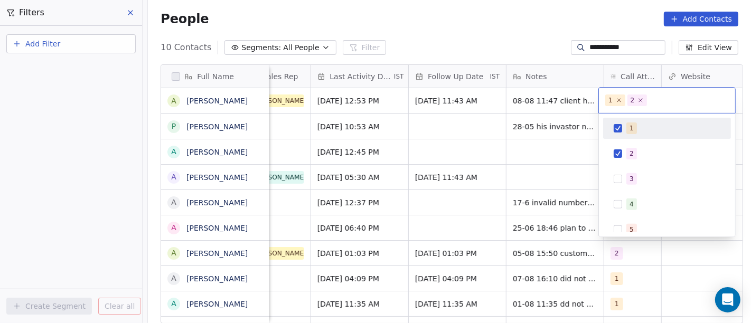
click at [632, 123] on span "1" at bounding box center [632, 129] width 11 height 12
click at [504, 34] on html "**********" at bounding box center [375, 161] width 751 height 323
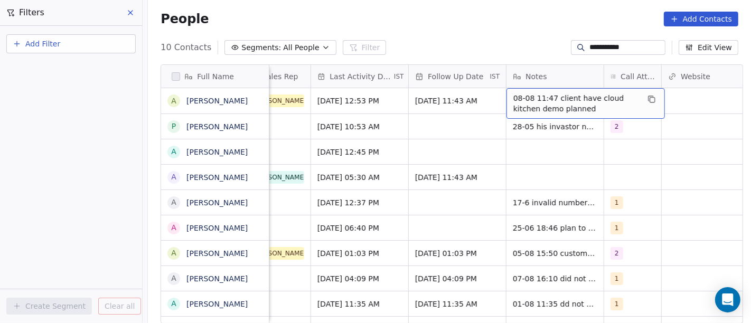
click at [526, 99] on span "08-08 11:47 client have cloud kitchen demo planned" at bounding box center [577, 103] width 126 height 21
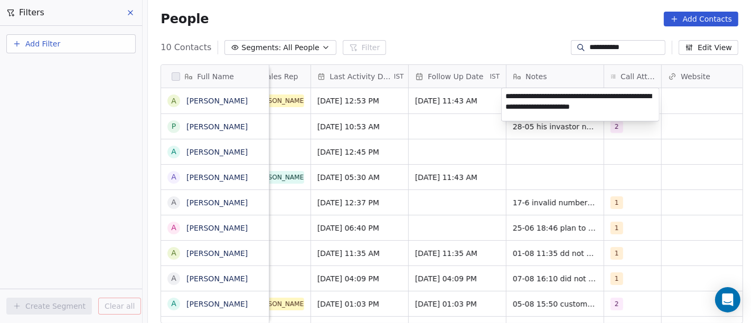
type textarea "**********"
click at [499, 24] on html "**********" at bounding box center [375, 161] width 751 height 323
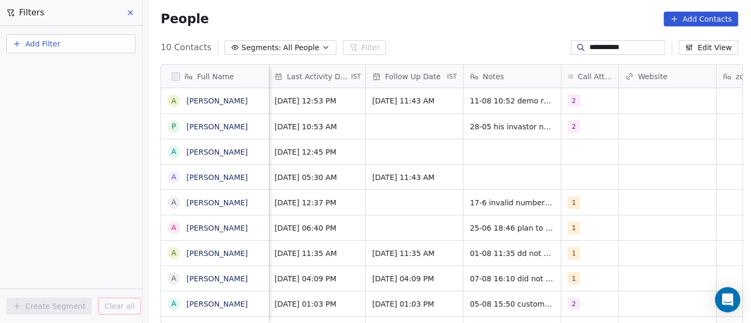
scroll to position [0, 711]
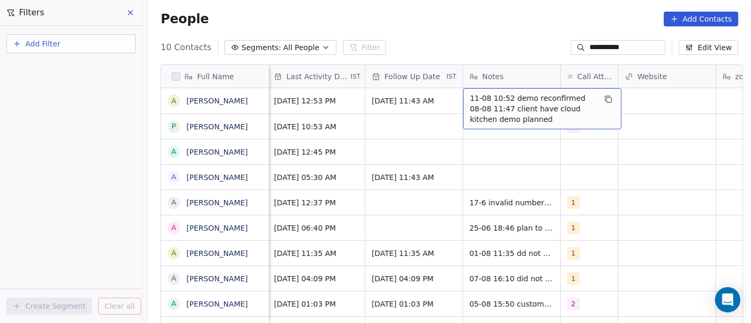
click at [489, 105] on span "11-08 10:52 demo reconfirmed 08-08 11:47 client have cloud kitchen demo planned" at bounding box center [533, 109] width 126 height 32
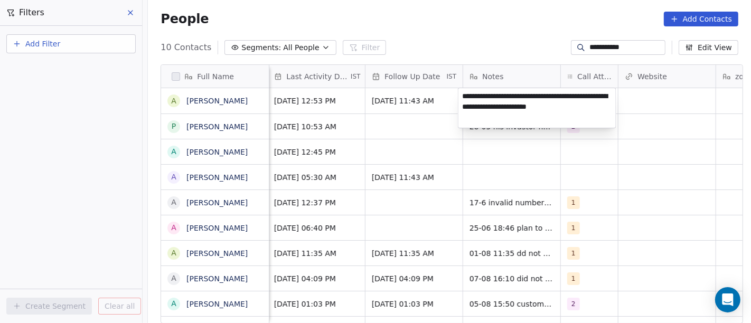
click at [482, 32] on html "**********" at bounding box center [375, 161] width 751 height 323
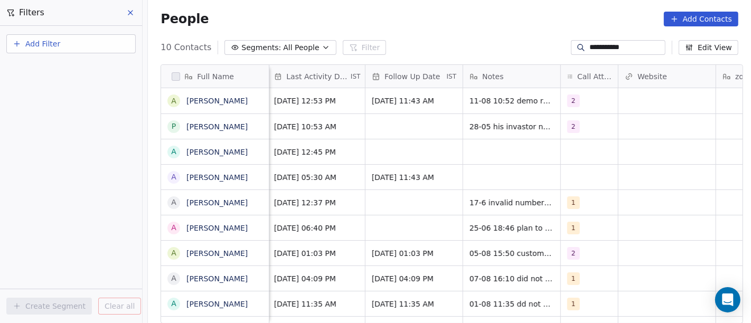
click at [599, 45] on input "**********" at bounding box center [627, 47] width 74 height 11
paste input "****"
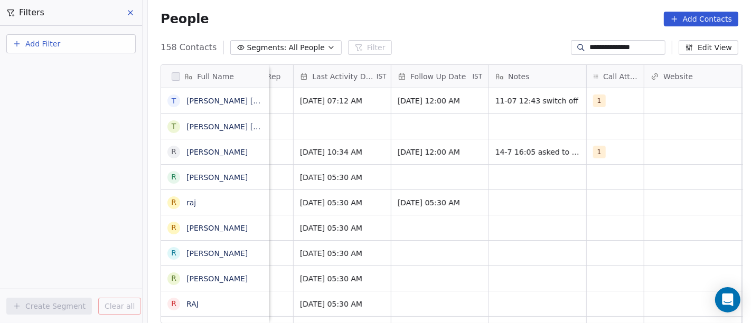
scroll to position [0, 684]
type input "**********"
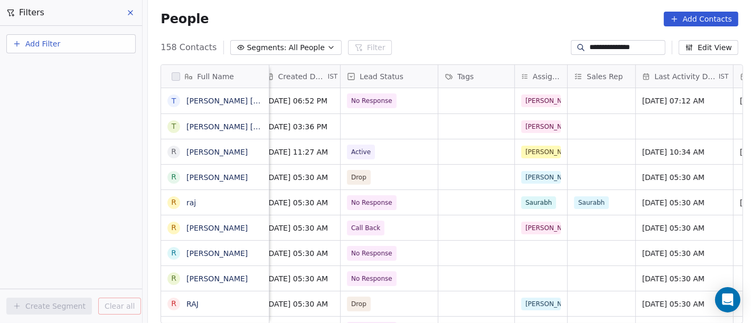
scroll to position [0, 344]
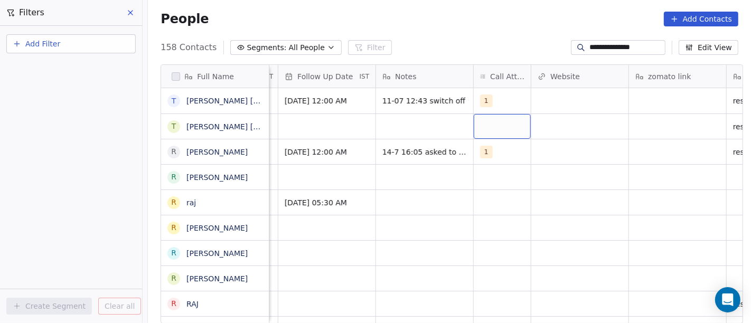
click at [492, 123] on div "grid" at bounding box center [502, 126] width 57 height 25
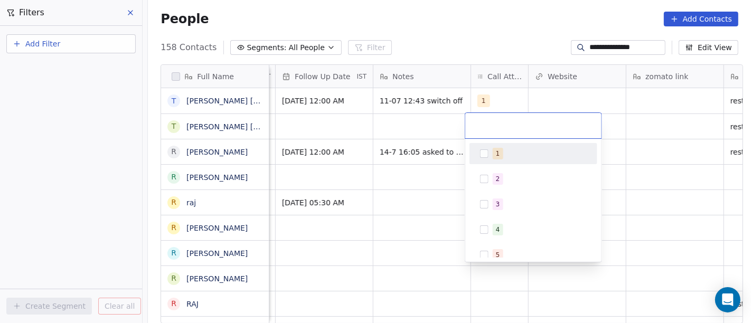
scroll to position [0, 802]
click at [518, 21] on html "**********" at bounding box center [375, 161] width 751 height 323
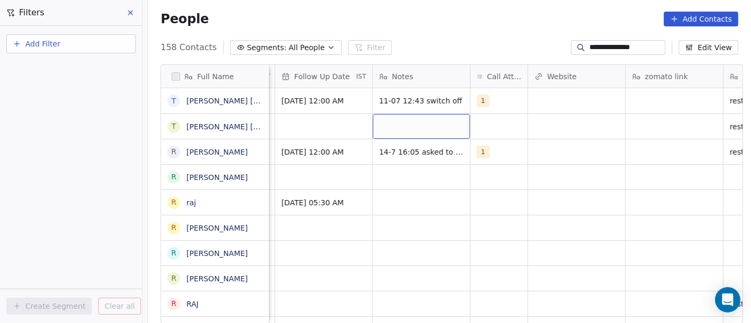
click at [402, 124] on div "grid" at bounding box center [421, 126] width 97 height 25
click at [486, 46] on html "**********" at bounding box center [375, 161] width 751 height 323
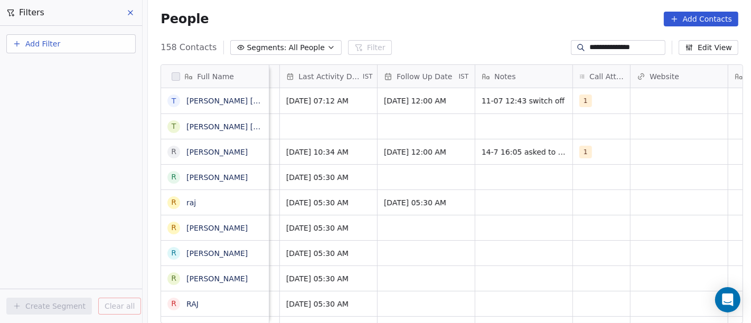
scroll to position [0, 718]
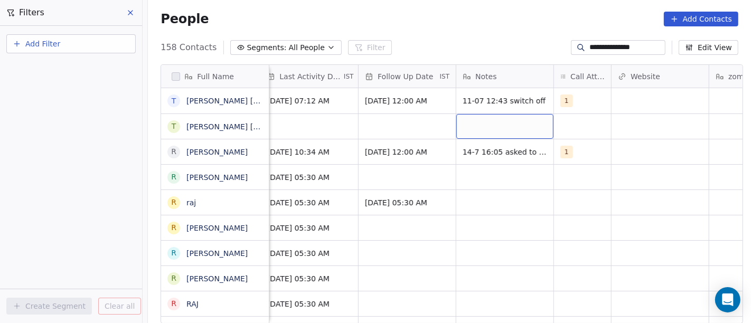
click at [495, 122] on div "grid" at bounding box center [505, 126] width 97 height 25
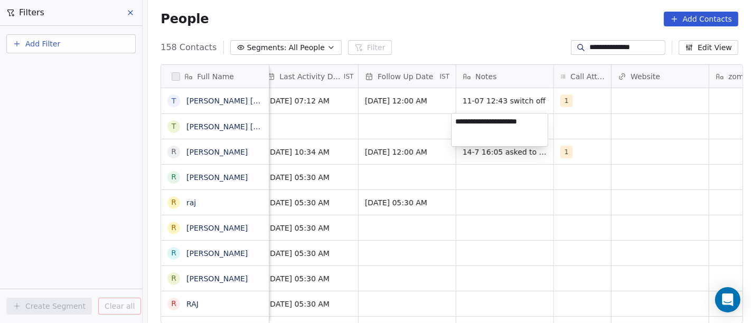
click at [460, 124] on textarea "**********" at bounding box center [500, 130] width 96 height 33
type textarea "**********"
click at [612, 120] on html "**********" at bounding box center [375, 161] width 751 height 323
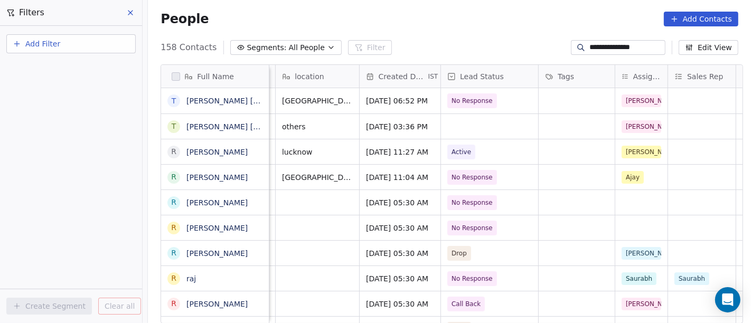
scroll to position [0, 243]
click at [476, 124] on div "grid" at bounding box center [489, 126] width 97 height 25
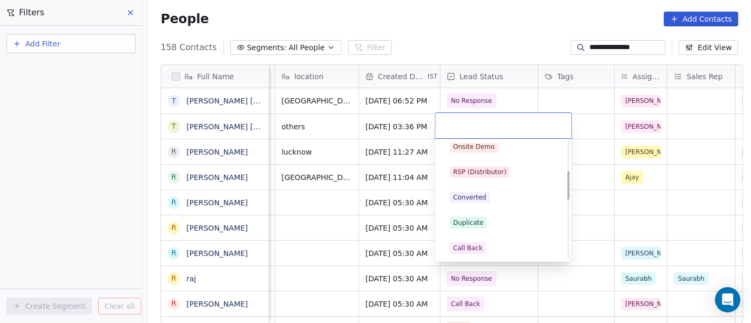
scroll to position [117, 0]
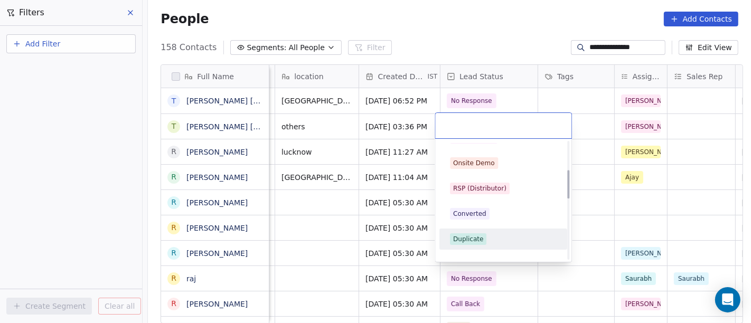
click at [477, 235] on div "Duplicate" at bounding box center [468, 240] width 30 height 10
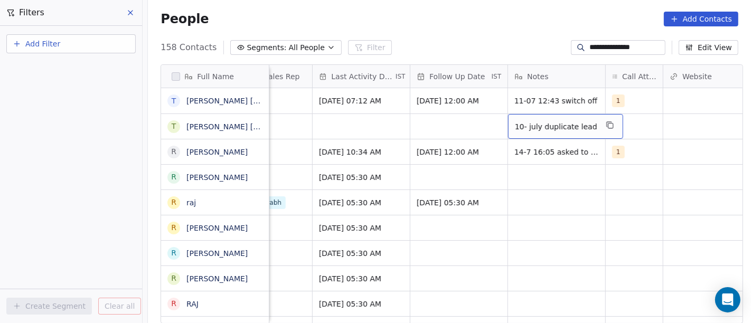
scroll to position [0, 667]
click at [519, 123] on span "10- july duplicate lead" at bounding box center [556, 127] width 82 height 11
click at [519, 125] on span "10- july duplicate lead" at bounding box center [556, 127] width 82 height 11
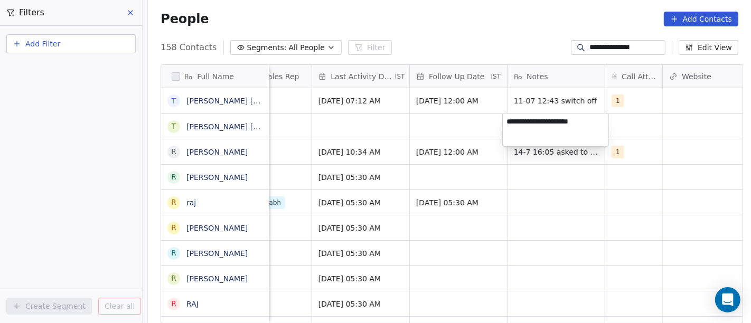
click at [519, 119] on textarea "**********" at bounding box center [556, 130] width 106 height 33
type textarea "**********"
click at [593, 127] on textarea "**********" at bounding box center [556, 130] width 106 height 33
click at [686, 125] on html "**********" at bounding box center [375, 161] width 751 height 323
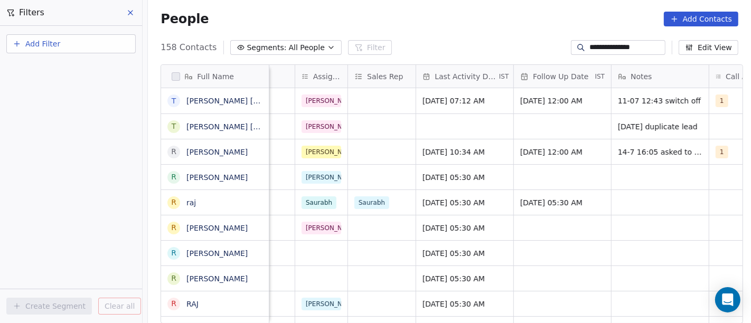
scroll to position [0, 566]
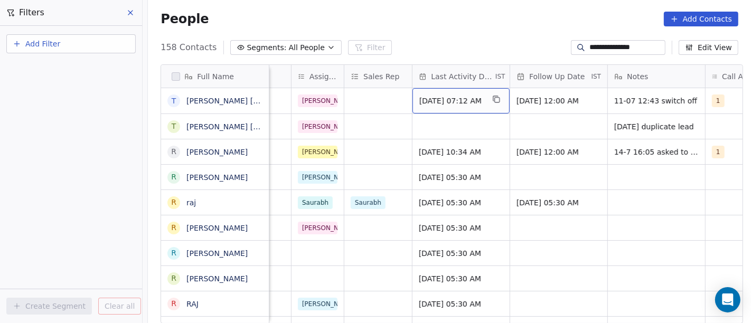
click at [447, 102] on span "Jul 11, 2025 07:12 AM" at bounding box center [452, 101] width 64 height 11
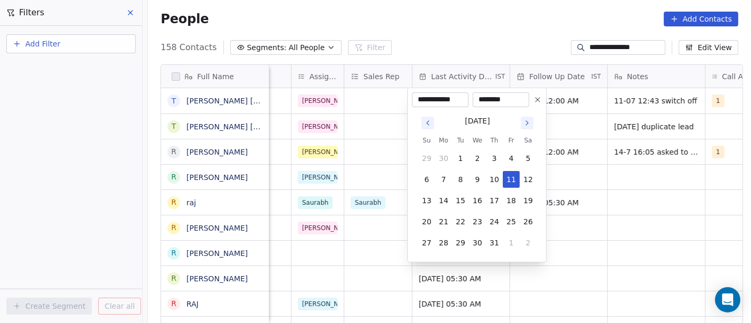
click at [527, 119] on icon "Go to next month" at bounding box center [527, 123] width 8 height 8
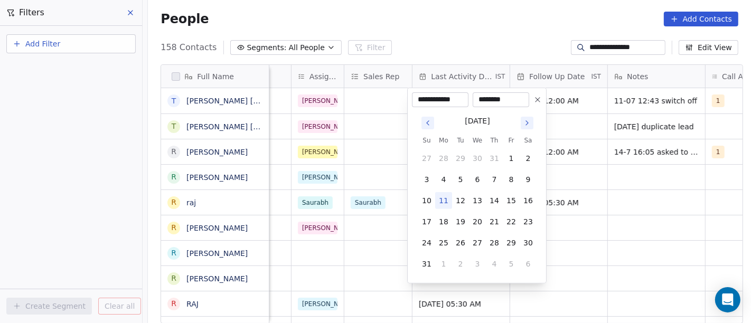
click at [441, 198] on button "11" at bounding box center [443, 200] width 17 height 17
type input "**********"
click at [507, 16] on html "**********" at bounding box center [375, 161] width 751 height 323
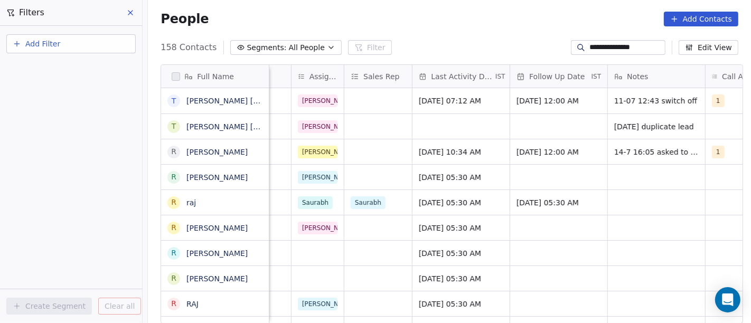
scroll to position [0, 687]
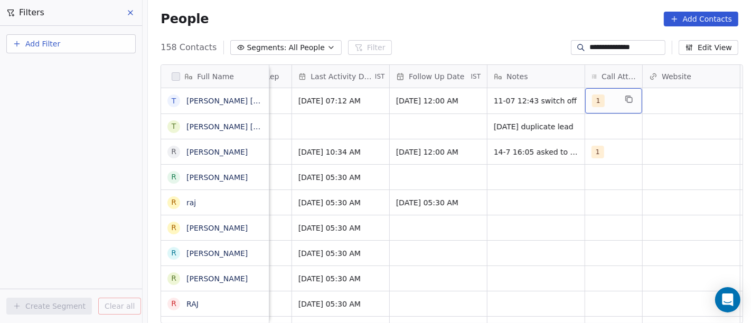
click at [601, 103] on div "1" at bounding box center [604, 101] width 24 height 13
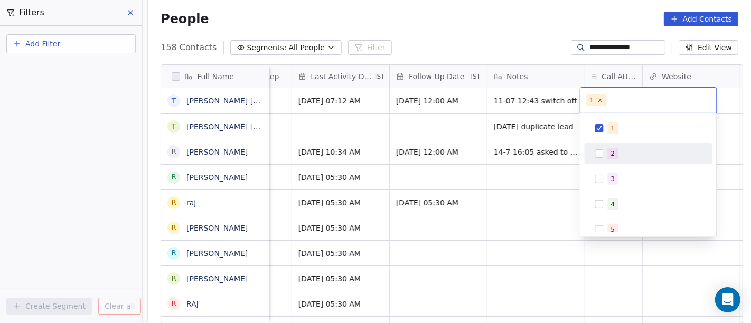
click at [608, 161] on div "2" at bounding box center [648, 153] width 119 height 17
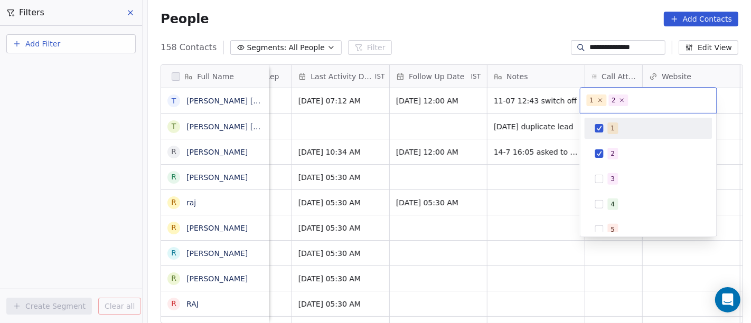
click at [599, 123] on div "1" at bounding box center [648, 128] width 119 height 17
click at [524, 46] on html "**********" at bounding box center [375, 161] width 751 height 323
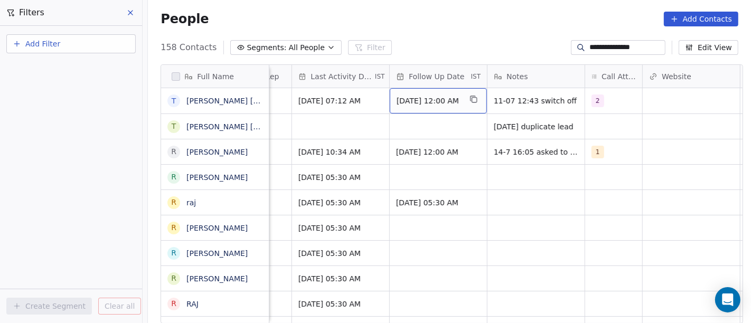
click at [412, 104] on span "18/07/2025 12:00 AM" at bounding box center [429, 101] width 64 height 11
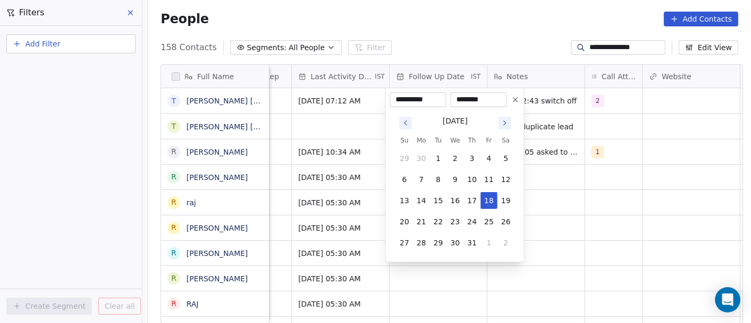
click at [507, 127] on icon "Go to next month" at bounding box center [505, 123] width 8 height 8
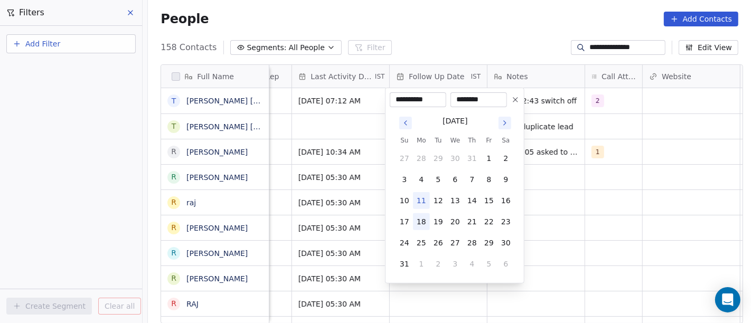
click at [421, 220] on button "18" at bounding box center [421, 221] width 17 height 17
type input "**********"
click at [472, 30] on html "**********" at bounding box center [375, 161] width 751 height 323
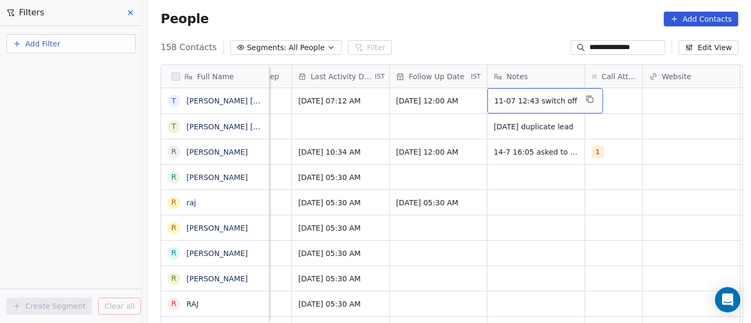
click at [517, 103] on span "11-07 12:43 switch off" at bounding box center [536, 101] width 83 height 11
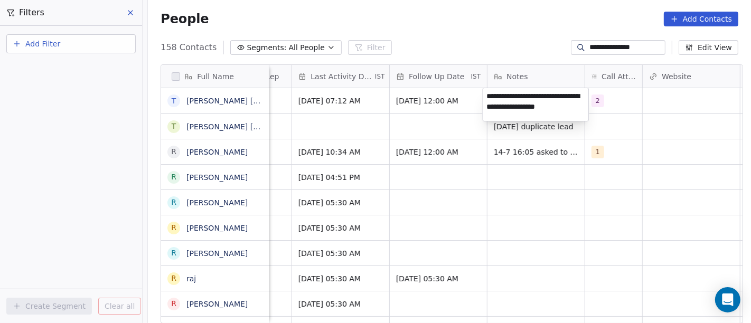
type textarea "**********"
click at [560, 246] on html "**********" at bounding box center [375, 161] width 751 height 323
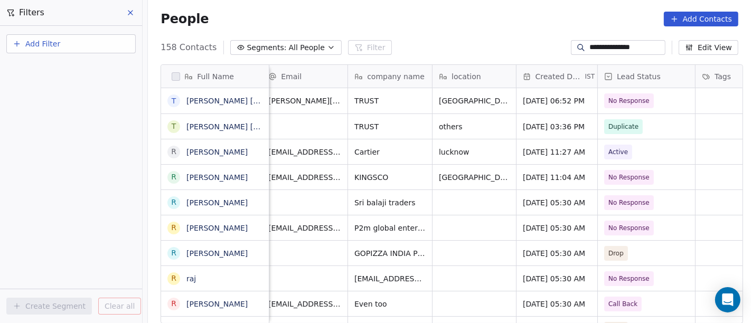
scroll to position [0, 0]
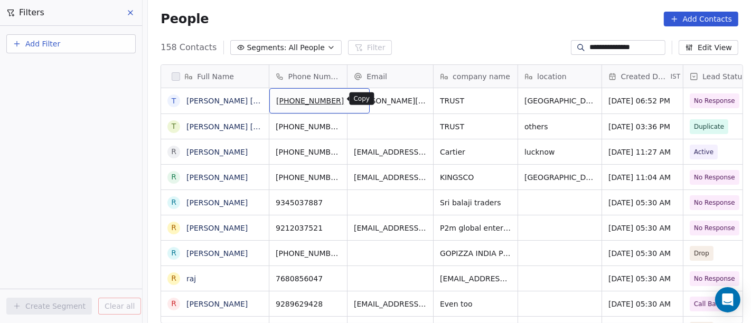
click at [353, 102] on icon "grid" at bounding box center [357, 99] width 8 height 8
click at [351, 102] on button "grid" at bounding box center [357, 99] width 13 height 13
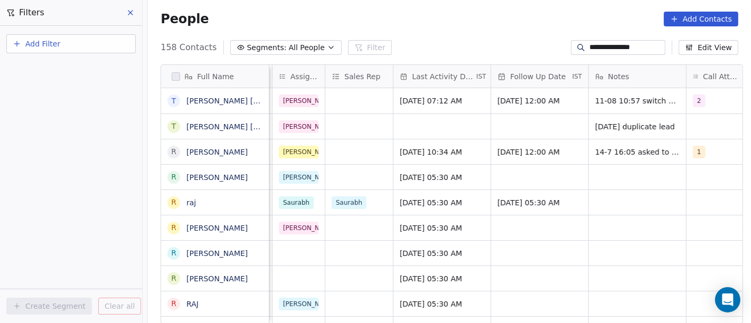
scroll to position [0, 588]
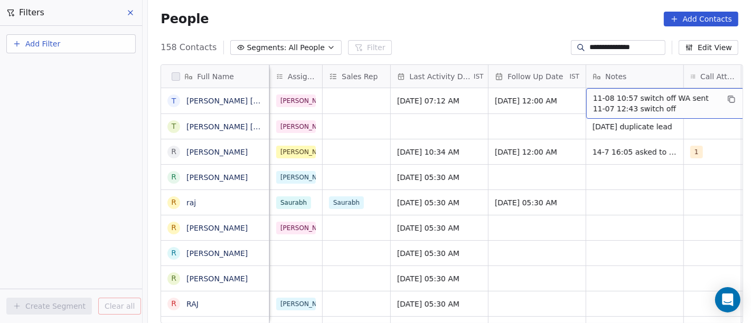
click at [616, 101] on span "11-08 10:57 switch off WA sent 11-07 12:43 switch off" at bounding box center [656, 103] width 126 height 21
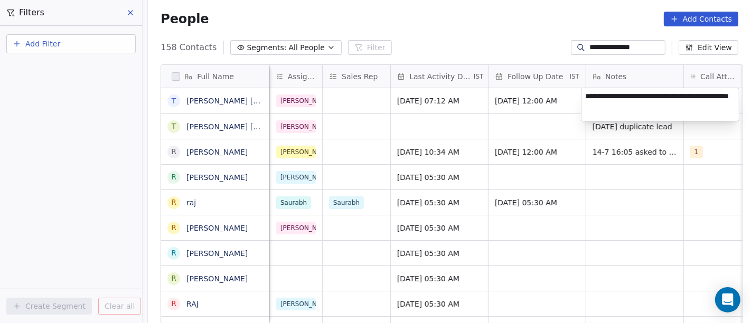
click at [476, 31] on html "**********" at bounding box center [375, 161] width 751 height 323
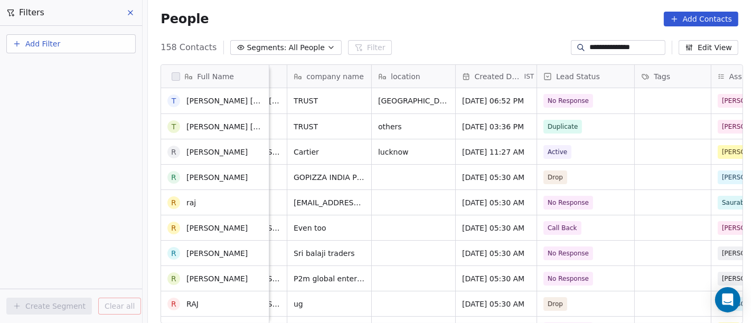
scroll to position [293, 0]
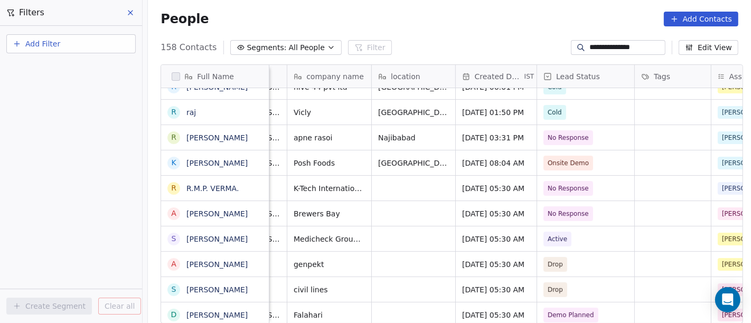
click at [294, 51] on span "All People" at bounding box center [307, 47] width 36 height 11
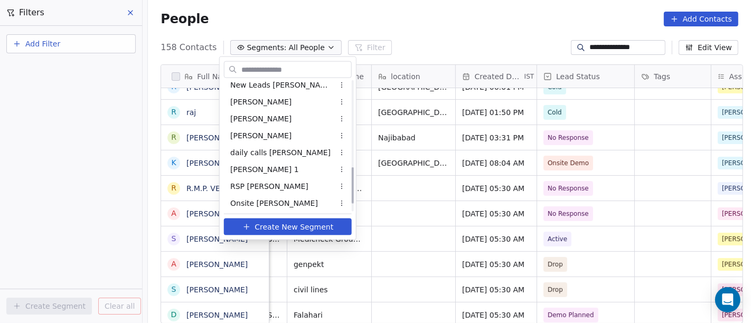
scroll to position [329, 0]
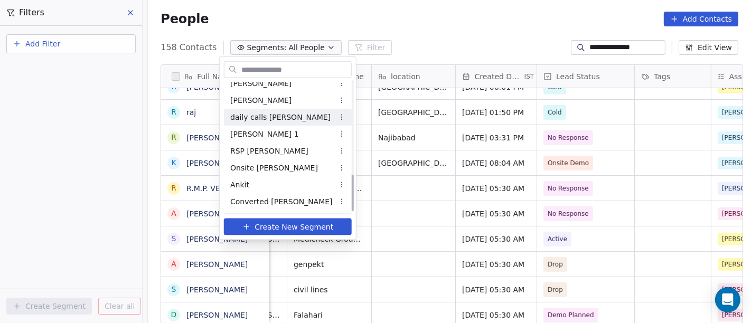
click at [269, 118] on span "daily calls [PERSON_NAME]" at bounding box center [280, 116] width 100 height 11
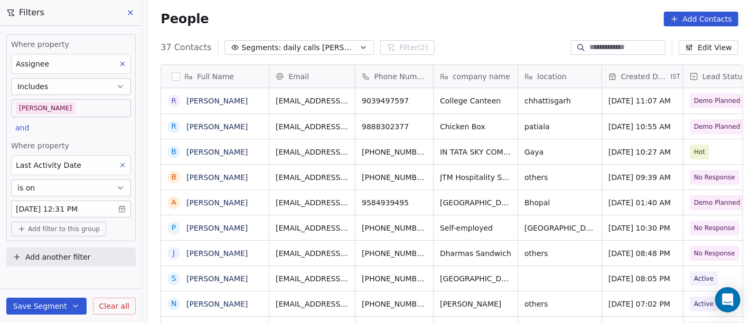
scroll to position [276, 599]
click at [96, 215] on body "On2Cook India Pvt. Ltd. Contacts People Marketing Workflows Campaigns Sales Pip…" at bounding box center [375, 161] width 751 height 323
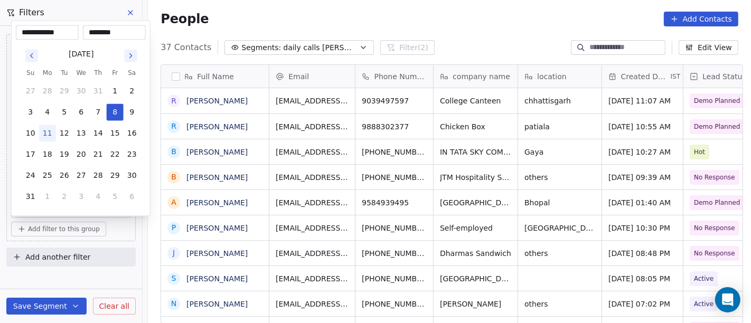
click at [42, 134] on button "11" at bounding box center [47, 133] width 17 height 17
type input "**********"
click at [381, 5] on html "On2Cook India Pvt. Ltd. Contacts People Marketing Workflows Campaigns Sales Pip…" at bounding box center [375, 161] width 751 height 323
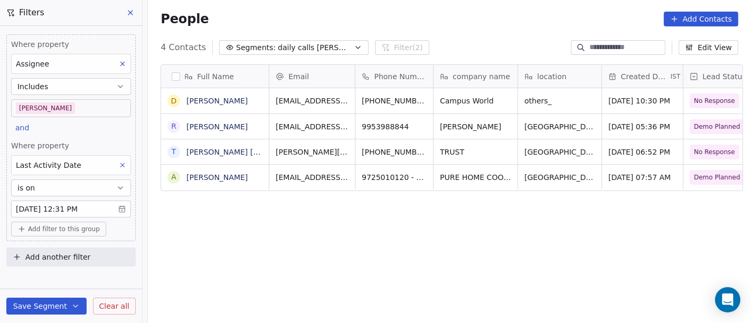
click at [45, 300] on button "Save Segment" at bounding box center [46, 306] width 80 height 17
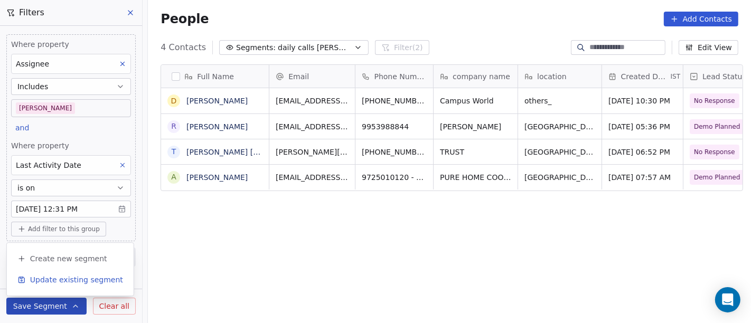
click at [82, 281] on span "Update existing segment" at bounding box center [76, 280] width 93 height 11
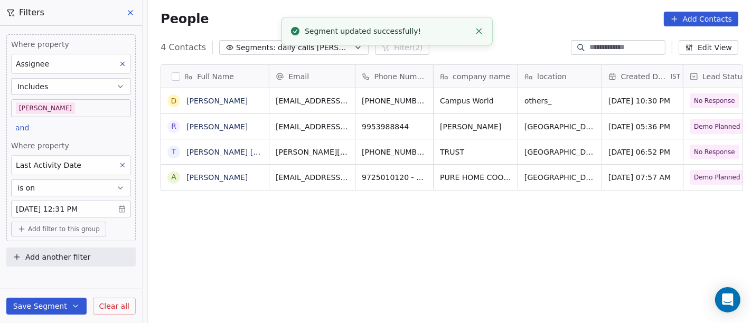
click at [420, 262] on div "Full Name D Deepu R Ravi Kumar T Tilak Raj Verma A Ankur Vaidh Email Phone Numb…" at bounding box center [449, 198] width 603 height 285
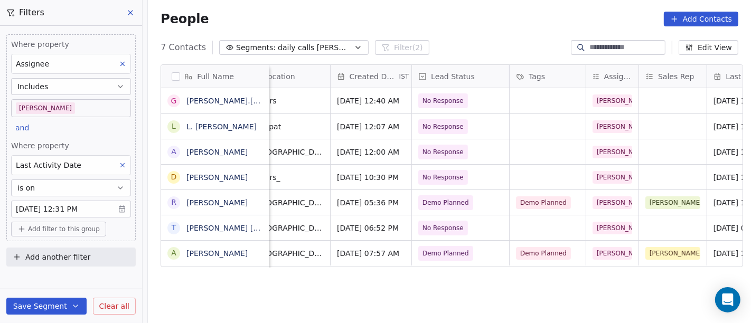
scroll to position [0, 297]
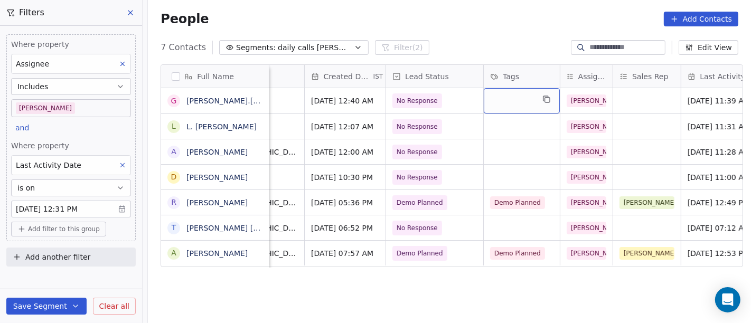
click at [510, 92] on div "grid" at bounding box center [522, 100] width 76 height 25
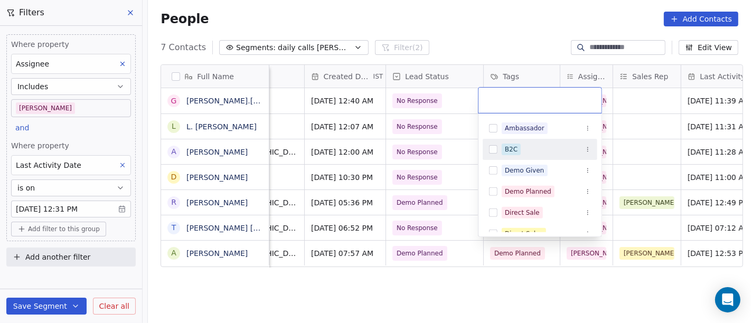
click at [510, 145] on div "B2C" at bounding box center [511, 150] width 13 height 10
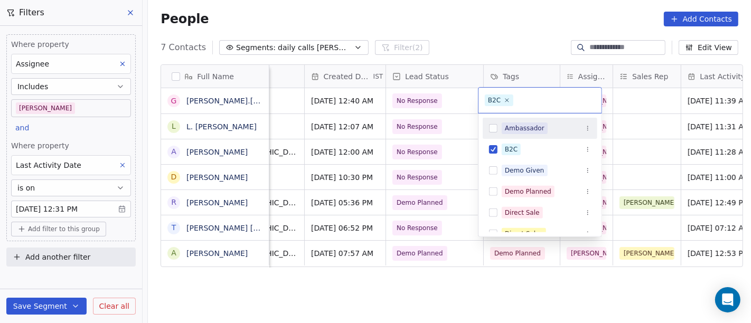
click at [502, 15] on html "On2Cook India Pvt. Ltd. Contacts People Marketing Workflows Campaigns Sales Pip…" at bounding box center [375, 161] width 751 height 323
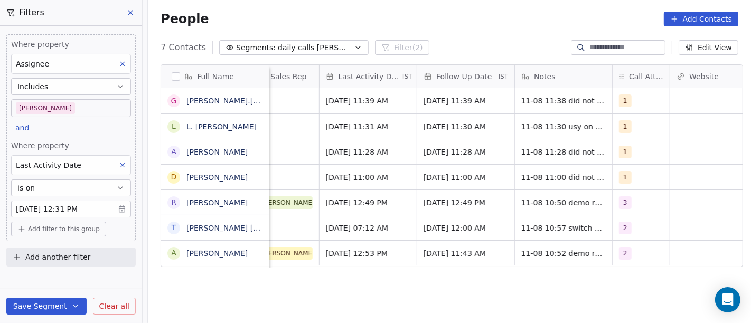
scroll to position [0, 664]
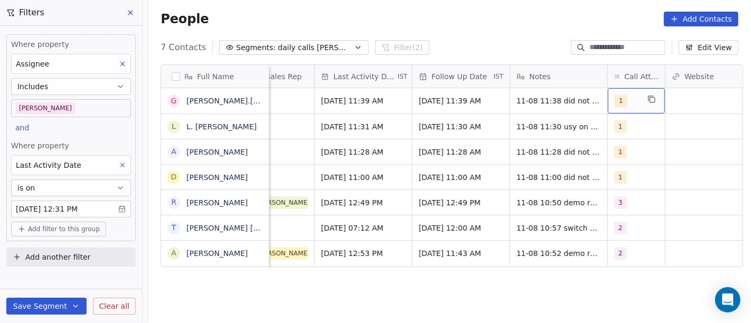
click at [608, 105] on div "1" at bounding box center [636, 100] width 57 height 25
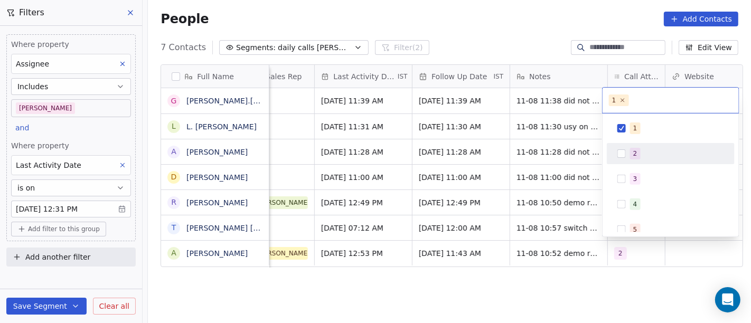
click at [621, 145] on div "2" at bounding box center [670, 153] width 119 height 17
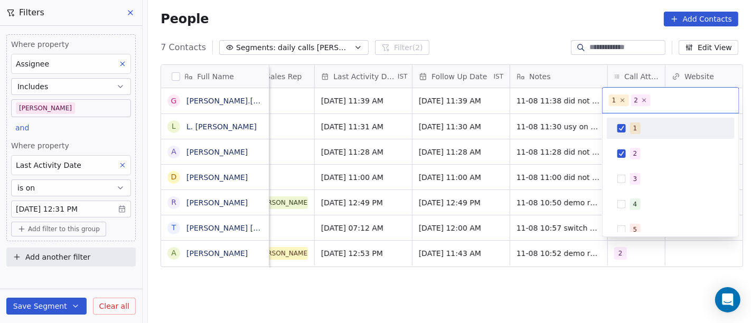
click at [628, 127] on div "1" at bounding box center [670, 128] width 119 height 17
click at [596, 58] on html "On2Cook India Pvt. Ltd. Contacts People Marketing Workflows Campaigns Sales Pip…" at bounding box center [375, 161] width 751 height 323
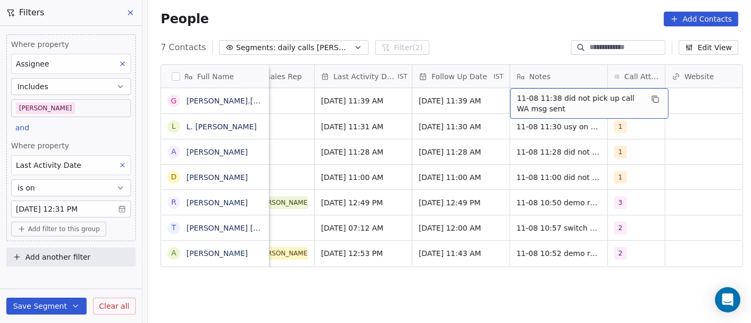
click at [557, 108] on span "11-08 11:38 did not pick up call WA msg sent" at bounding box center [580, 103] width 126 height 21
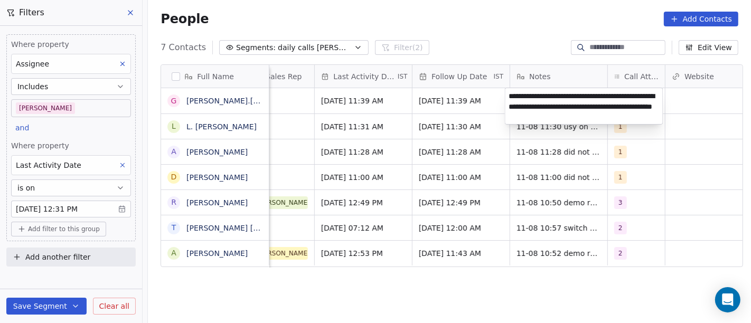
click at [581, 109] on textarea "**********" at bounding box center [584, 106] width 157 height 36
type textarea "**********"
click at [674, 157] on html "On2Cook India Pvt. Ltd. Contacts People Marketing Workflows Campaigns Sales Pip…" at bounding box center [375, 161] width 751 height 323
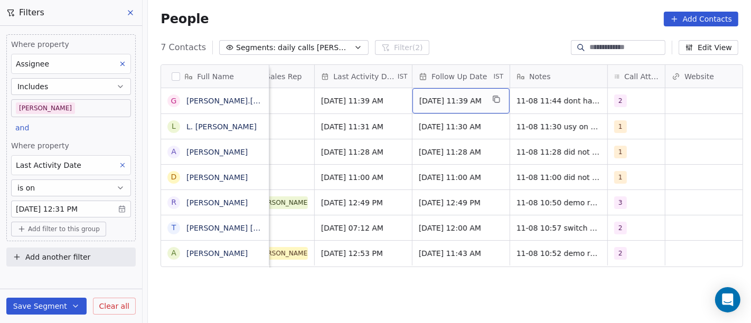
click at [435, 97] on span "[DATE] 11:39 AM" at bounding box center [452, 101] width 64 height 11
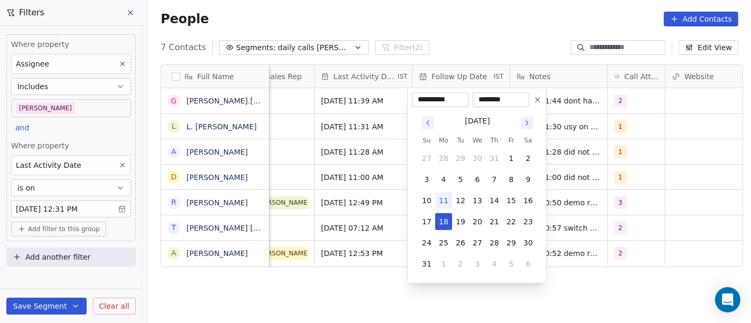
click at [542, 95] on button at bounding box center [538, 100] width 13 height 13
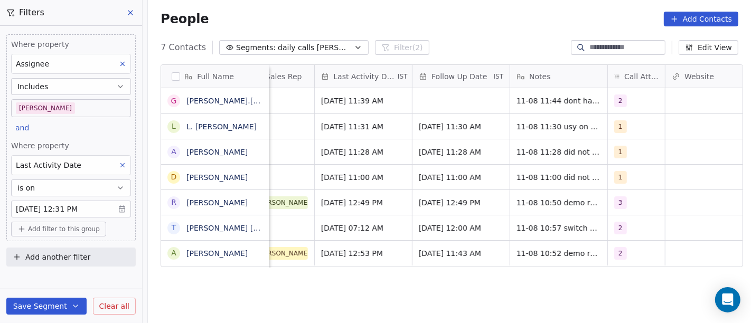
click at [545, 29] on div "People Add Contacts" at bounding box center [449, 19] width 603 height 40
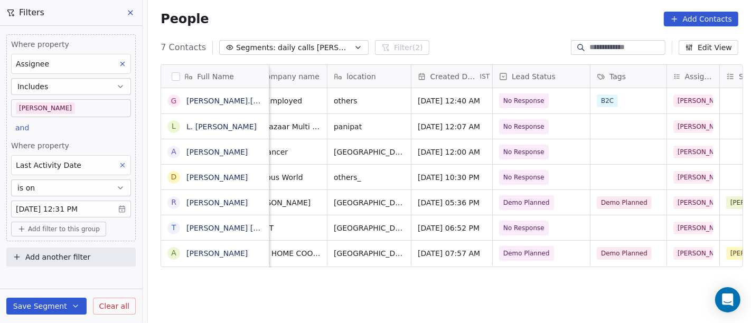
scroll to position [0, 191]
click at [507, 97] on span "No Response" at bounding box center [524, 101] width 41 height 11
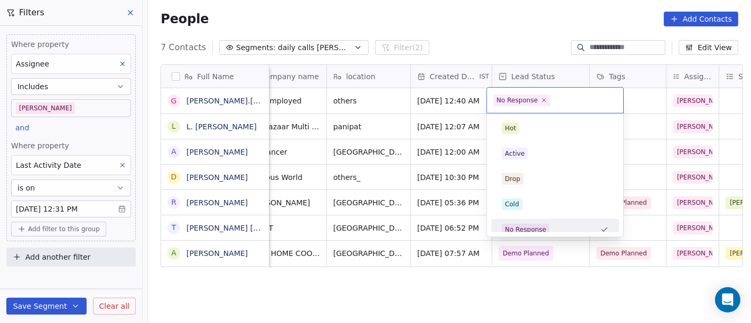
scroll to position [7, 0]
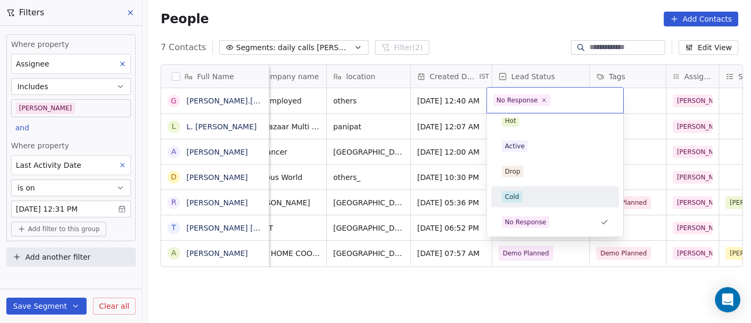
click at [531, 199] on div "Cold" at bounding box center [555, 197] width 107 height 12
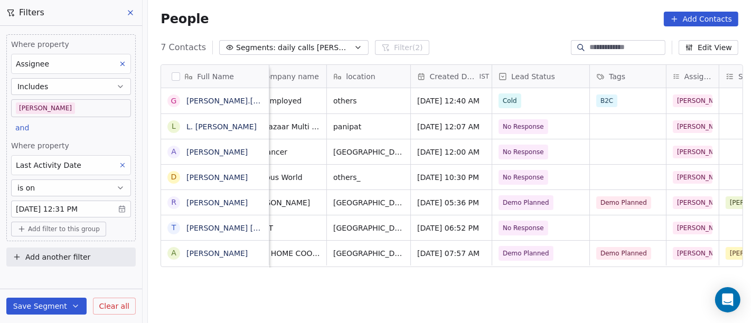
click at [507, 26] on div "People Add Contacts" at bounding box center [449, 19] width 603 height 40
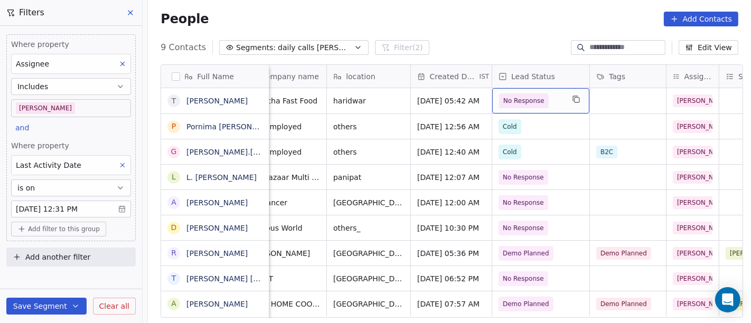
click at [521, 107] on span "No Response" at bounding box center [524, 101] width 50 height 15
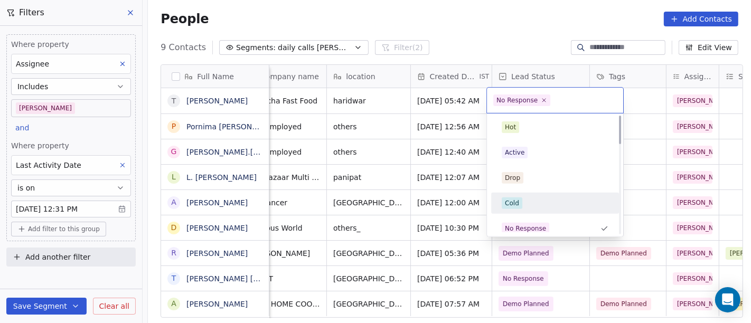
scroll to position [0, 0]
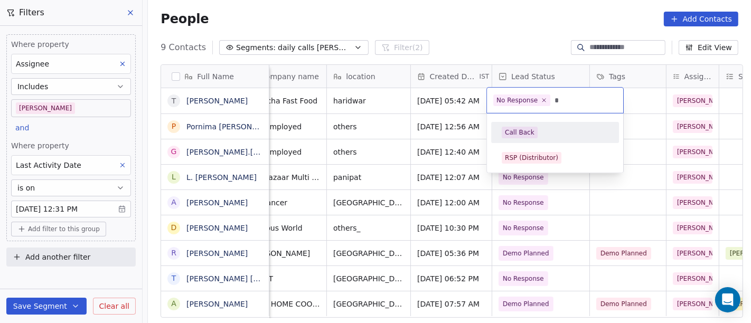
type input "*"
click at [540, 129] on div "Call Back" at bounding box center [555, 133] width 107 height 12
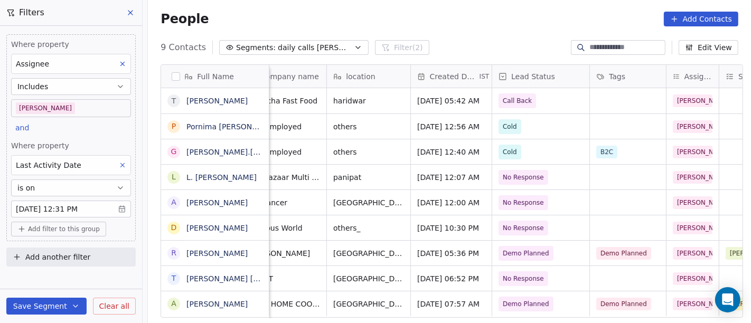
click at [480, 14] on div "People Add Contacts" at bounding box center [450, 19] width 578 height 15
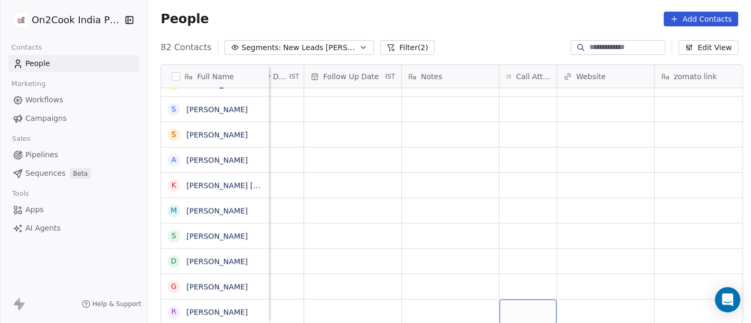
scroll to position [9, 733]
click at [523, 300] on div "grid" at bounding box center [527, 312] width 57 height 25
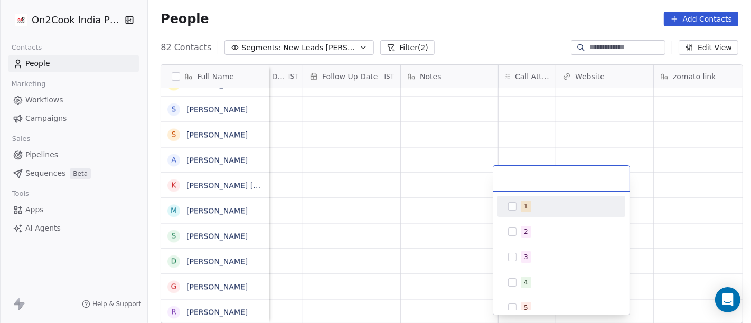
click at [540, 215] on div "1" at bounding box center [561, 206] width 119 height 17
click at [476, 32] on html "On2Cook India Pvt. Ltd. Contacts People Marketing Workflows Campaigns Sales Pip…" at bounding box center [375, 161] width 751 height 323
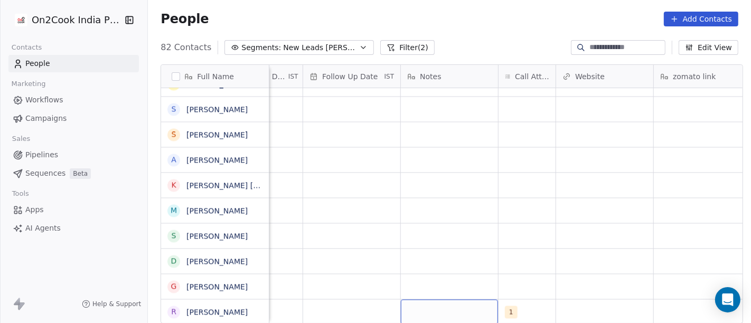
click at [451, 305] on div "grid" at bounding box center [449, 312] width 97 height 25
type textarea "**********"
click at [265, 237] on html "On2Cook India Pvt. Ltd. Contacts People Marketing Workflows Campaigns Sales Pip…" at bounding box center [375, 161] width 751 height 323
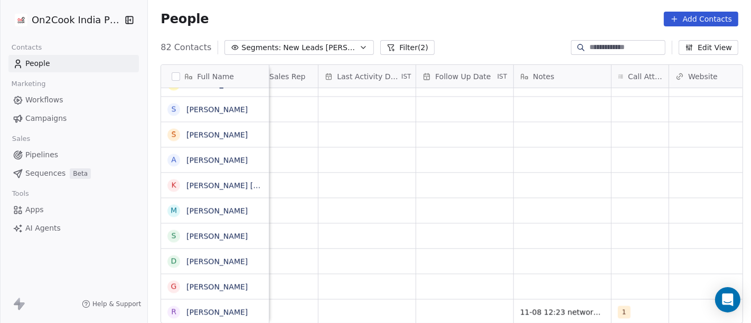
scroll to position [9, 619]
click at [478, 300] on div "grid" at bounding box center [465, 312] width 97 height 25
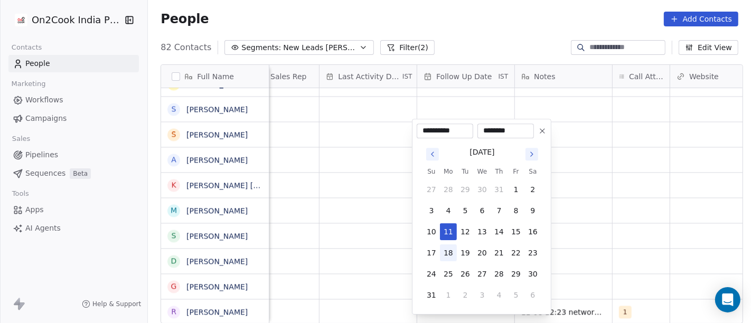
click at [450, 256] on button "18" at bounding box center [448, 253] width 17 height 17
type input "**********"
click at [631, 233] on html "On2Cook India Pvt. Ltd. Contacts People Marketing Workflows Campaigns Sales Pip…" at bounding box center [375, 161] width 751 height 323
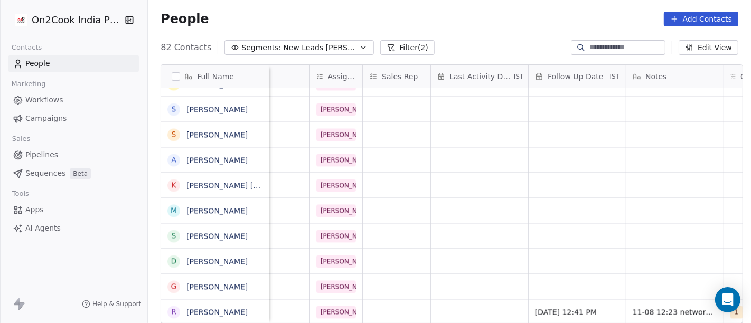
scroll to position [9, 505]
click at [452, 300] on div "grid" at bounding box center [482, 312] width 97 height 25
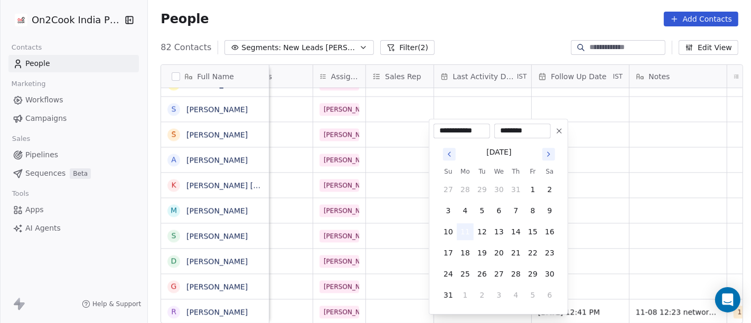
click at [466, 230] on button "11" at bounding box center [465, 232] width 17 height 17
click at [612, 212] on html "On2Cook India Pvt. Ltd. Contacts People Marketing Workflows Campaigns Sales Pip…" at bounding box center [375, 161] width 751 height 323
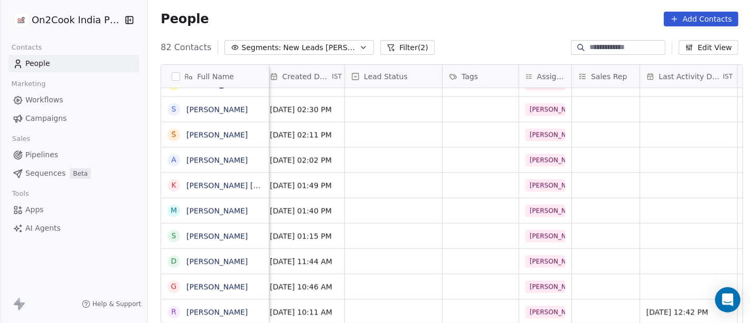
scroll to position [9, 298]
click at [410, 302] on div "grid" at bounding box center [394, 312] width 97 height 25
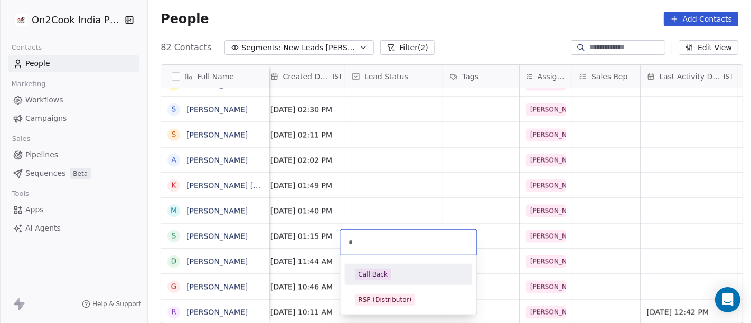
type input "*"
click at [393, 275] on div "Call Back" at bounding box center [408, 275] width 107 height 12
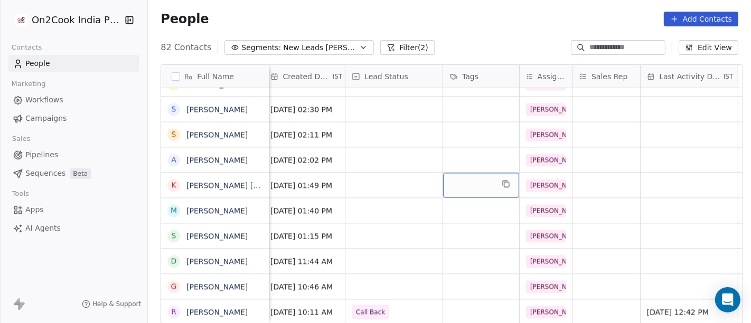
scroll to position [9, 0]
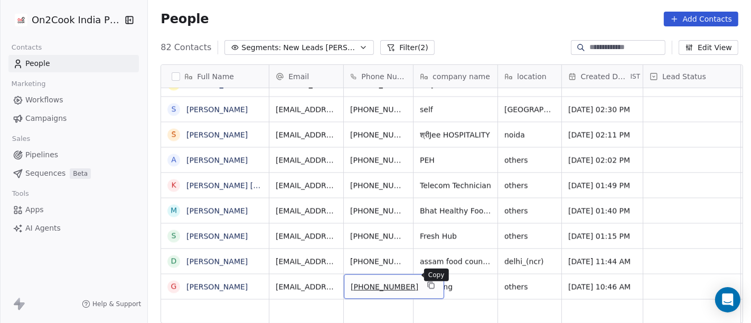
click at [428, 282] on icon "grid" at bounding box center [430, 284] width 5 height 5
click at [463, 274] on div "Studying" at bounding box center [456, 286] width 84 height 25
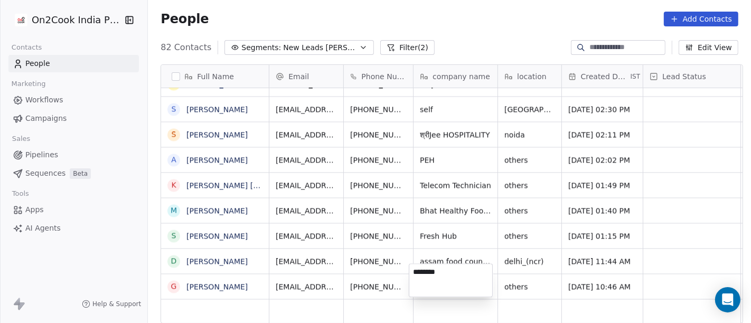
click at [463, 270] on textarea "********" at bounding box center [451, 280] width 83 height 33
click at [525, 266] on html "On2Cook India Pvt. Ltd. Contacts People Marketing Workflows Campaigns Sales Pip…" at bounding box center [375, 161] width 751 height 323
click at [525, 274] on div "others" at bounding box center [529, 286] width 63 height 25
click at [531, 282] on span "others" at bounding box center [520, 287] width 31 height 11
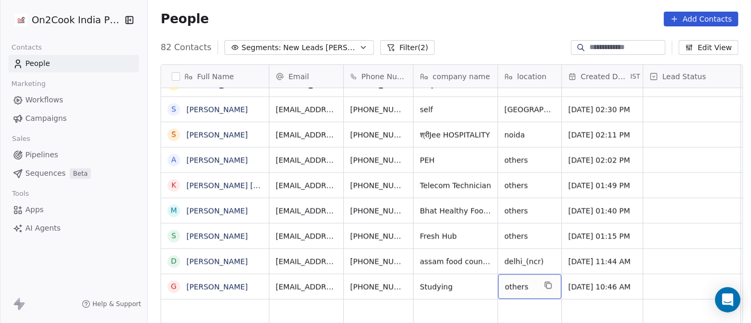
click at [526, 282] on span "others" at bounding box center [520, 287] width 31 height 11
type textarea "**********"
click at [446, 291] on html "On2Cook India Pvt. Ltd. Contacts People Marketing Workflows Campaigns Sales Pip…" at bounding box center [375, 161] width 751 height 323
click at [528, 282] on span "Vijayanagar" at bounding box center [527, 287] width 44 height 11
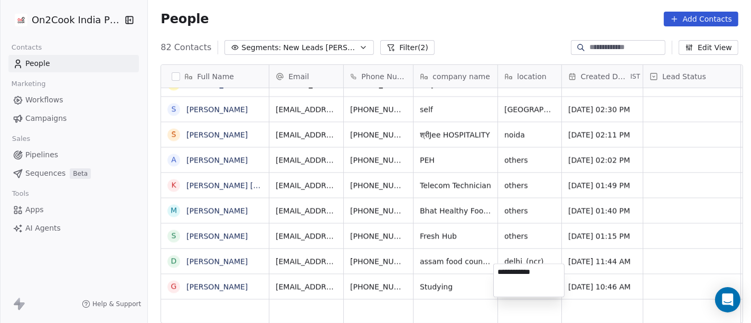
click at [528, 275] on textarea "**********" at bounding box center [529, 280] width 70 height 33
click at [445, 281] on html "On2Cook India Pvt. Ltd. Contacts People Marketing Workflows Campaigns Sales Pip…" at bounding box center [375, 161] width 751 height 323
click at [531, 277] on textarea "**********" at bounding box center [529, 280] width 70 height 33
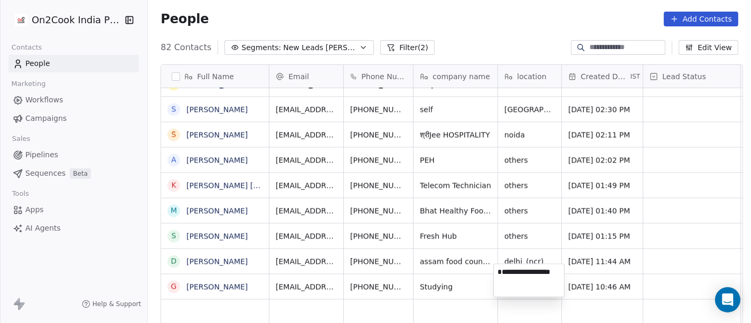
type textarea "**********"
click at [615, 239] on html "On2Cook India Pvt. Ltd. Contacts People Marketing Workflows Campaigns Sales Pip…" at bounding box center [375, 161] width 751 height 323
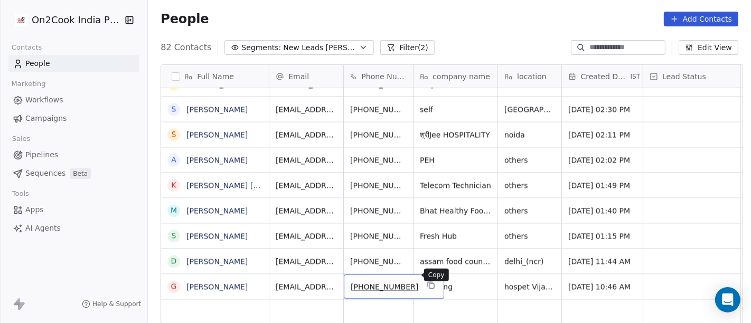
click at [427, 281] on icon "grid" at bounding box center [431, 285] width 8 height 8
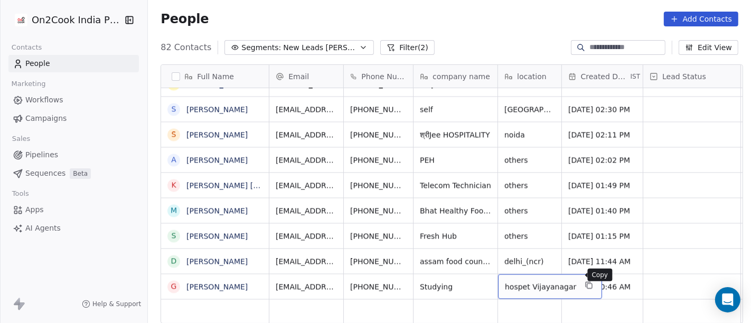
click at [585, 281] on icon "grid" at bounding box center [589, 285] width 8 height 8
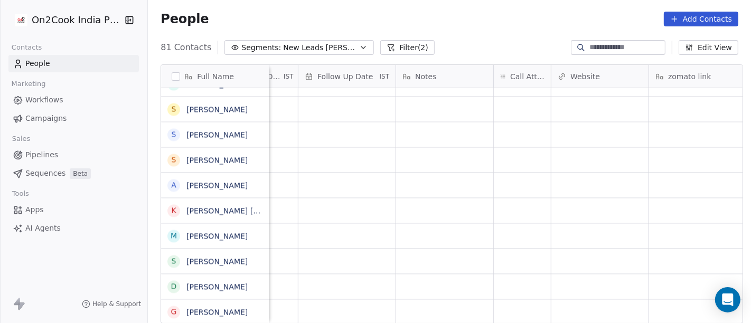
scroll to position [9, 738]
click at [523, 305] on div "grid" at bounding box center [522, 312] width 57 height 25
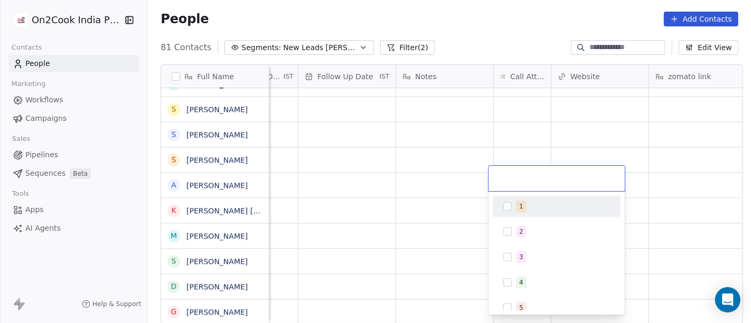
click at [522, 215] on div "1" at bounding box center [556, 206] width 119 height 17
click at [491, 29] on html "On2Cook India Pvt. Ltd. Contacts People Marketing Workflows Campaigns Sales Pip…" at bounding box center [375, 161] width 751 height 323
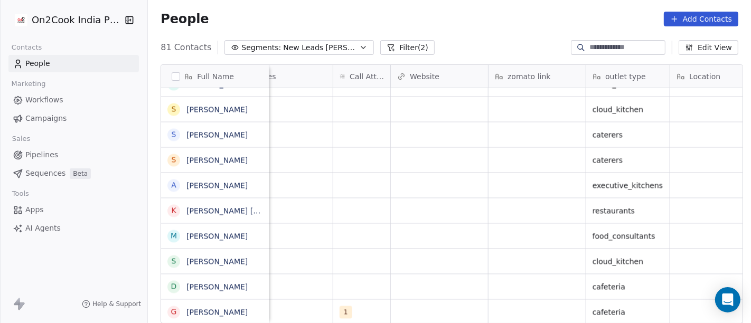
scroll to position [9, 898]
click at [553, 309] on div "grid" at bounding box center [537, 312] width 97 height 25
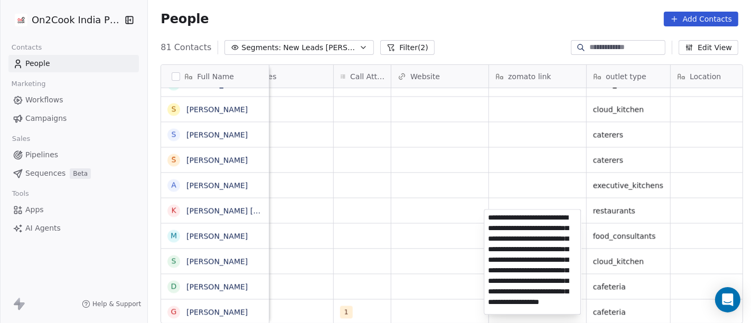
scroll to position [57, 0]
type textarea "**********"
click at [455, 254] on html "On2Cook India Pvt. Ltd. Contacts People Marketing Workflows Campaigns Sales Pip…" at bounding box center [375, 161] width 751 height 323
click at [406, 223] on html "On2Cook India Pvt. Ltd. Contacts People Marketing Workflows Campaigns Sales Pip…" at bounding box center [375, 161] width 751 height 323
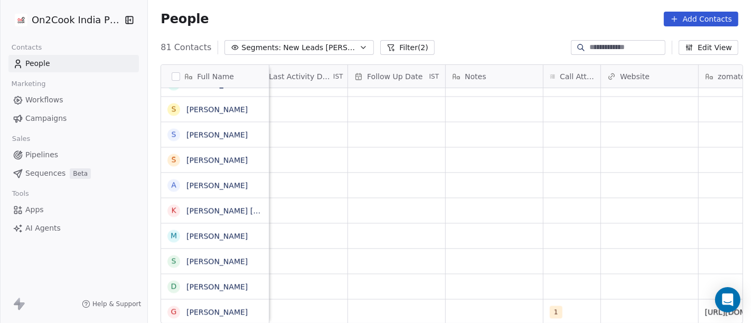
scroll to position [9, 687]
click at [479, 305] on div "grid" at bounding box center [495, 312] width 97 height 25
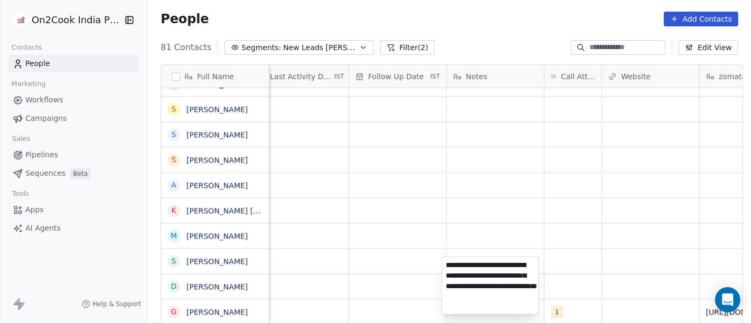
click at [486, 309] on textarea "**********" at bounding box center [490, 285] width 96 height 57
type textarea "**********"
click at [611, 188] on html "On2Cook India Pvt. Ltd. Contacts People Marketing Workflows Campaigns Sales Pip…" at bounding box center [375, 161] width 751 height 323
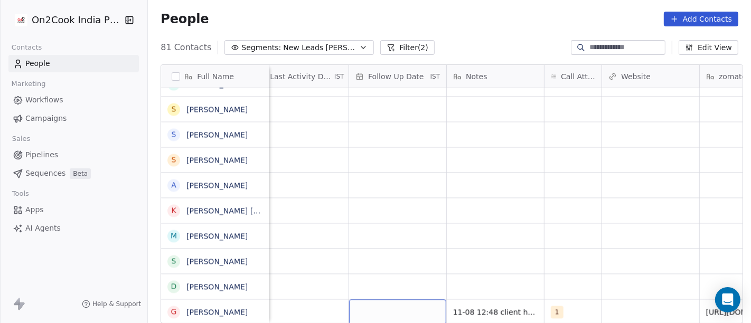
click at [353, 303] on div "grid" at bounding box center [397, 312] width 97 height 25
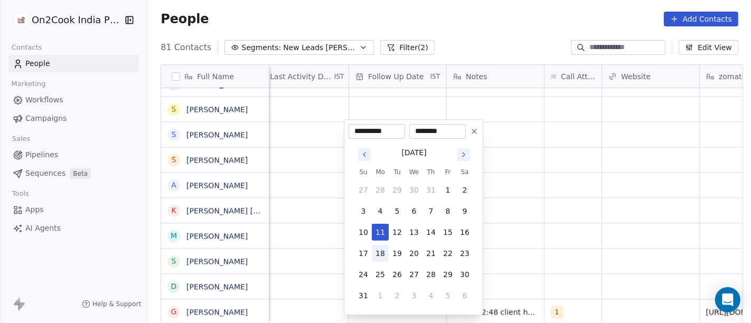
drag, startPoint x: 369, startPoint y: 258, endPoint x: 378, endPoint y: 256, distance: 9.2
click at [369, 259] on button "17" at bounding box center [363, 253] width 17 height 17
click at [383, 255] on button "18" at bounding box center [380, 253] width 17 height 17
type input "**********"
click at [517, 243] on html "On2Cook India Pvt. Ltd. Contacts People Marketing Workflows Campaigns Sales Pip…" at bounding box center [375, 161] width 751 height 323
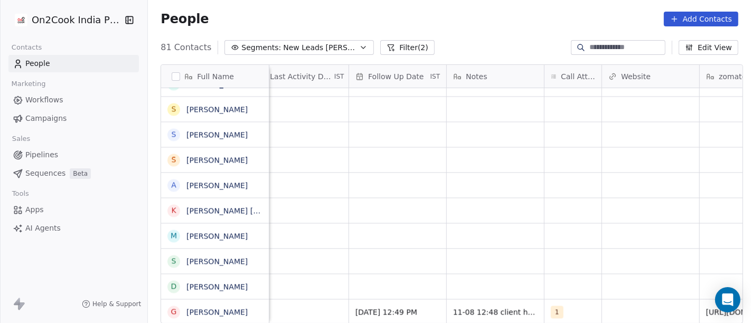
scroll to position [9, 669]
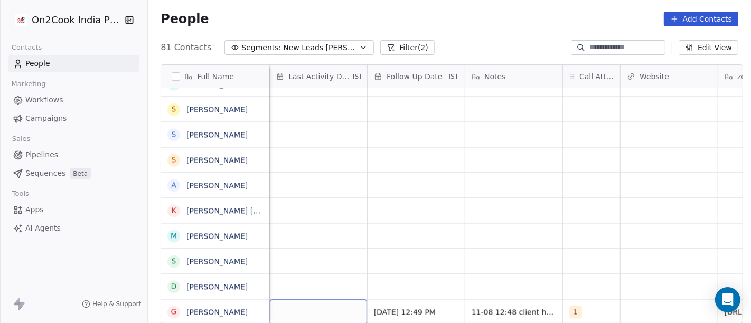
click at [318, 302] on div "grid" at bounding box center [318, 312] width 97 height 25
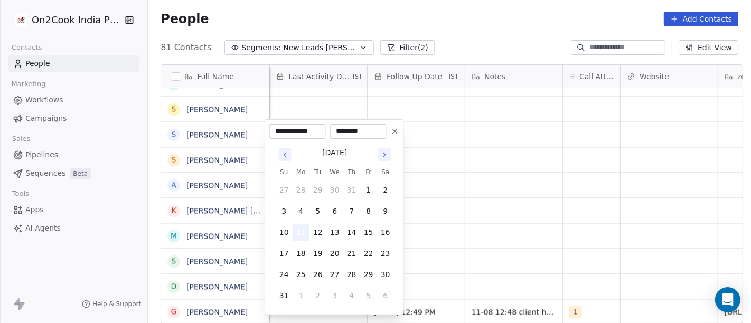
click at [305, 232] on button "11" at bounding box center [301, 232] width 17 height 17
click at [541, 232] on html "On2Cook India Pvt. Ltd. Contacts People Marketing Workflows Campaigns Sales Pip…" at bounding box center [375, 161] width 751 height 323
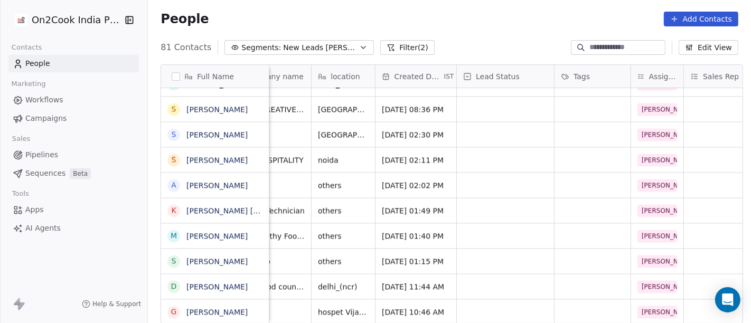
scroll to position [9, 0]
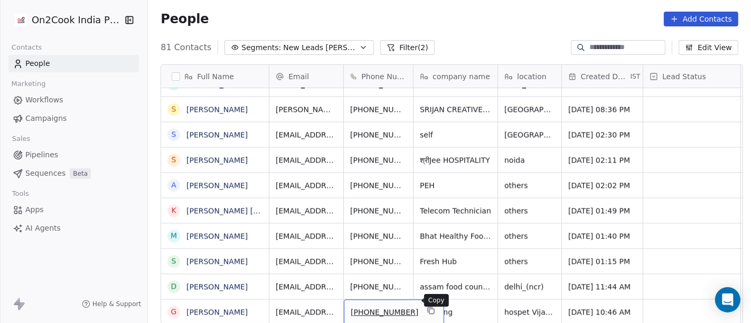
click at [427, 306] on icon "grid" at bounding box center [431, 310] width 8 height 8
click at [453, 307] on span "Studying" at bounding box center [446, 312] width 51 height 11
paste textarea "****"
type textarea "**********"
click at [464, 25] on html "On2Cook India Pvt. Ltd. Contacts People Marketing Workflows Campaigns Sales Pip…" at bounding box center [375, 161] width 751 height 323
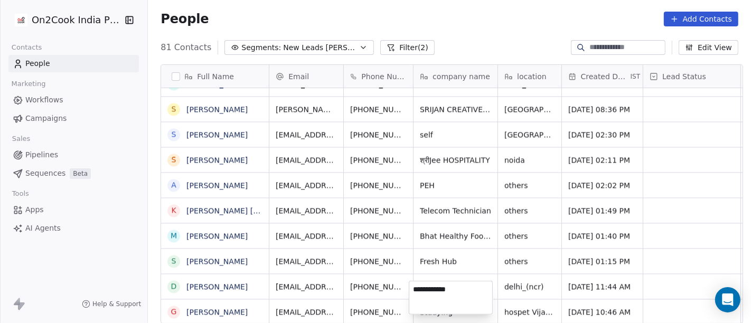
click at [443, 29] on html "On2Cook India Pvt. Ltd. Contacts People Marketing Workflows Campaigns Sales Pip…" at bounding box center [375, 161] width 751 height 323
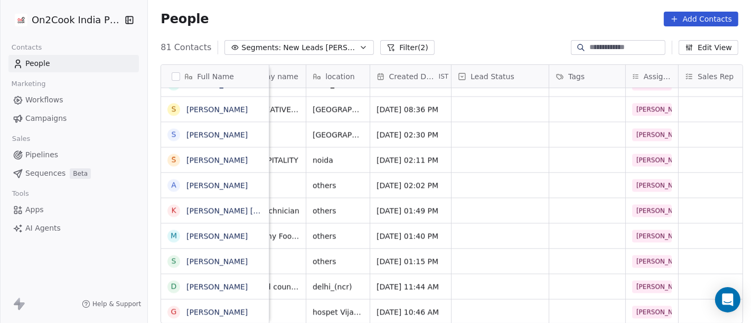
scroll to position [9, 187]
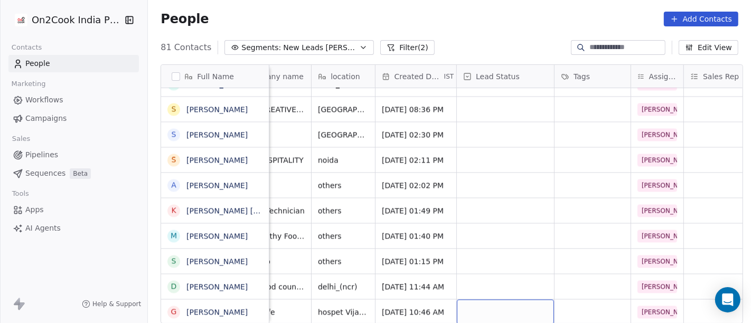
click at [513, 300] on div "grid" at bounding box center [505, 312] width 97 height 25
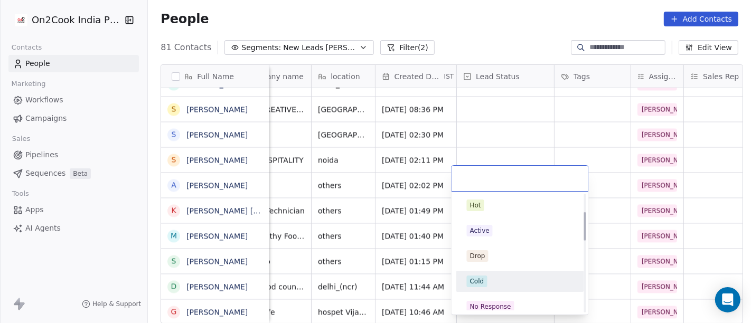
scroll to position [0, 0]
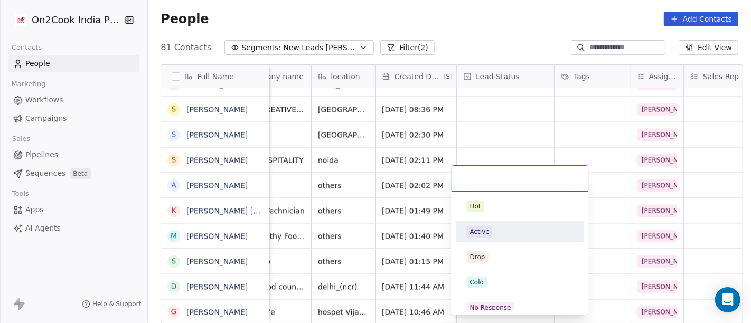
click at [501, 224] on div "Active" at bounding box center [520, 232] width 119 height 17
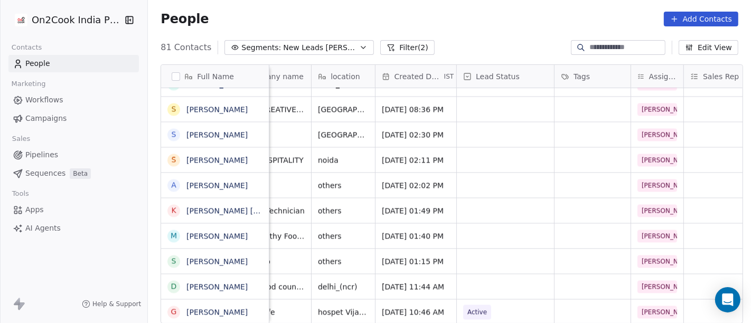
scroll to position [9, 0]
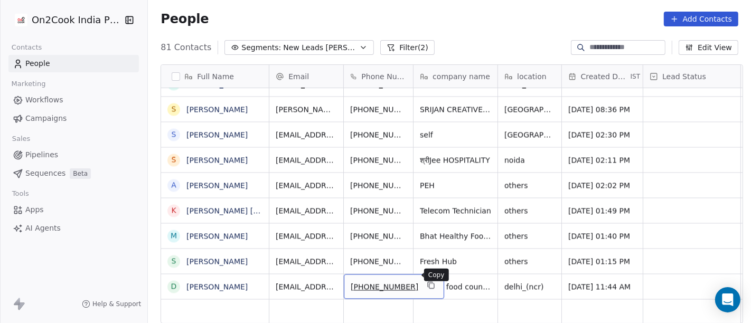
click at [425, 279] on button "grid" at bounding box center [431, 285] width 13 height 13
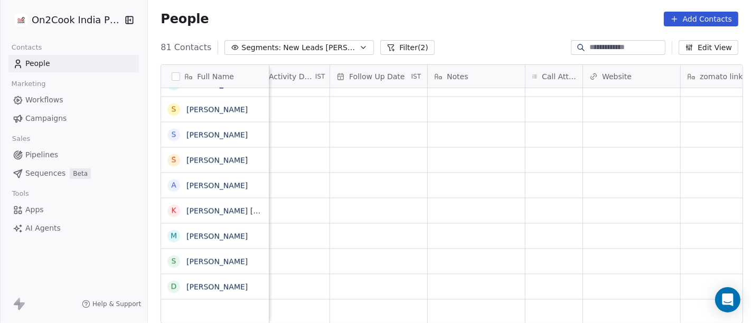
scroll to position [9, 742]
click at [517, 286] on div "grid" at bounding box center [518, 286] width 57 height 25
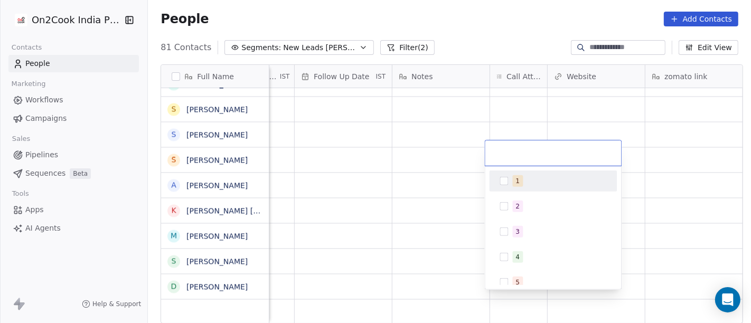
click at [515, 187] on div "1" at bounding box center [553, 181] width 119 height 17
click at [507, 8] on html "On2Cook India Pvt. Ltd. Contacts People Marketing Workflows Campaigns Sales Pip…" at bounding box center [375, 161] width 751 height 323
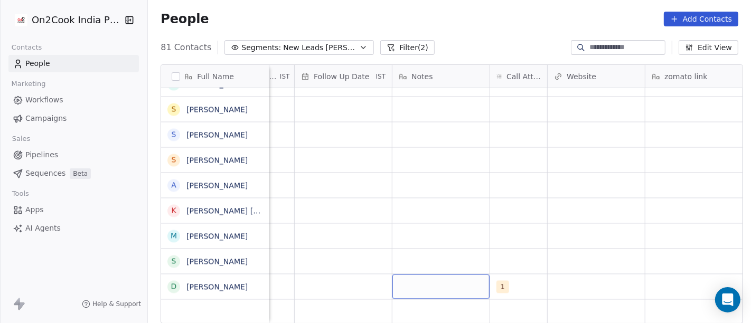
click at [443, 277] on div "grid" at bounding box center [441, 286] width 97 height 25
type textarea "**********"
click at [537, 218] on html "On2Cook India Pvt. Ltd. Contacts People Marketing Workflows Campaigns Sales Pip…" at bounding box center [375, 161] width 751 height 323
click at [340, 278] on html "On2Cook India Pvt. Ltd. Contacts People Marketing Workflows Campaigns Sales Pip…" at bounding box center [375, 161] width 751 height 323
click at [328, 278] on div "grid" at bounding box center [343, 286] width 97 height 25
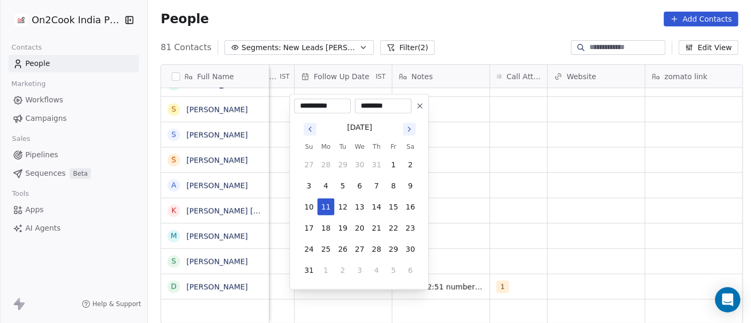
click at [419, 110] on button at bounding box center [420, 106] width 13 height 13
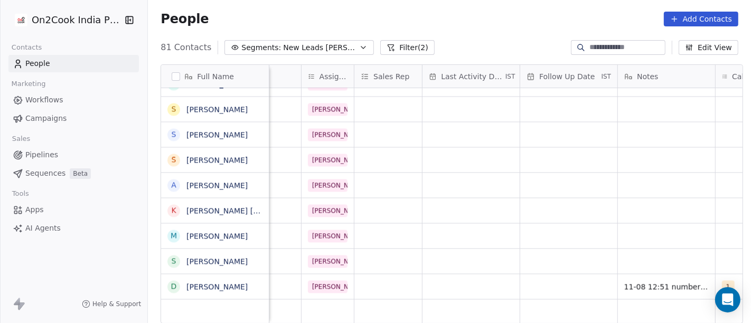
scroll to position [9, 504]
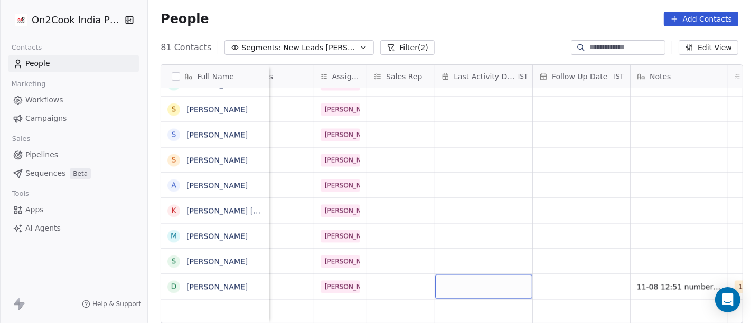
click at [485, 274] on div "grid" at bounding box center [483, 286] width 97 height 25
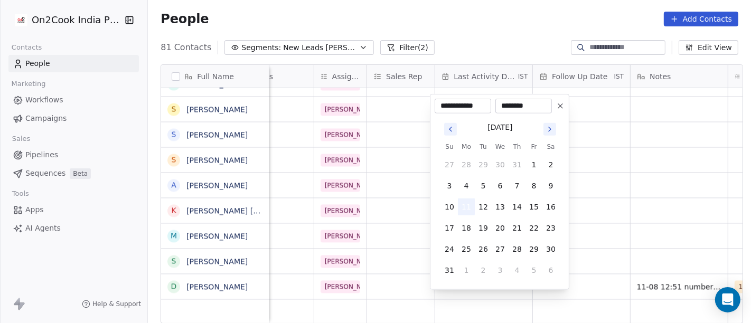
click at [461, 208] on button "11" at bounding box center [466, 207] width 17 height 17
click at [677, 203] on html "On2Cook India Pvt. Ltd. Contacts People Marketing Workflows Campaigns Sales Pip…" at bounding box center [375, 161] width 751 height 323
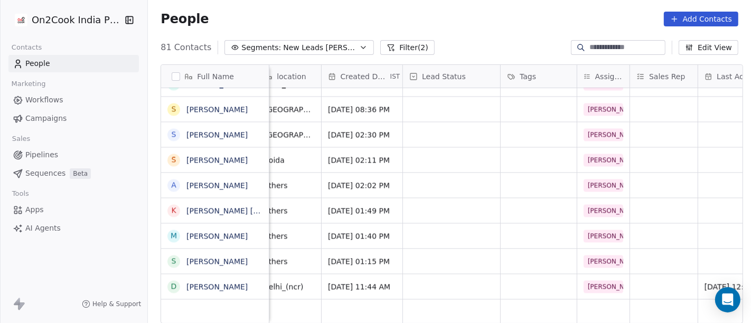
scroll to position [9, 240]
click at [461, 276] on div "grid" at bounding box center [451, 286] width 97 height 25
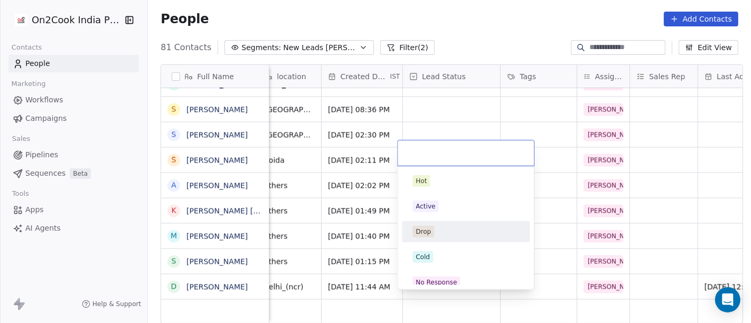
click at [429, 226] on span "Drop" at bounding box center [424, 232] width 22 height 12
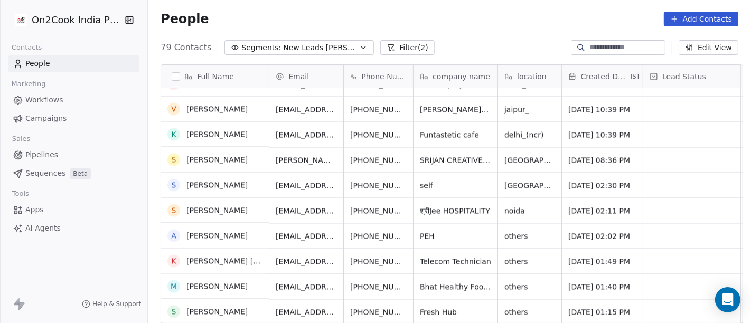
scroll to position [1767, 0]
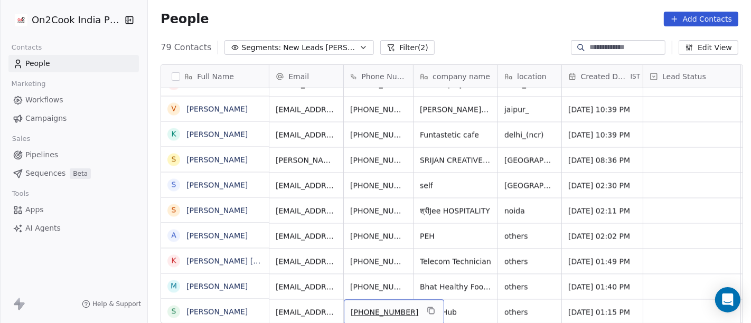
click at [385, 307] on span "[PHONE_NUMBER]" at bounding box center [385, 312] width 68 height 11
click at [427, 306] on icon "grid" at bounding box center [431, 310] width 8 height 8
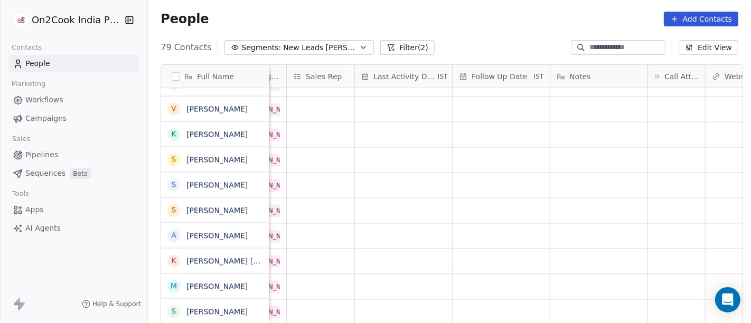
scroll to position [9, 584]
click at [648, 305] on div "grid" at bounding box center [676, 312] width 57 height 25
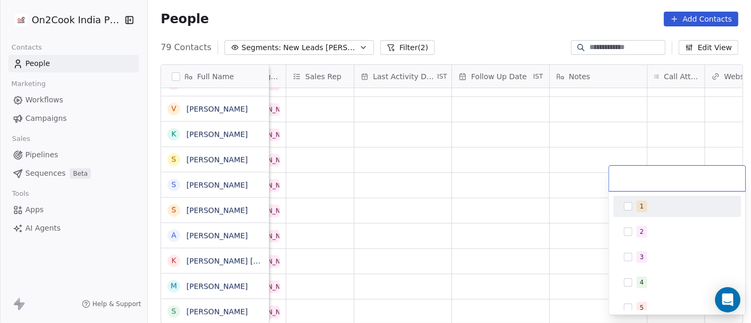
click at [657, 208] on div "1" at bounding box center [684, 207] width 94 height 12
click at [527, 49] on html "On2Cook India Pvt. Ltd. Contacts People Marketing Workflows Campaigns Sales Pip…" at bounding box center [375, 161] width 751 height 323
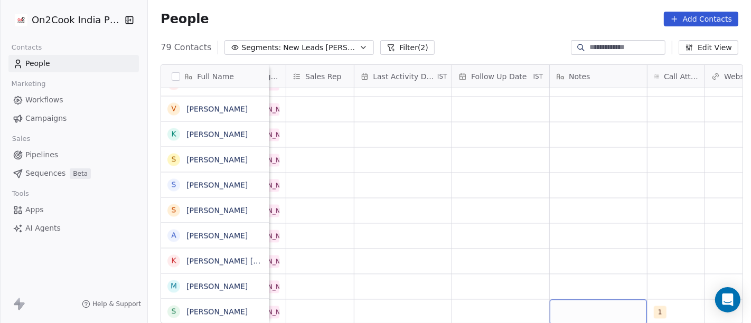
click at [599, 304] on div "grid" at bounding box center [598, 312] width 97 height 25
click at [579, 300] on textarea "**********" at bounding box center [593, 298] width 96 height 33
click at [583, 299] on textarea "**********" at bounding box center [593, 298] width 96 height 33
click at [578, 300] on textarea "**********" at bounding box center [593, 298] width 96 height 33
type textarea "**********"
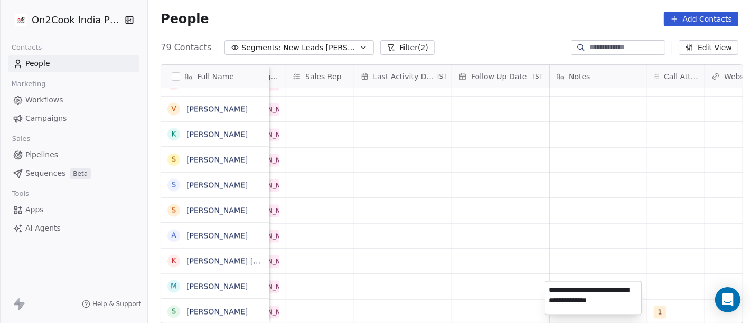
click at [578, 247] on html "On2Cook India Pvt. Ltd. Contacts People Marketing Workflows Campaigns Sales Pip…" at bounding box center [375, 161] width 751 height 323
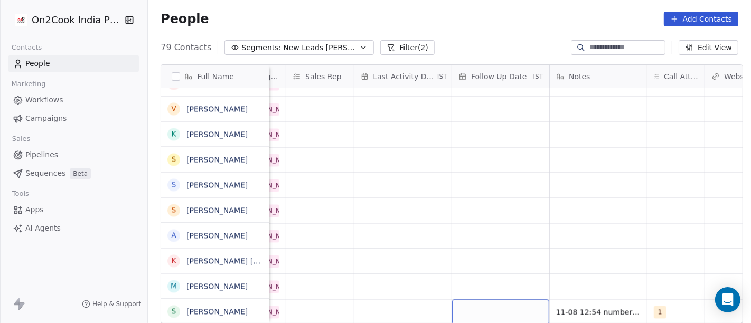
click at [499, 300] on div "grid" at bounding box center [500, 312] width 97 height 25
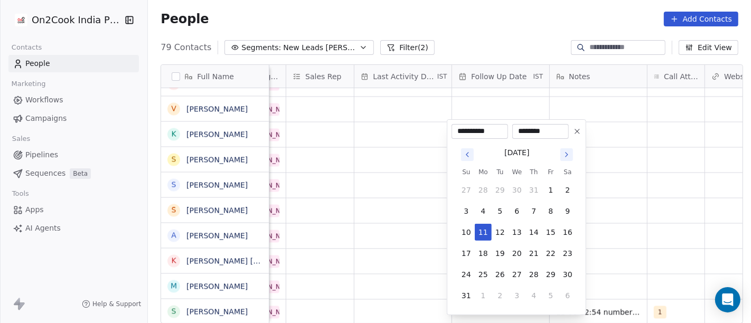
click at [573, 136] on button at bounding box center [577, 131] width 13 height 13
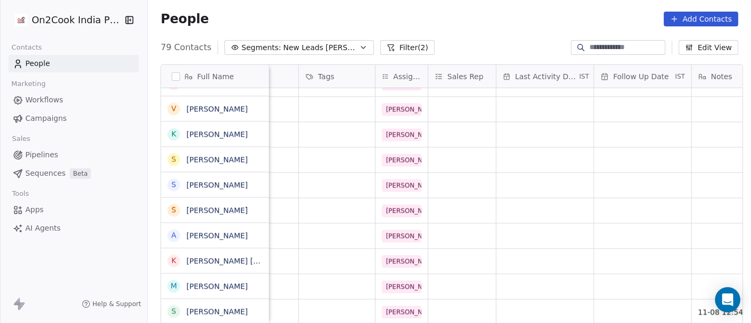
scroll to position [9, 425]
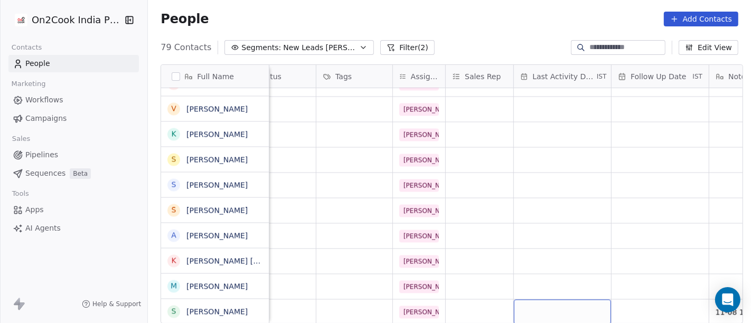
click at [560, 300] on div "grid" at bounding box center [562, 312] width 97 height 25
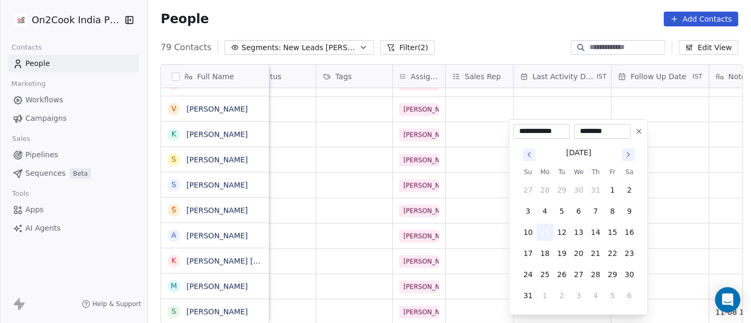
click at [547, 234] on button "11" at bounding box center [545, 232] width 17 height 17
click at [699, 198] on html "On2Cook India Pvt. Ltd. Contacts People Marketing Workflows Campaigns Sales Pip…" at bounding box center [375, 161] width 751 height 323
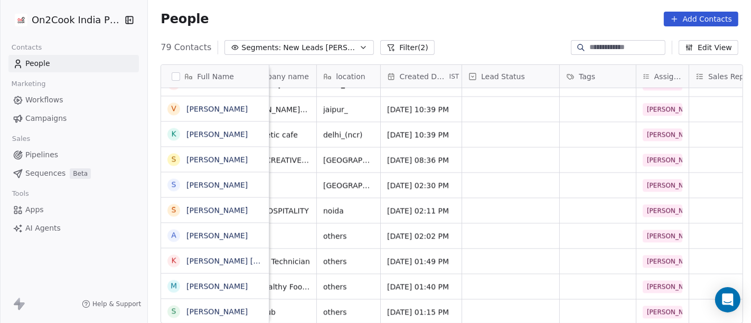
scroll to position [9, 178]
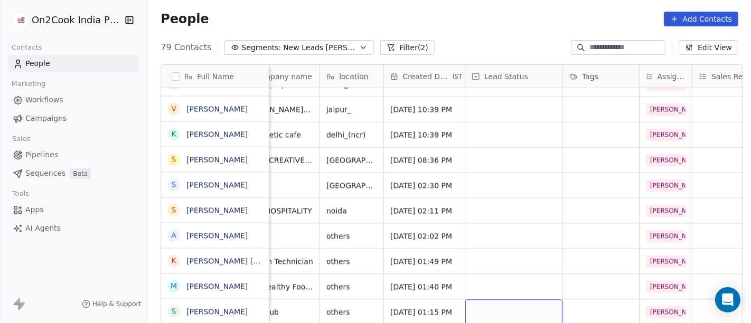
click at [522, 300] on div "grid" at bounding box center [514, 312] width 97 height 25
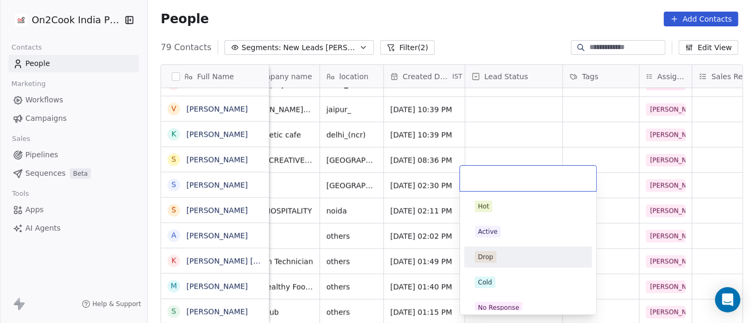
click at [510, 263] on div "Drop" at bounding box center [528, 257] width 119 height 17
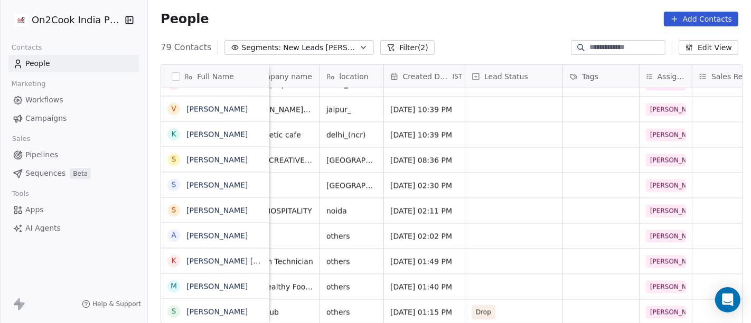
click at [511, 46] on div "79 Contacts Segments: New Leads Salim Filter (2) Edit View" at bounding box center [449, 47] width 603 height 17
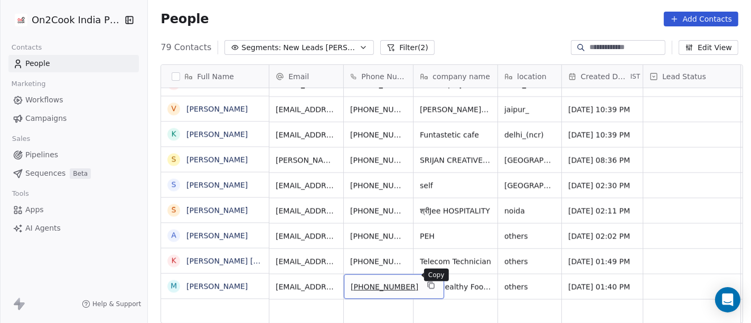
click at [425, 279] on button "grid" at bounding box center [431, 285] width 13 height 13
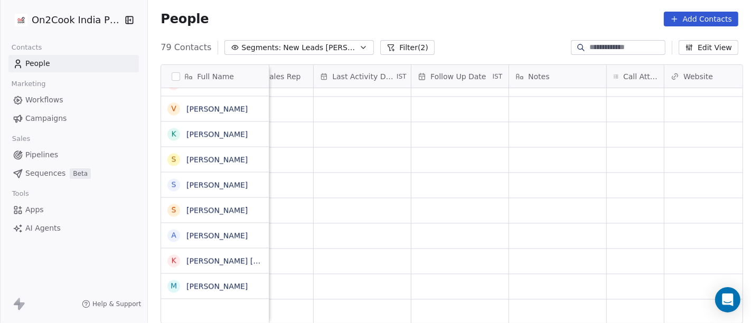
scroll to position [9, 626]
click at [629, 277] on div "grid" at bounding box center [635, 286] width 57 height 25
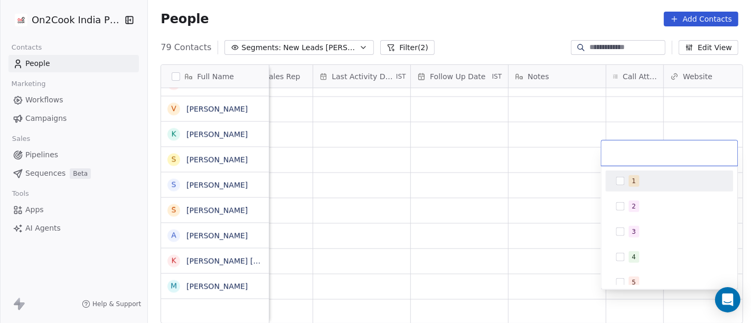
click at [621, 174] on div "1" at bounding box center [669, 181] width 119 height 17
click at [491, 8] on html "On2Cook India Pvt. Ltd. Contacts People Marketing Workflows Campaigns Sales Pip…" at bounding box center [375, 161] width 751 height 323
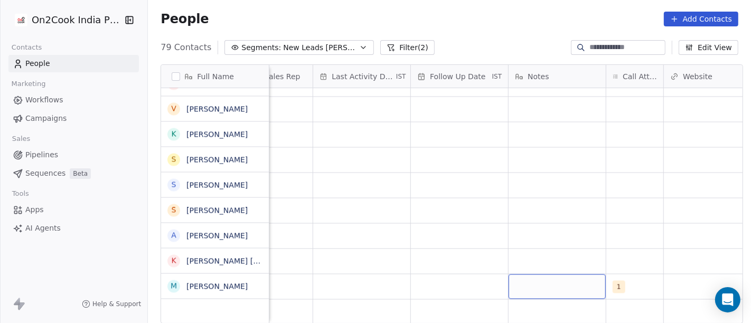
click at [541, 283] on div "grid" at bounding box center [557, 286] width 97 height 25
type textarea "**********"
click at [557, 197] on html "On2Cook India Pvt. Ltd. Contacts People Marketing Workflows Campaigns Sales Pip…" at bounding box center [375, 161] width 751 height 323
click at [414, 274] on div "grid" at bounding box center [459, 286] width 97 height 25
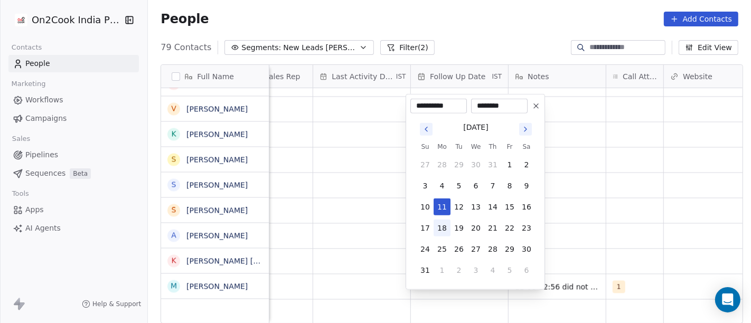
click at [440, 229] on button "18" at bounding box center [442, 228] width 17 height 17
type input "**********"
click at [566, 209] on html "On2Cook India Pvt. Ltd. Contacts People Marketing Workflows Campaigns Sales Pip…" at bounding box center [375, 161] width 751 height 323
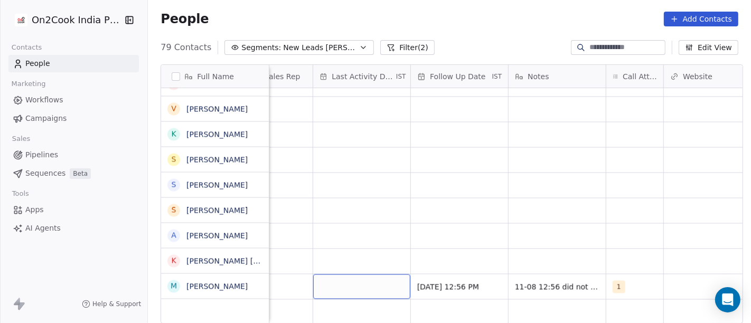
click at [329, 278] on div "grid" at bounding box center [361, 286] width 97 height 25
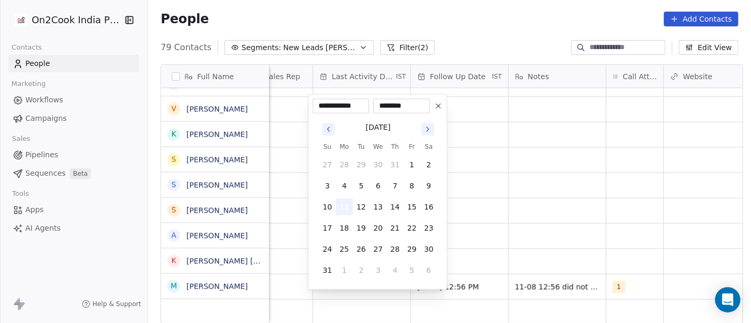
click at [338, 203] on button "11" at bounding box center [344, 207] width 17 height 17
click at [520, 207] on html "On2Cook India Pvt. Ltd. Contacts People Marketing Workflows Campaigns Sales Pip…" at bounding box center [375, 161] width 751 height 323
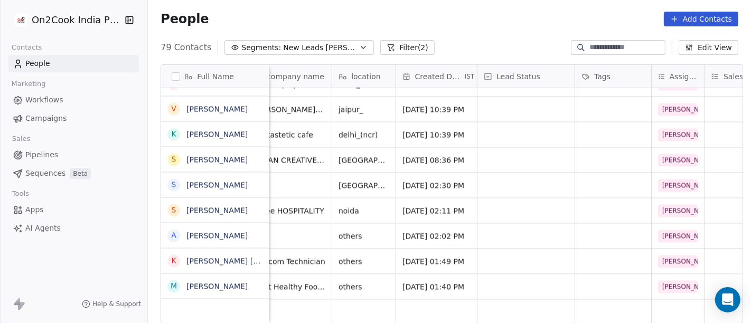
scroll to position [9, 164]
click at [530, 274] on div "grid" at bounding box center [527, 286] width 97 height 25
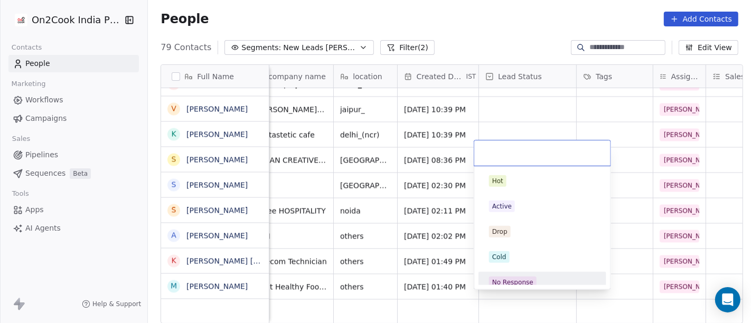
click at [516, 277] on span "No Response" at bounding box center [513, 283] width 48 height 12
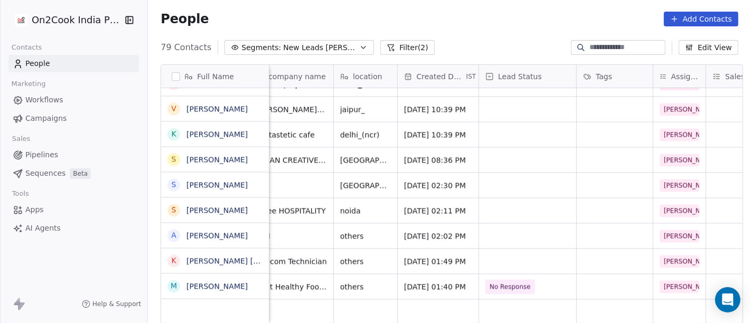
scroll to position [9, 0]
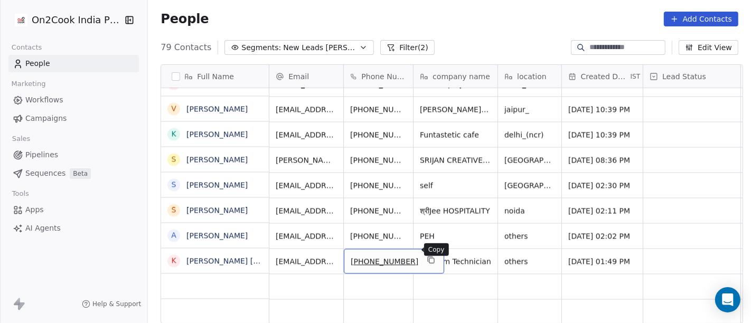
click at [427, 256] on icon "grid" at bounding box center [431, 260] width 8 height 8
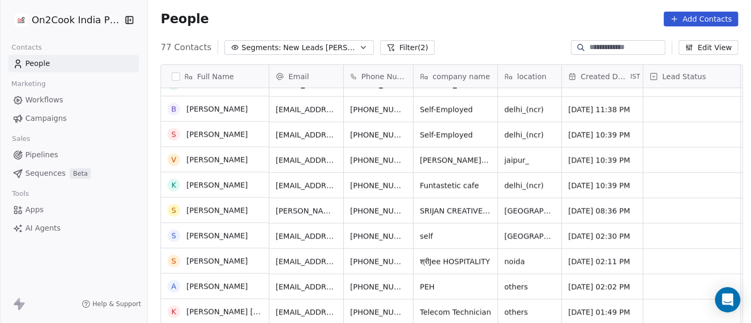
scroll to position [1717, 0]
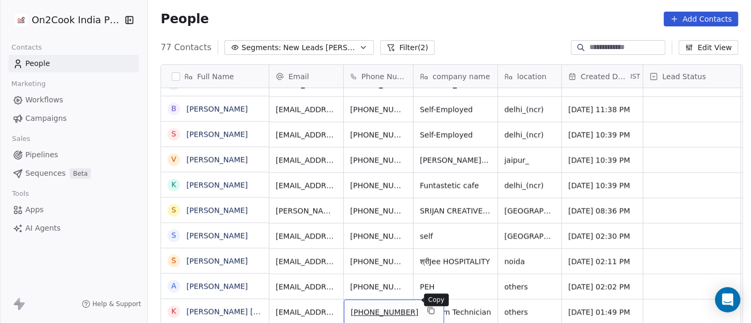
click at [425, 304] on button "grid" at bounding box center [431, 310] width 13 height 13
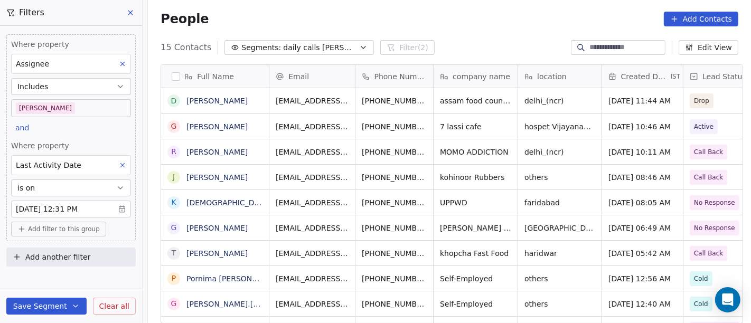
click at [72, 112] on body "On2Cook India Pvt. Ltd. Contacts People Marketing Workflows Campaigns Sales Pip…" at bounding box center [375, 161] width 751 height 323
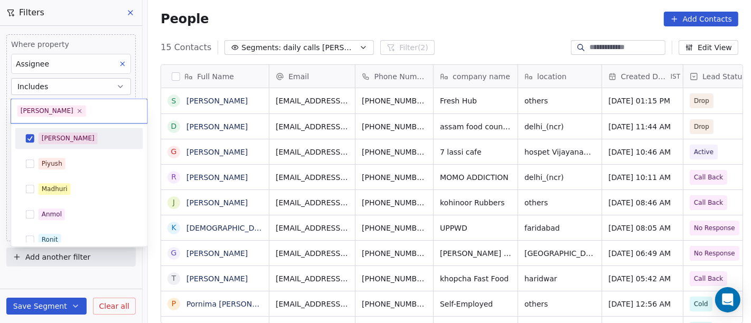
click at [72, 147] on div "[PERSON_NAME]" at bounding box center [79, 138] width 128 height 21
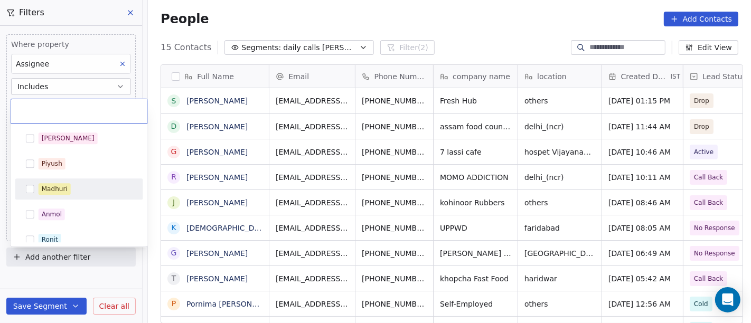
click at [89, 193] on div "Madhuri" at bounding box center [86, 189] width 94 height 12
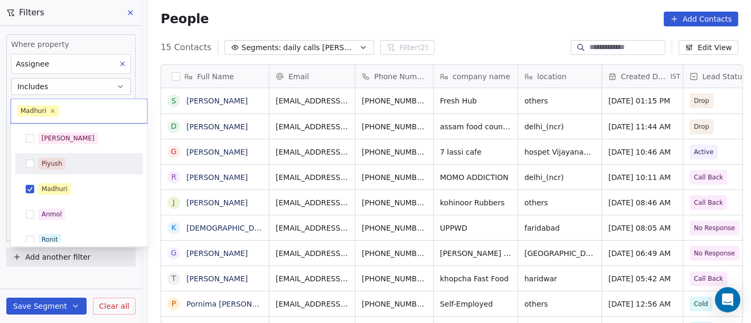
click at [434, 4] on html "On2Cook India Pvt. Ltd. Contacts People Marketing Workflows Campaigns Sales Pip…" at bounding box center [375, 161] width 751 height 323
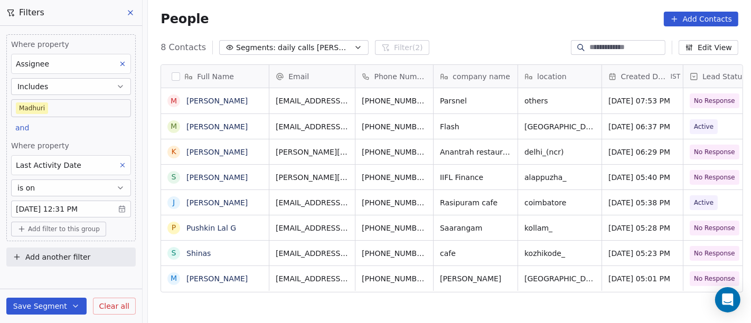
scroll to position [276, 599]
click at [77, 105] on body "On2Cook India Pvt. Ltd. Contacts People Marketing Workflows Campaigns Sales Pip…" at bounding box center [375, 161] width 751 height 323
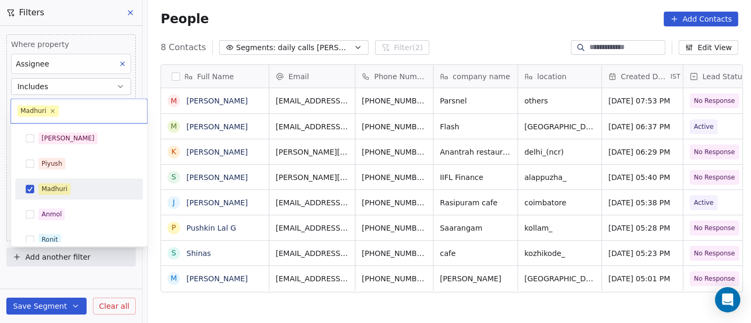
click at [81, 185] on div "Madhuri" at bounding box center [86, 189] width 94 height 12
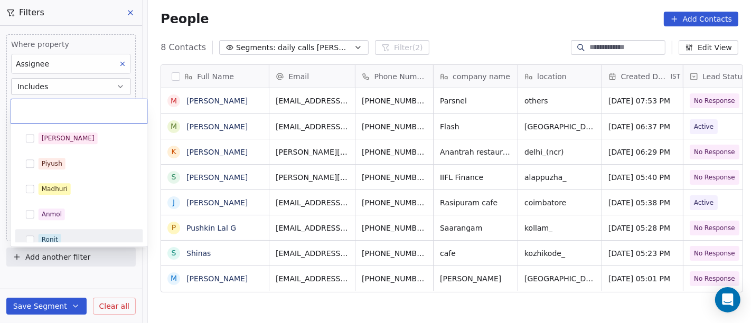
click at [80, 236] on div "Ronit" at bounding box center [86, 240] width 94 height 12
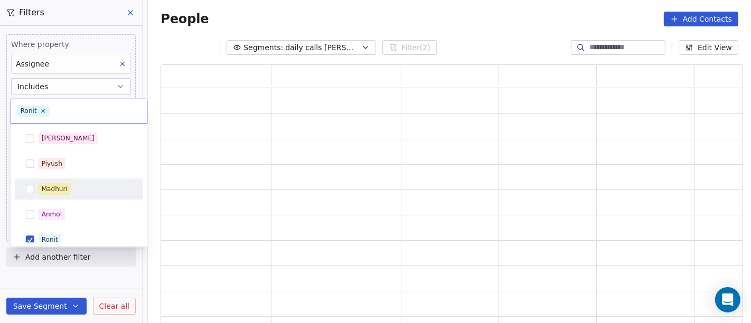
click at [213, 24] on html "On2Cook India Pvt. Ltd. Contacts People Marketing Workflows Campaigns Sales Pip…" at bounding box center [375, 161] width 751 height 323
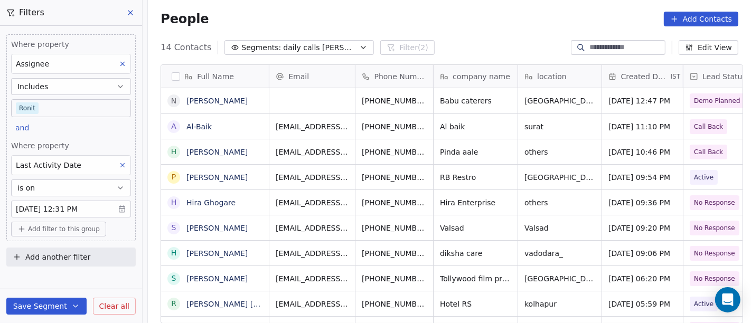
click at [63, 111] on body "On2Cook India Pvt. Ltd. Contacts People Marketing Workflows Campaigns Sales Pip…" at bounding box center [375, 161] width 751 height 323
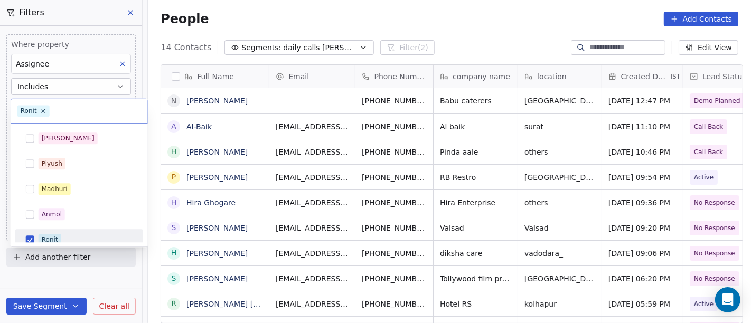
scroll to position [7, 0]
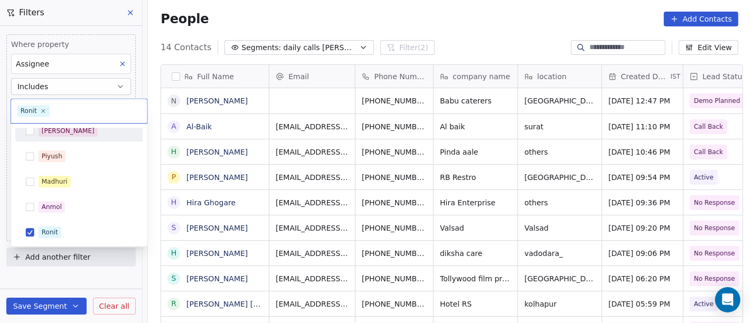
click at [74, 135] on div "[PERSON_NAME]" at bounding box center [86, 131] width 94 height 12
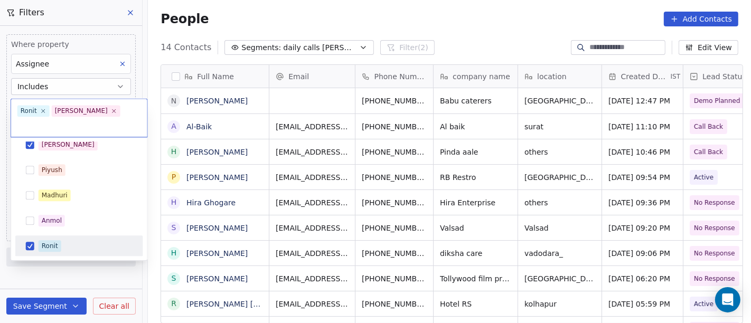
click at [66, 240] on div "Ronit" at bounding box center [86, 246] width 94 height 12
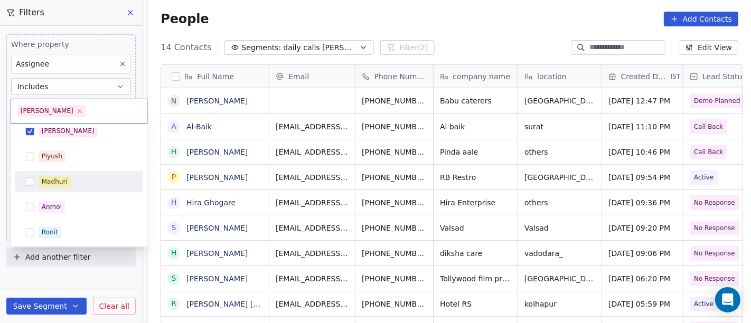
click at [337, 21] on html "On2Cook India Pvt. Ltd. Contacts People Marketing Workflows Campaigns Sales Pip…" at bounding box center [375, 161] width 751 height 323
